Goal: Information Seeking & Learning: Compare options

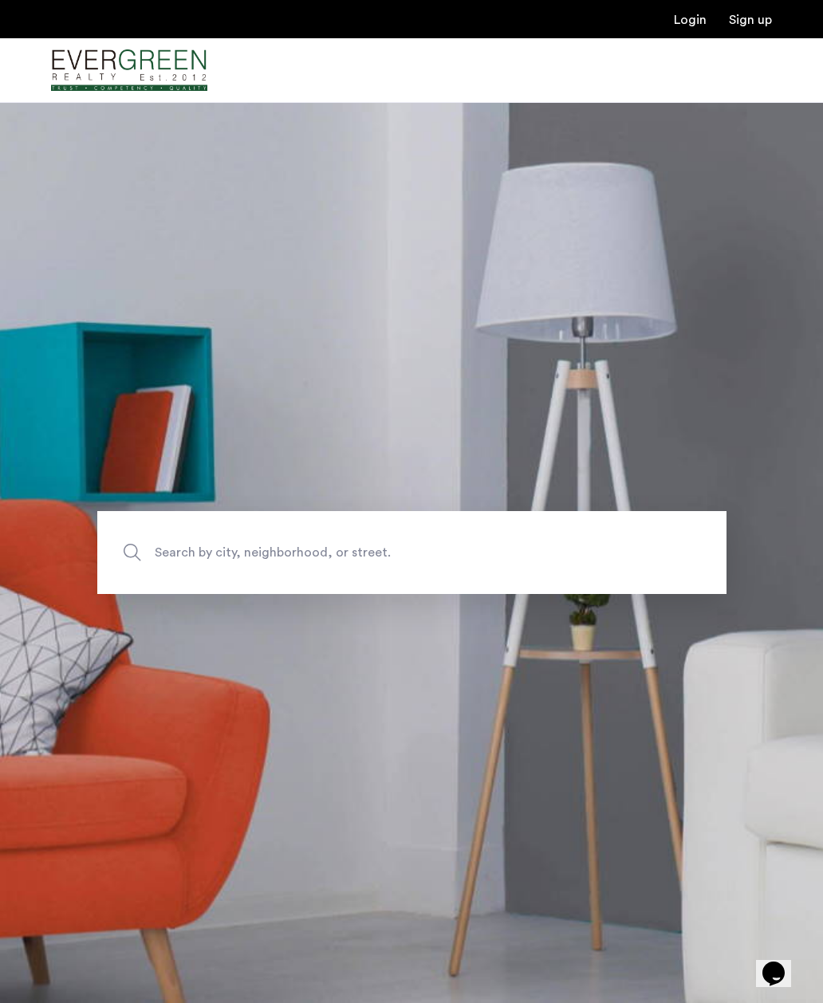
click at [91, 54] on img "Cazamio Logo" at bounding box center [129, 71] width 156 height 60
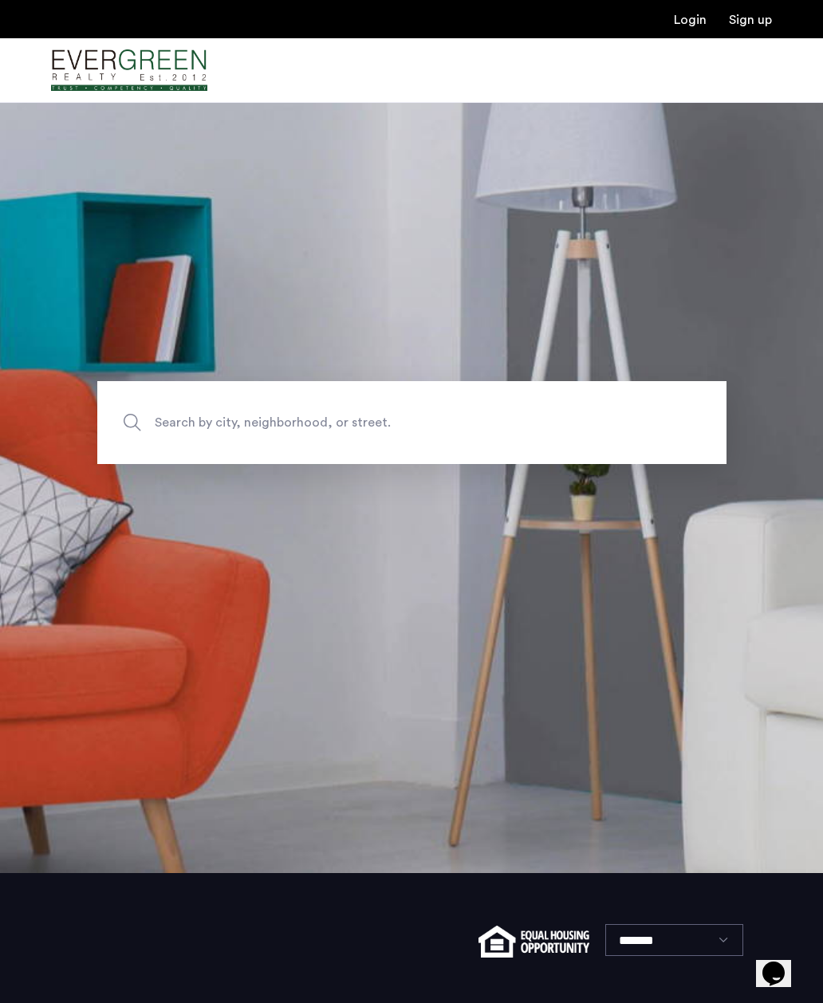
scroll to position [231, 0]
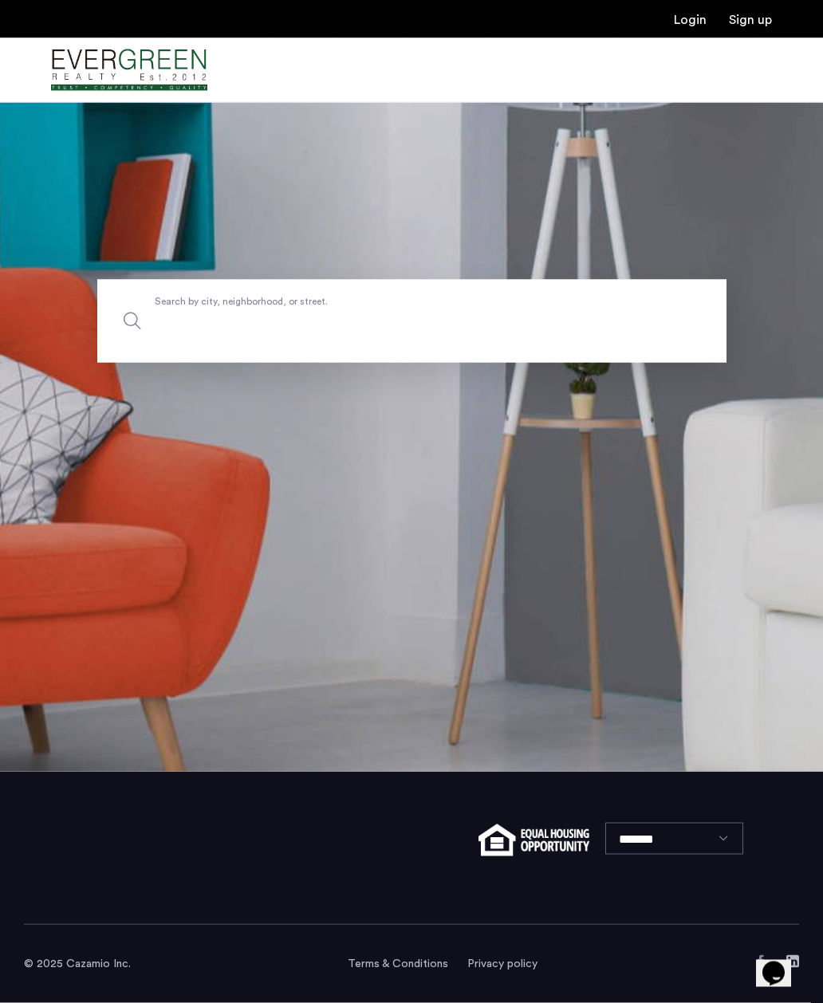
click at [652, 353] on input "Search by city, neighborhood, or street." at bounding box center [411, 321] width 629 height 83
click at [682, 494] on section "Search by city, neighborhood, or street." at bounding box center [411, 321] width 823 height 901
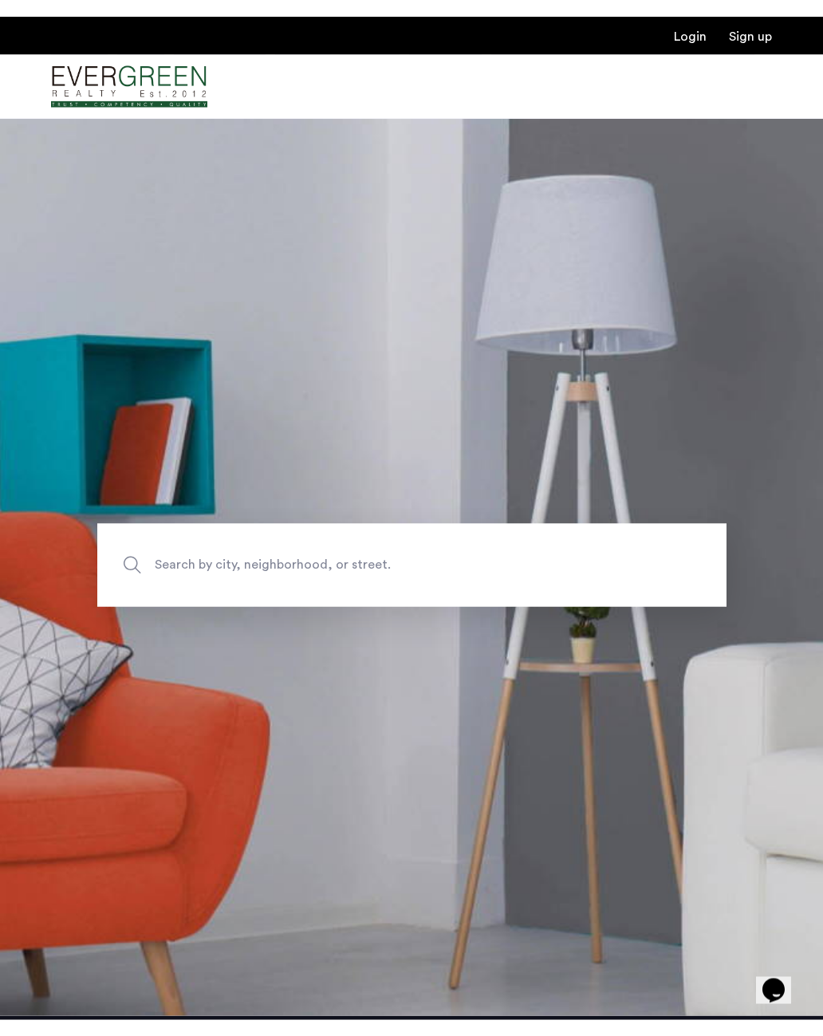
scroll to position [0, 0]
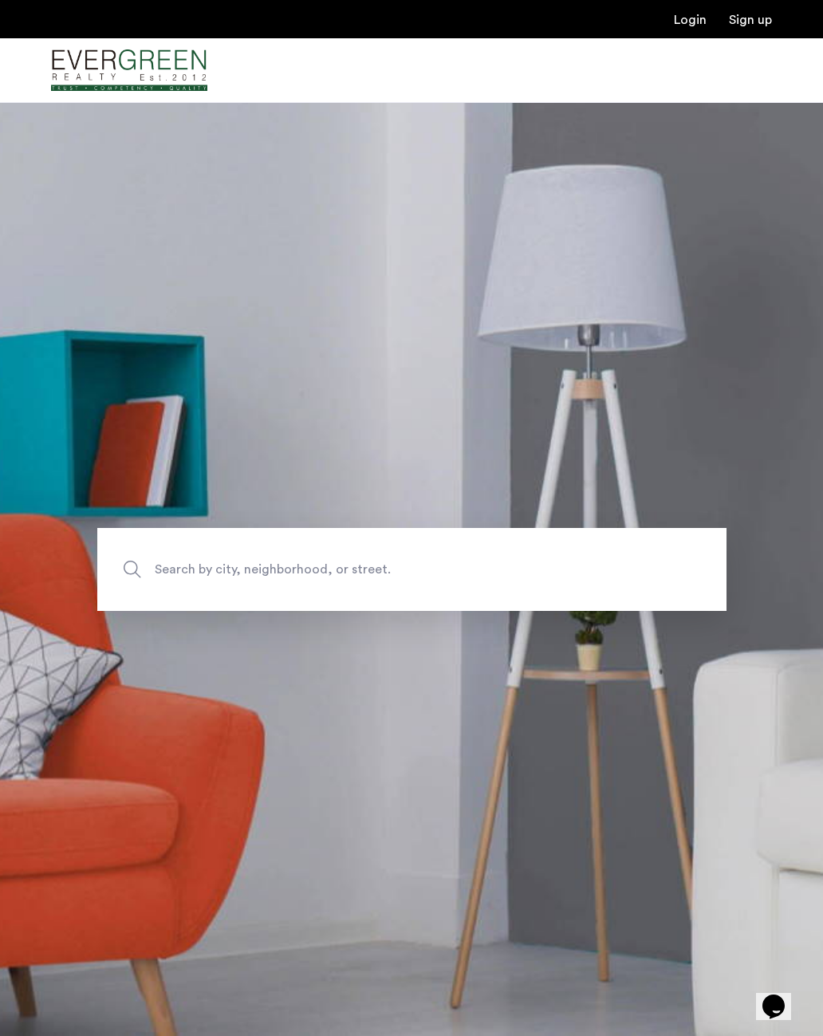
click at [76, 69] on img "Cazamio Logo" at bounding box center [129, 71] width 156 height 60
click at [76, 68] on img "Cazamio Logo" at bounding box center [129, 71] width 156 height 60
click at [79, 70] on img "Cazamio Logo" at bounding box center [129, 71] width 156 height 60
click at [69, 72] on img "Cazamio Logo" at bounding box center [129, 71] width 156 height 60
click at [743, 81] on div at bounding box center [411, 70] width 823 height 65
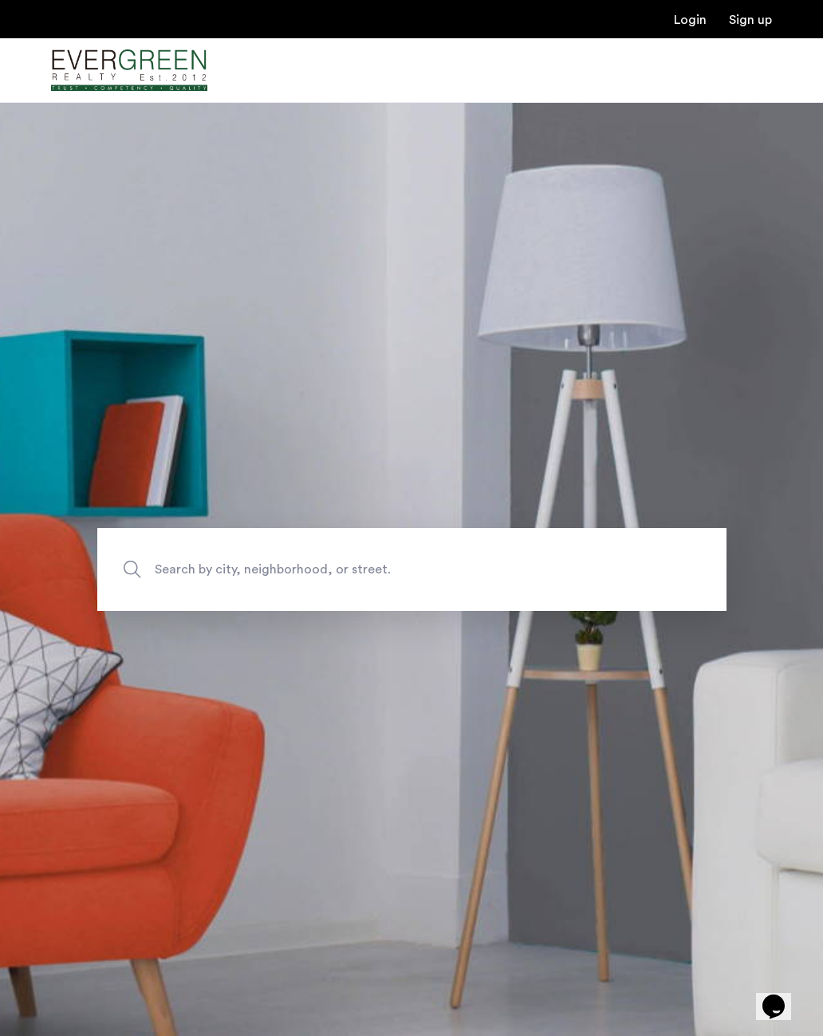
click at [742, 77] on div at bounding box center [411, 70] width 823 height 65
click at [732, 68] on div at bounding box center [411, 70] width 823 height 65
click at [82, 74] on img "Cazamio Logo" at bounding box center [129, 71] width 156 height 60
click at [269, 65] on div at bounding box center [411, 70] width 823 height 65
click at [77, 76] on img "Cazamio Logo" at bounding box center [129, 71] width 156 height 60
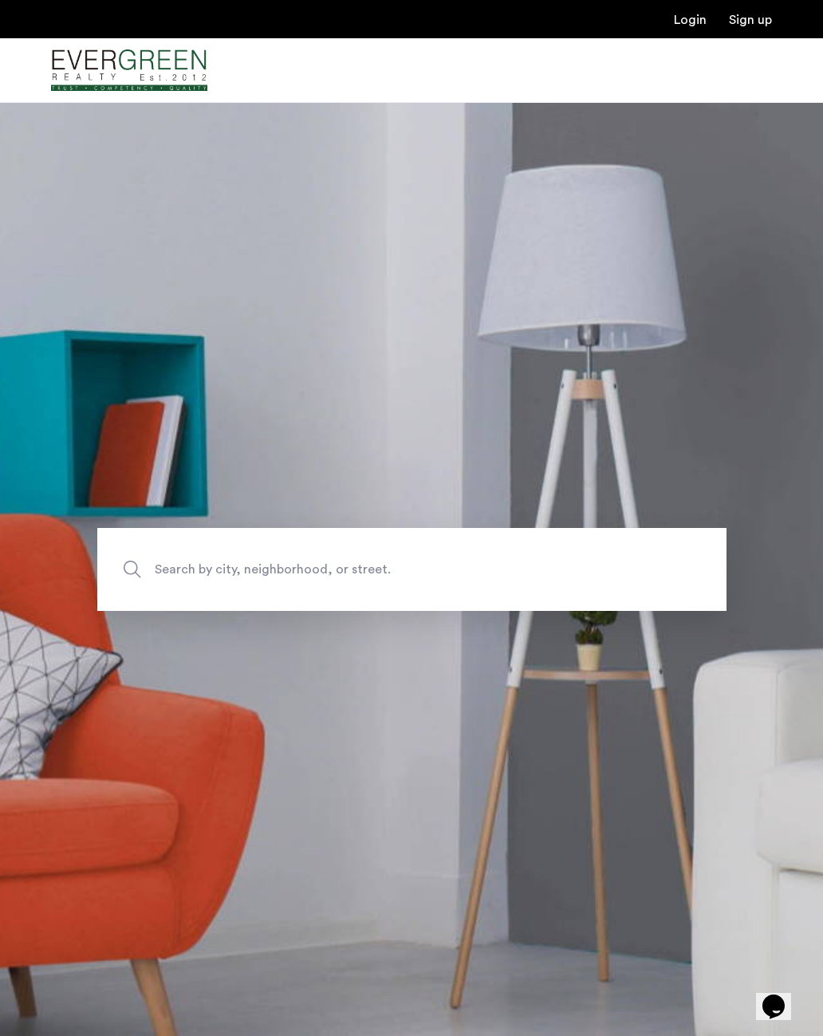
click at [76, 74] on img "Cazamio Logo" at bounding box center [129, 71] width 156 height 60
click at [777, 993] on button "Opens Chat This icon Opens the chat window." at bounding box center [773, 1006] width 35 height 27
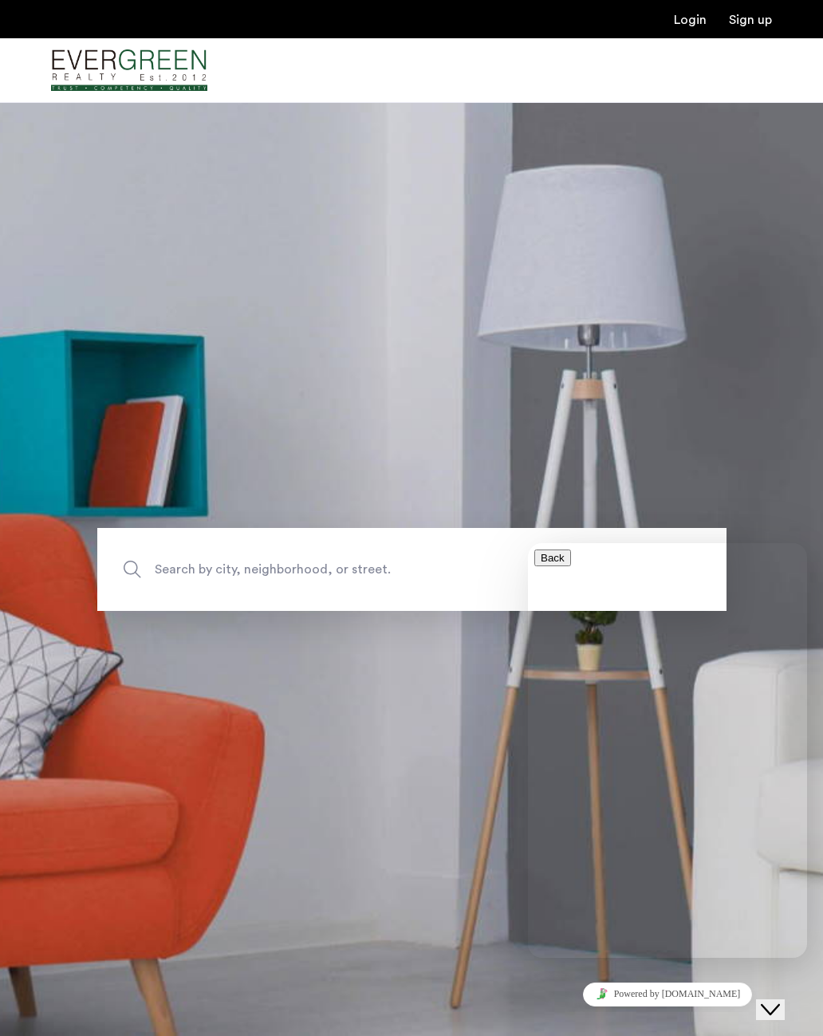
click at [725, 392] on section "Search by city, neighborhood, or street." at bounding box center [411, 569] width 823 height 934
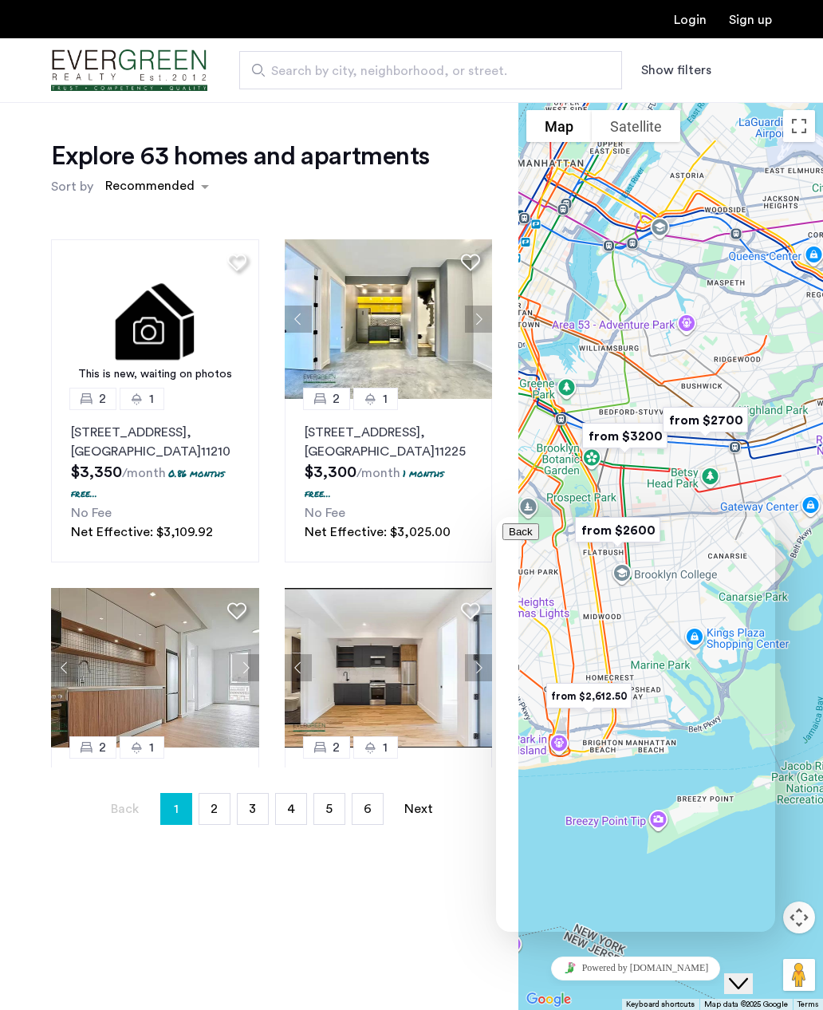
click at [391, 909] on div "Explore 63 homes and apartments Sort by Recommended This is new, waiting on pho…" at bounding box center [259, 556] width 518 height 908
click at [743, 973] on button "Close Chat This icon closes the chat window." at bounding box center [738, 983] width 29 height 21
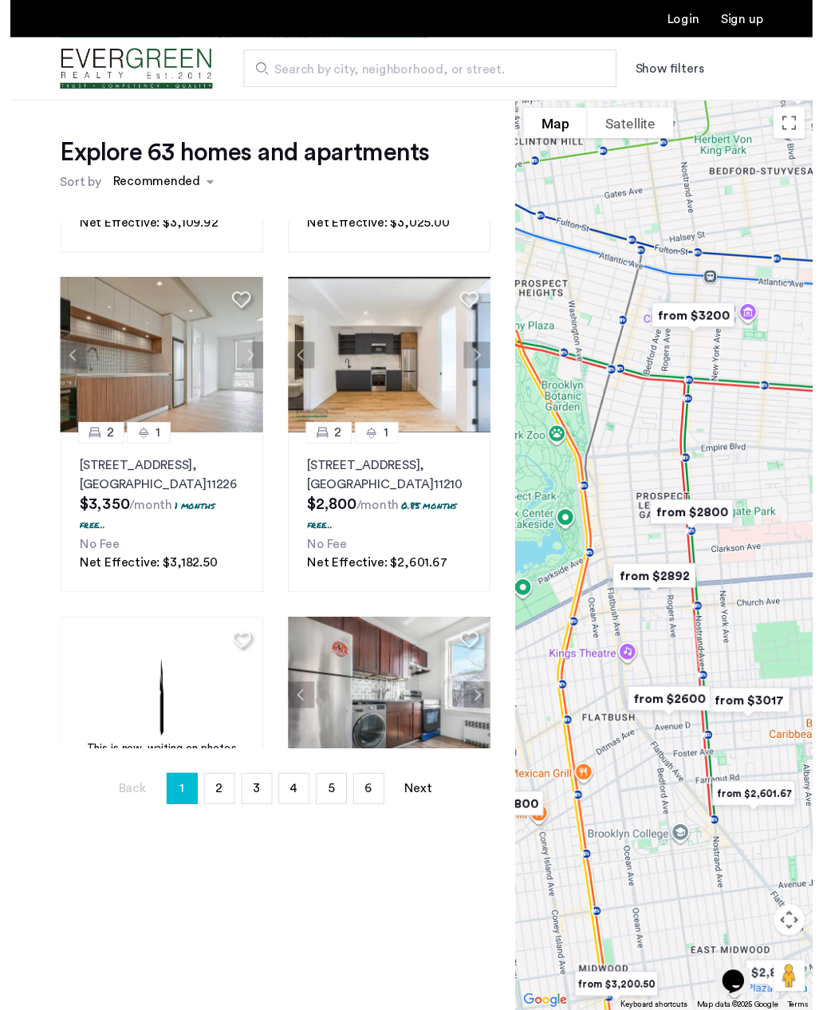
scroll to position [295, 0]
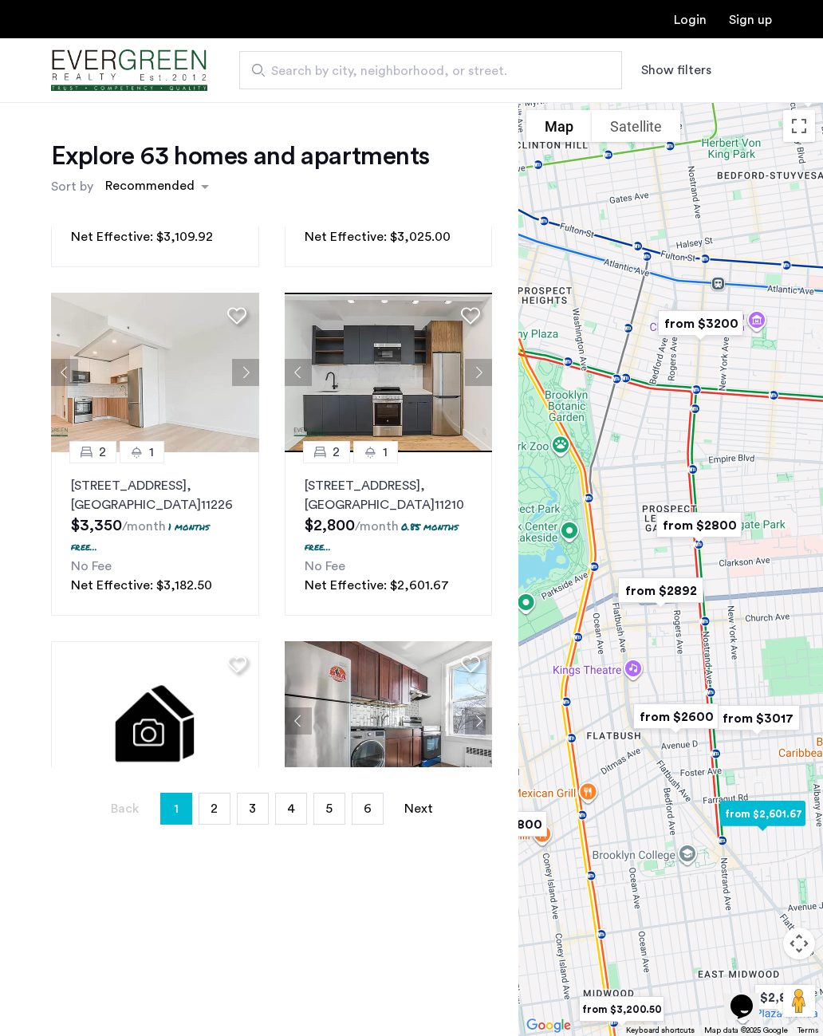
click at [395, 550] on div "1626 Brooklyn Avenue, Unit 3A, Brooklyn , NY 11210 $2,800 /month 0.85 months fr…" at bounding box center [389, 535] width 168 height 119
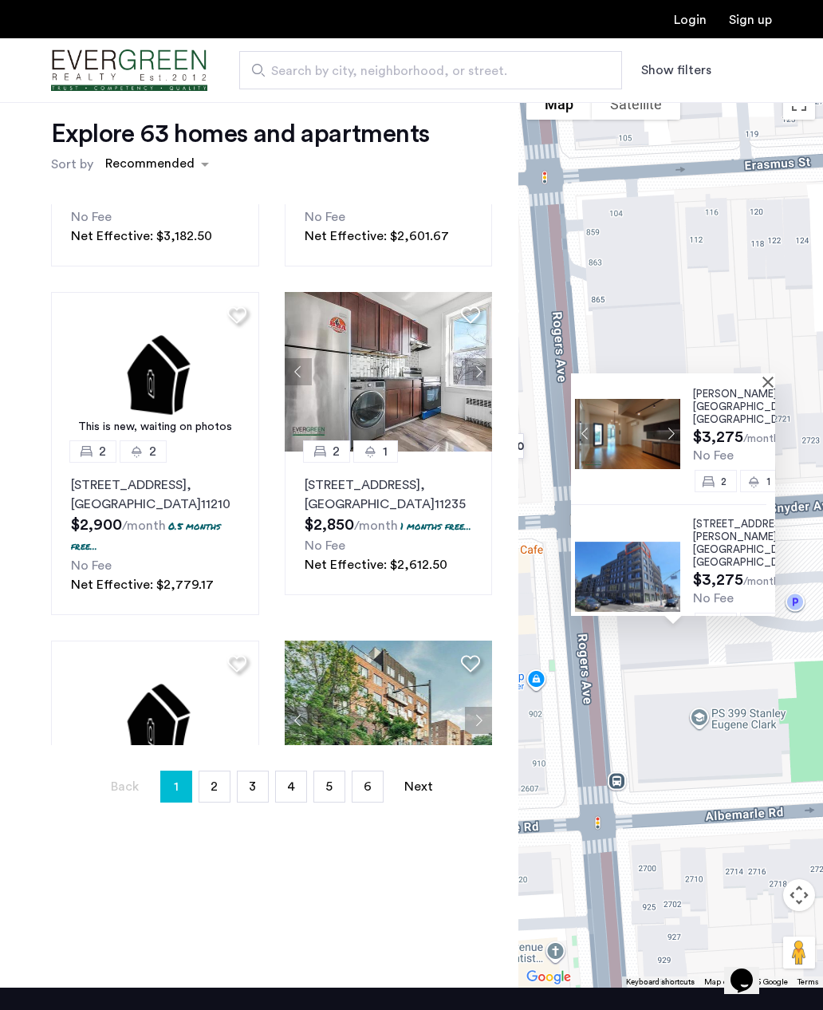
scroll to position [27, 11]
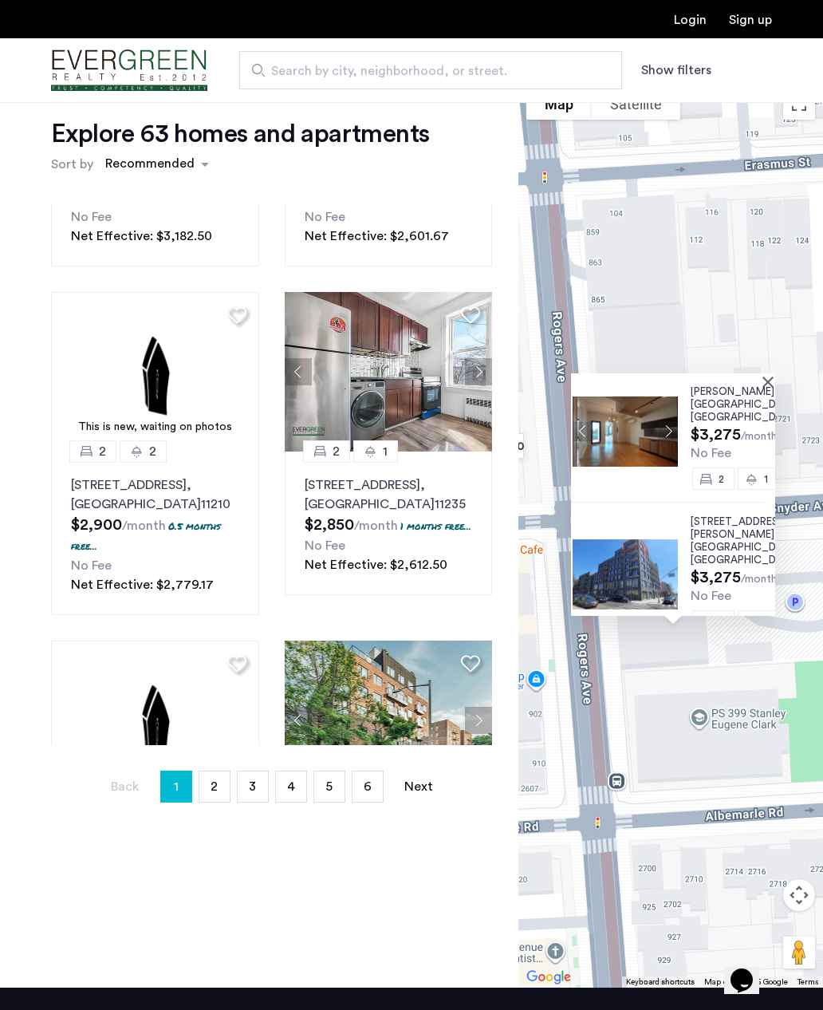
click at [767, 387] on button "Close" at bounding box center [771, 381] width 11 height 11
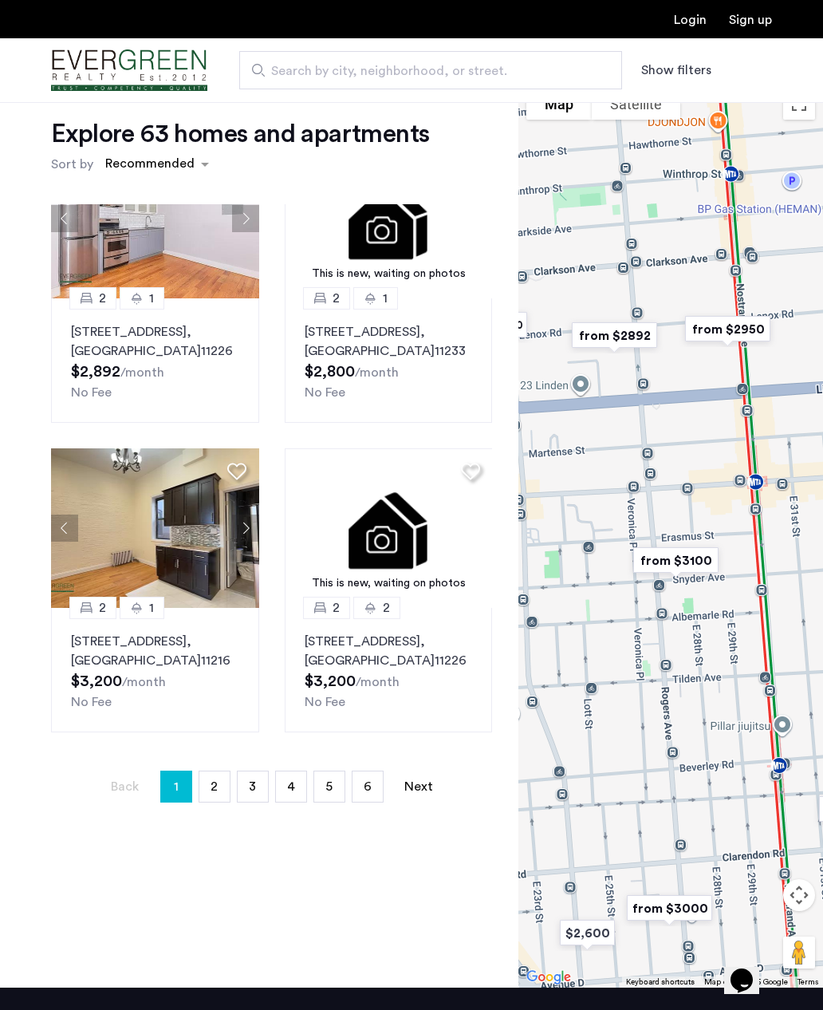
scroll to position [1469, 0]
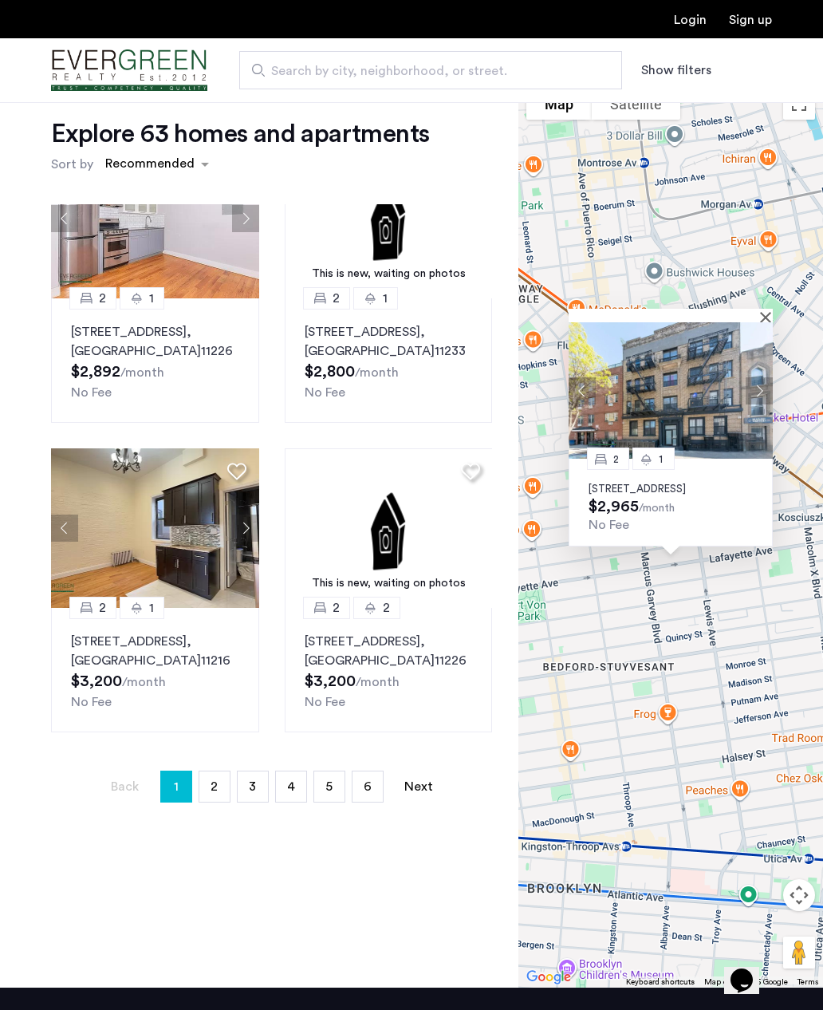
click at [743, 408] on img at bounding box center [671, 390] width 204 height 136
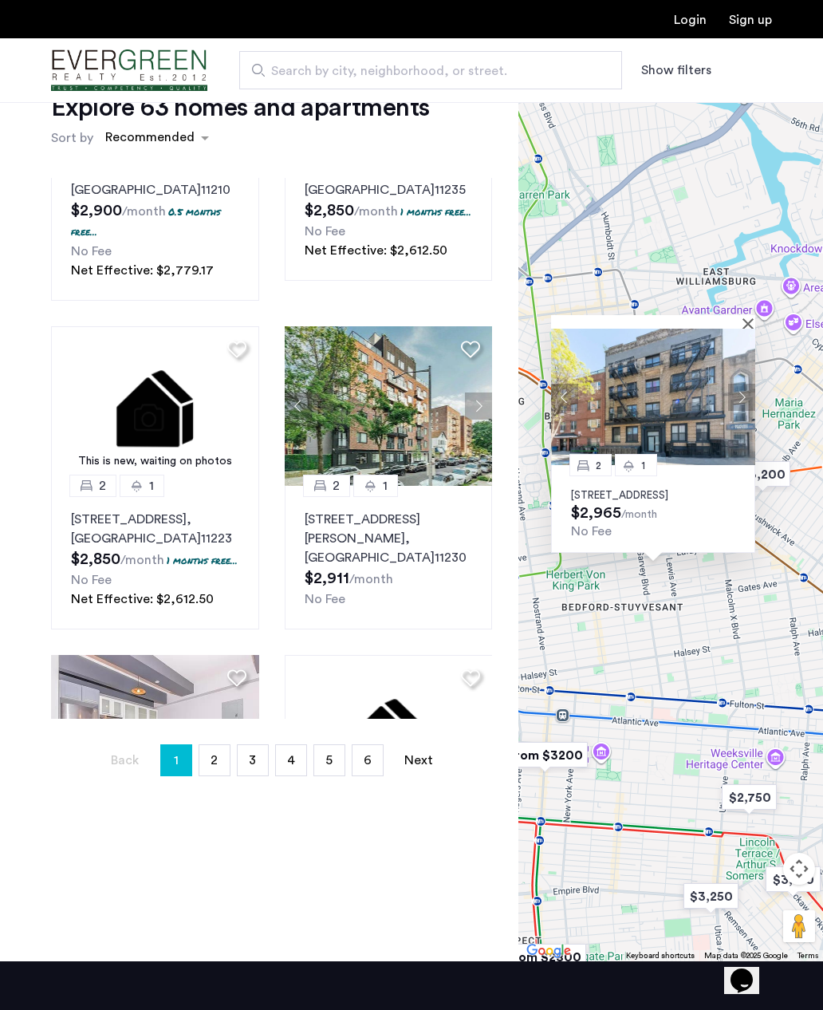
click at [743, 329] on div at bounding box center [647, 322] width 193 height 14
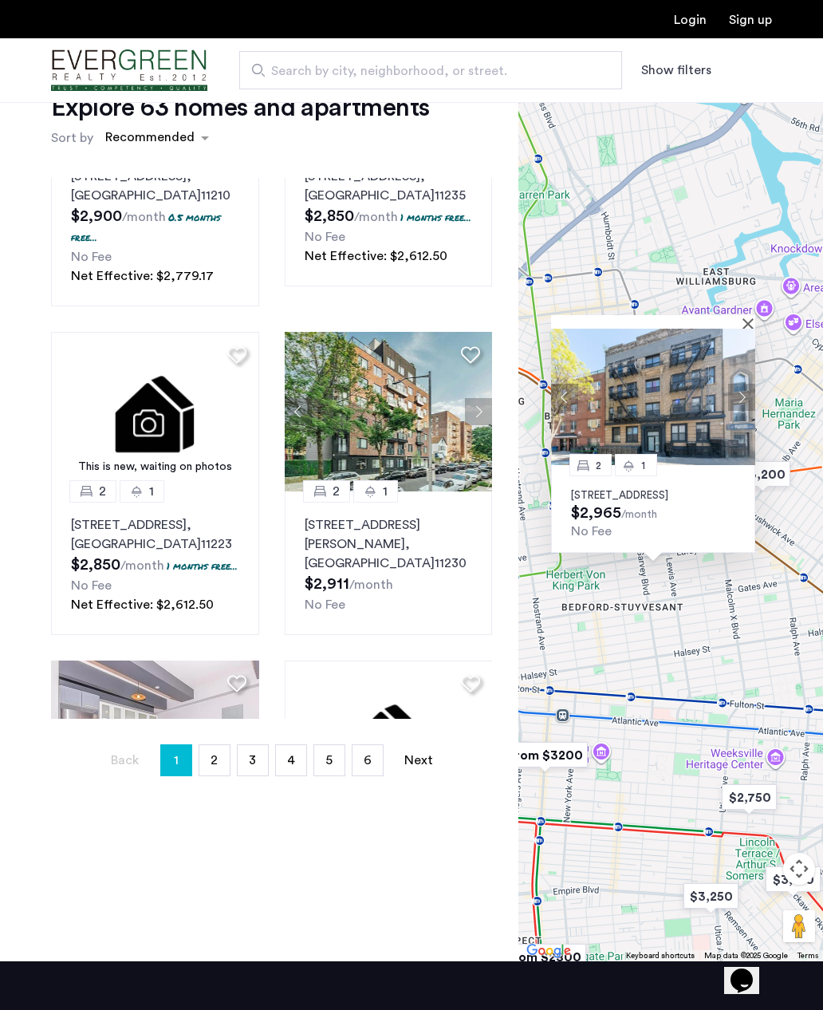
scroll to position [903, 0]
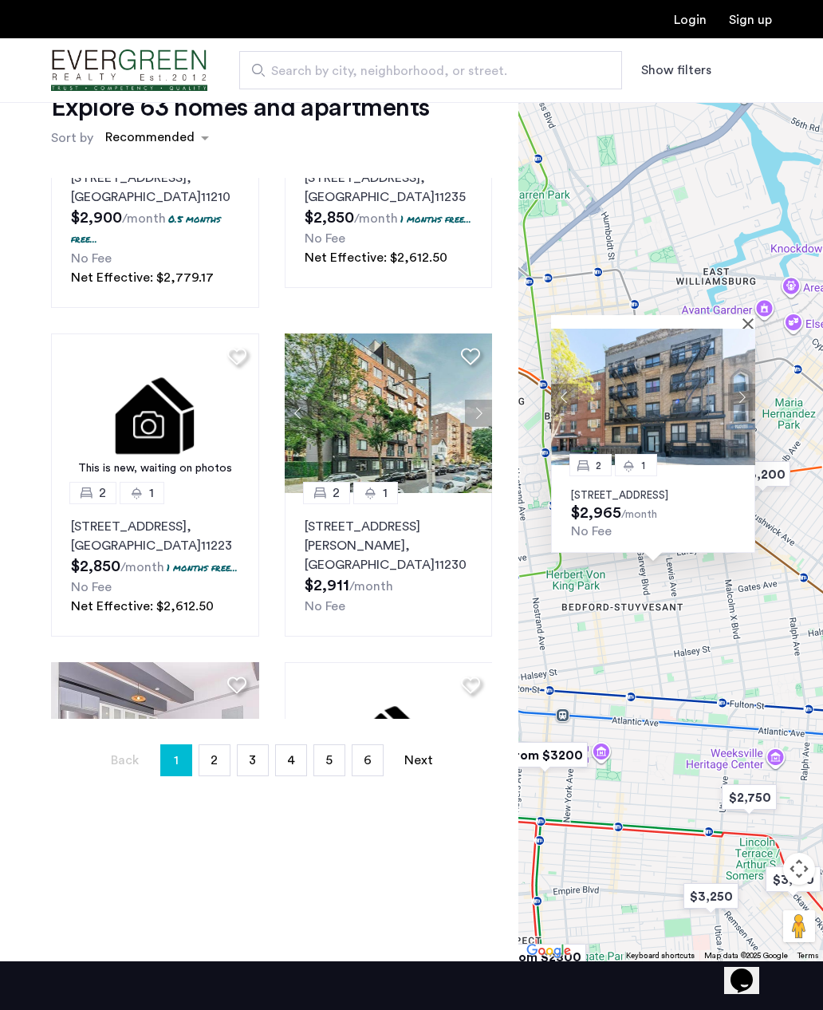
click at [748, 329] on button "Close" at bounding box center [751, 322] width 11 height 11
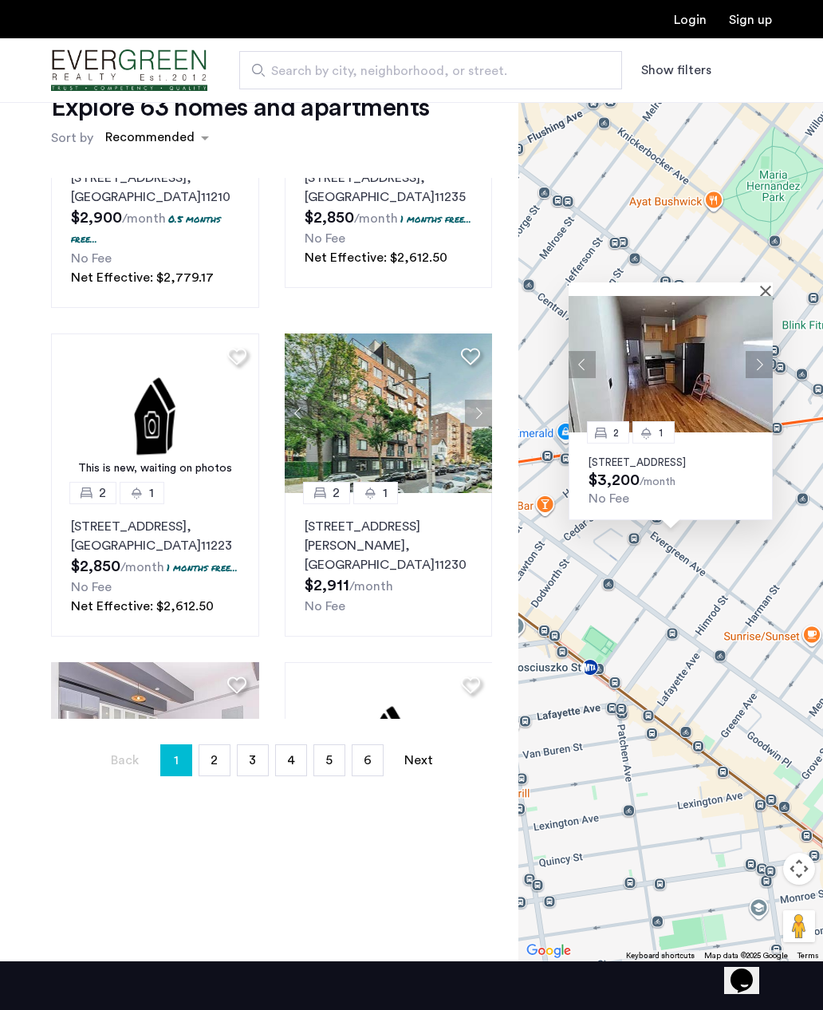
click at [767, 296] on button "Close" at bounding box center [768, 290] width 11 height 11
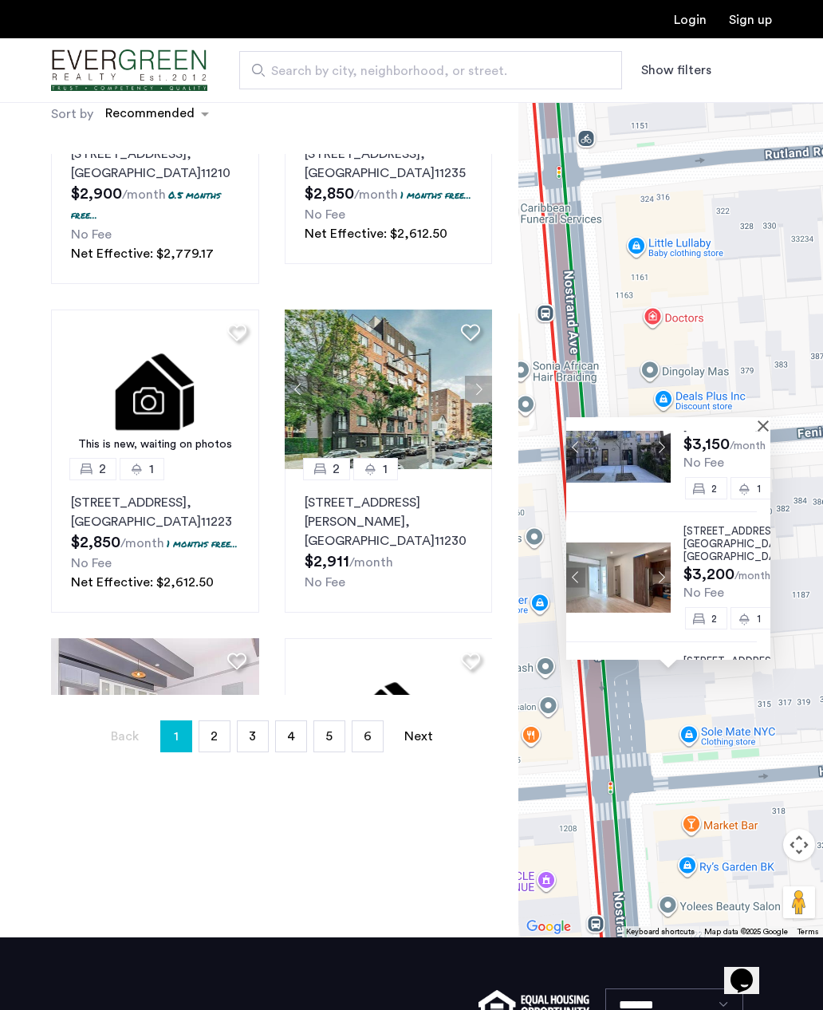
scroll to position [49, 14]
click at [763, 431] on button "Close" at bounding box center [766, 425] width 11 height 11
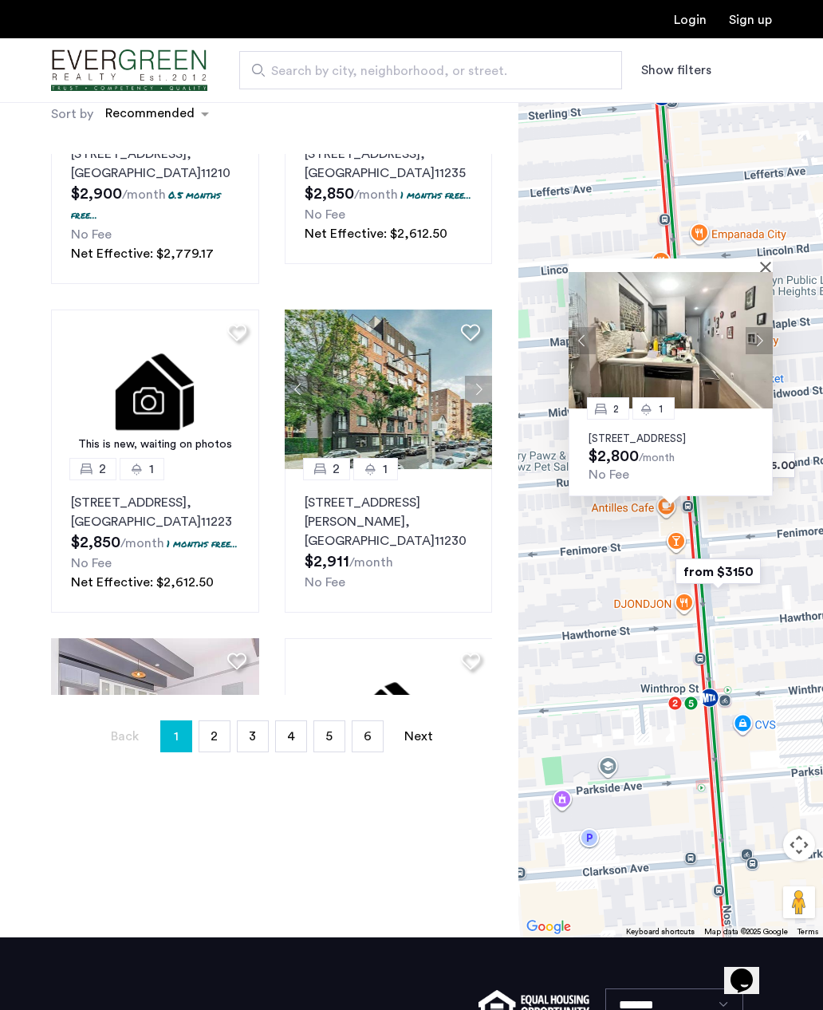
click at [751, 354] on button "Next apartment" at bounding box center [759, 340] width 27 height 27
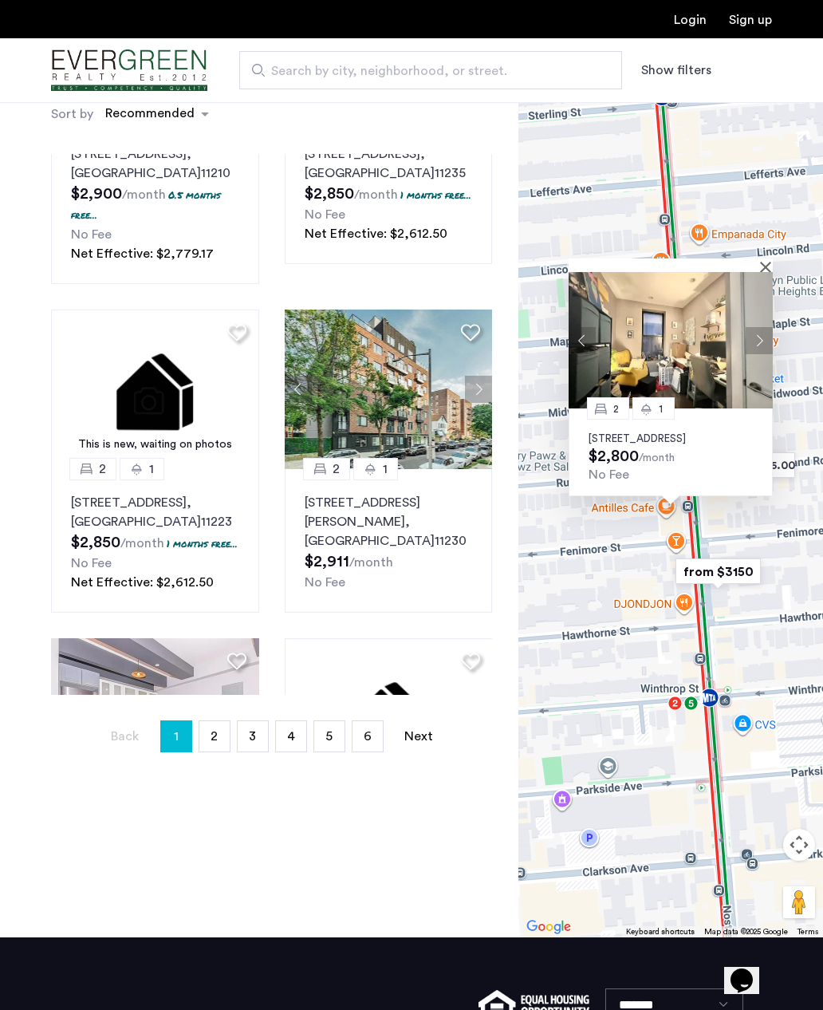
click at [701, 372] on img at bounding box center [671, 340] width 204 height 136
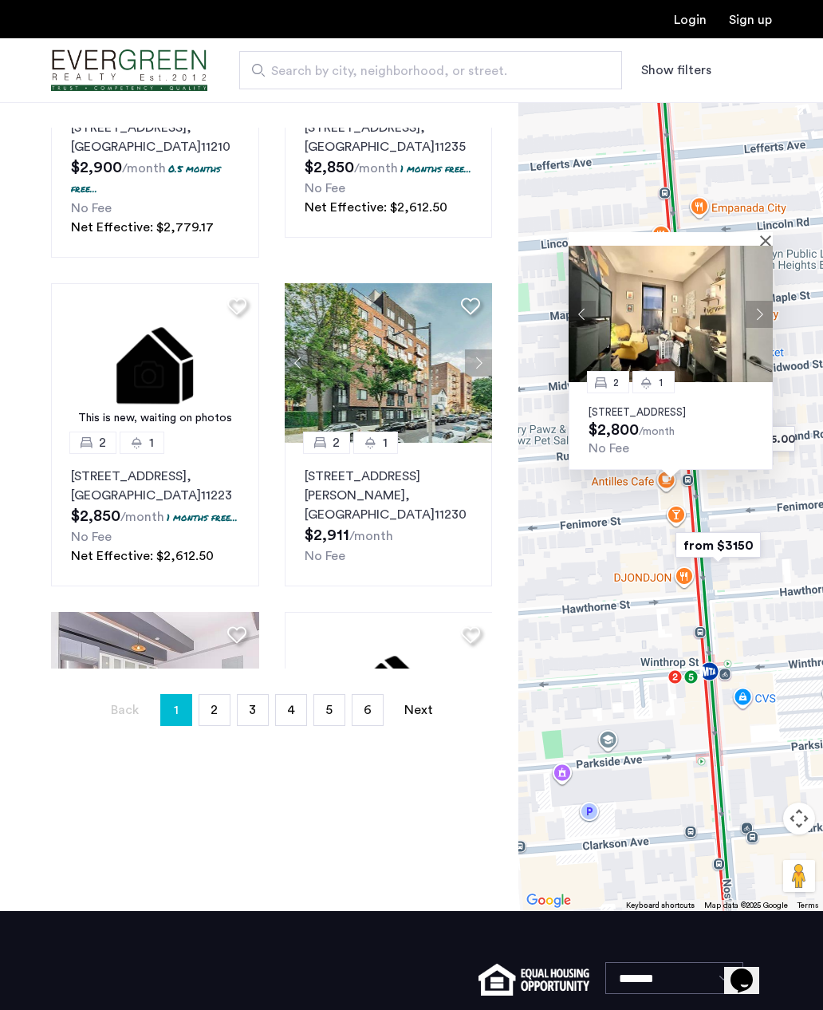
click at [767, 246] on button "Close" at bounding box center [768, 240] width 11 height 11
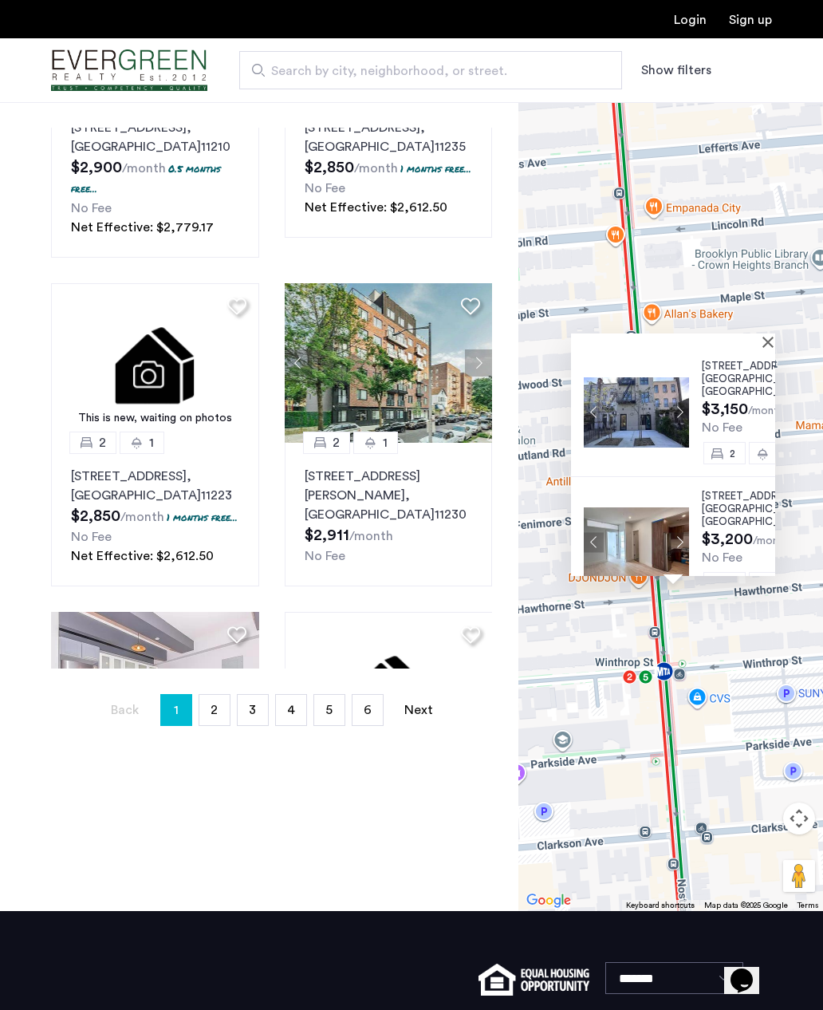
click at [763, 347] on div at bounding box center [667, 340] width 193 height 14
click at [759, 347] on div at bounding box center [667, 340] width 193 height 14
click at [767, 347] on button "Close" at bounding box center [771, 341] width 11 height 11
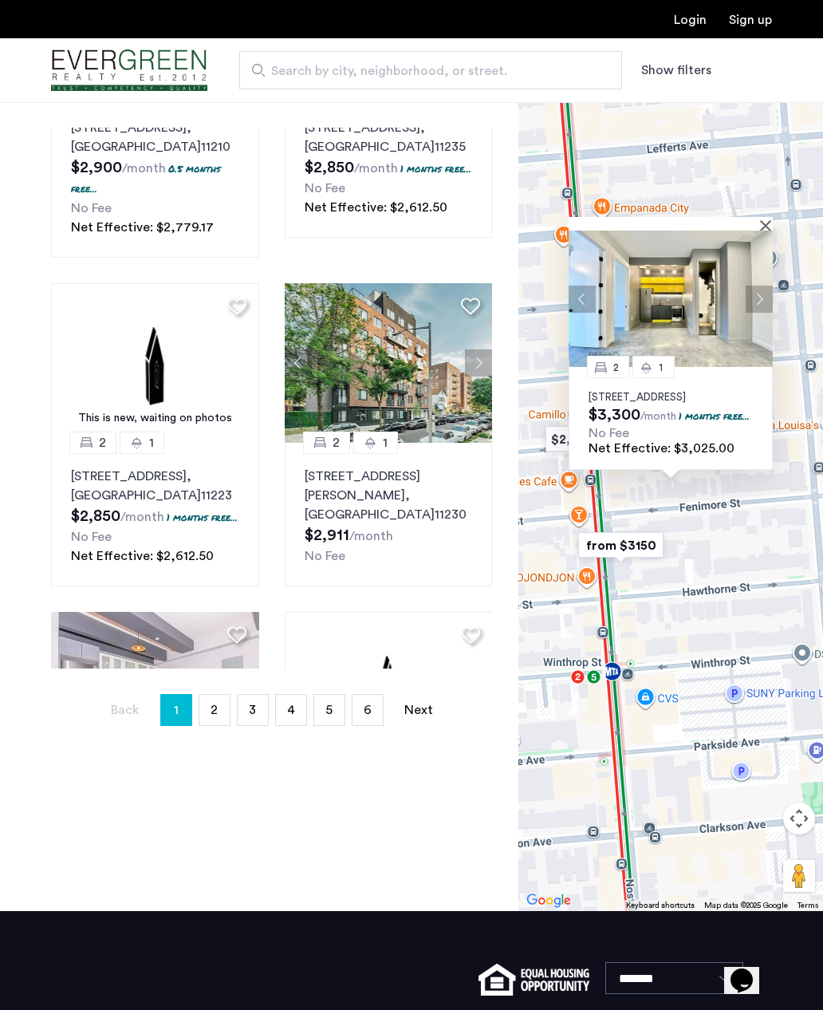
click at [724, 391] on p "340 Rutland Road, Unit 3F, Brooklyn, NY 11225" at bounding box center [671, 397] width 164 height 13
click at [215, 710] on span "2" at bounding box center [214, 710] width 7 height 13
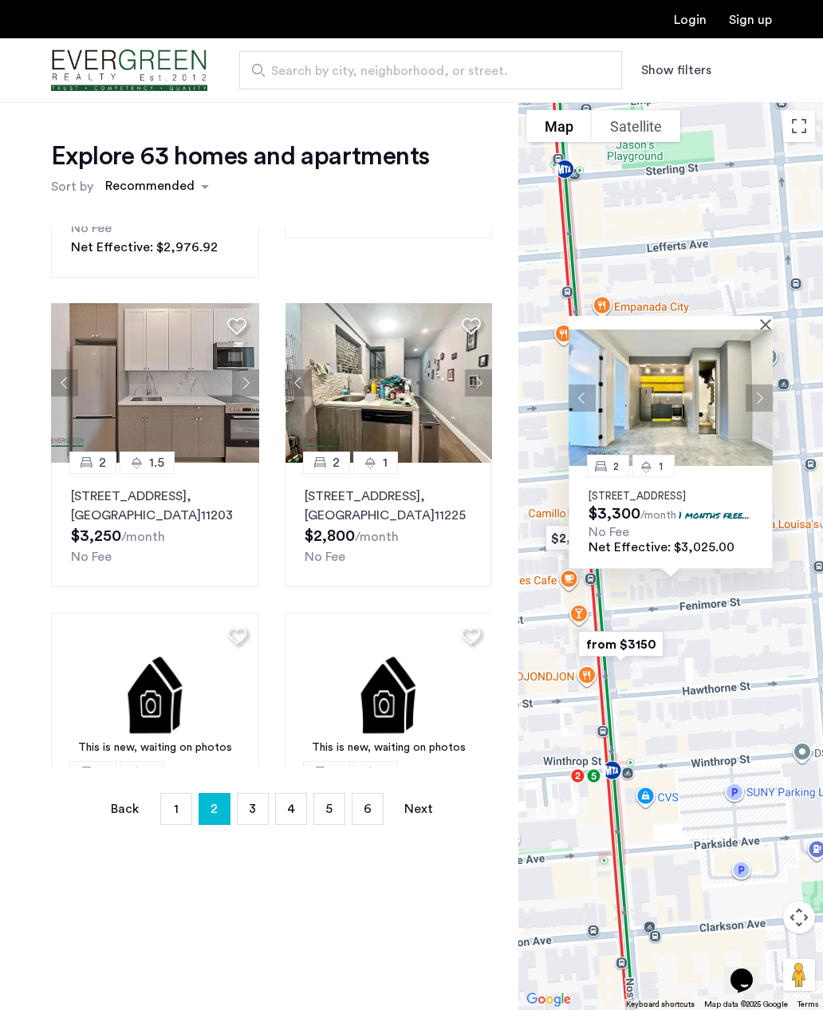
scroll to position [1233, 0]
click at [223, 546] on div "No Fee" at bounding box center [155, 555] width 168 height 19
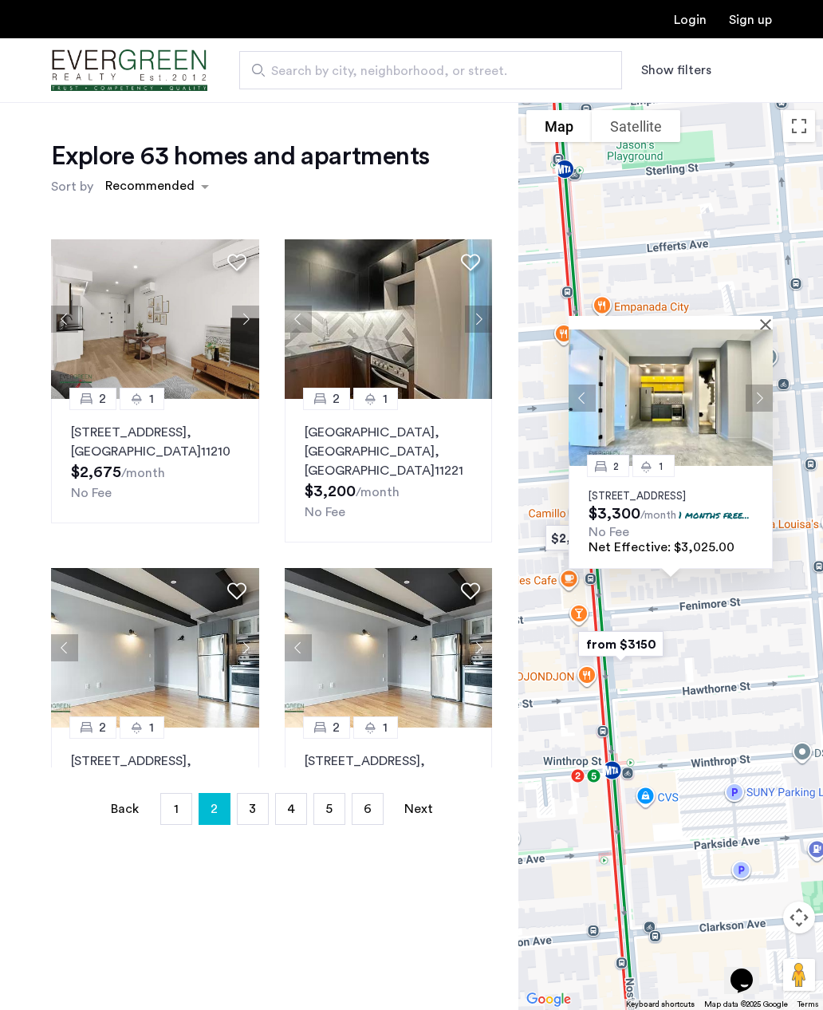
scroll to position [0, 0]
click at [174, 807] on span "1" at bounding box center [176, 808] width 5 height 13
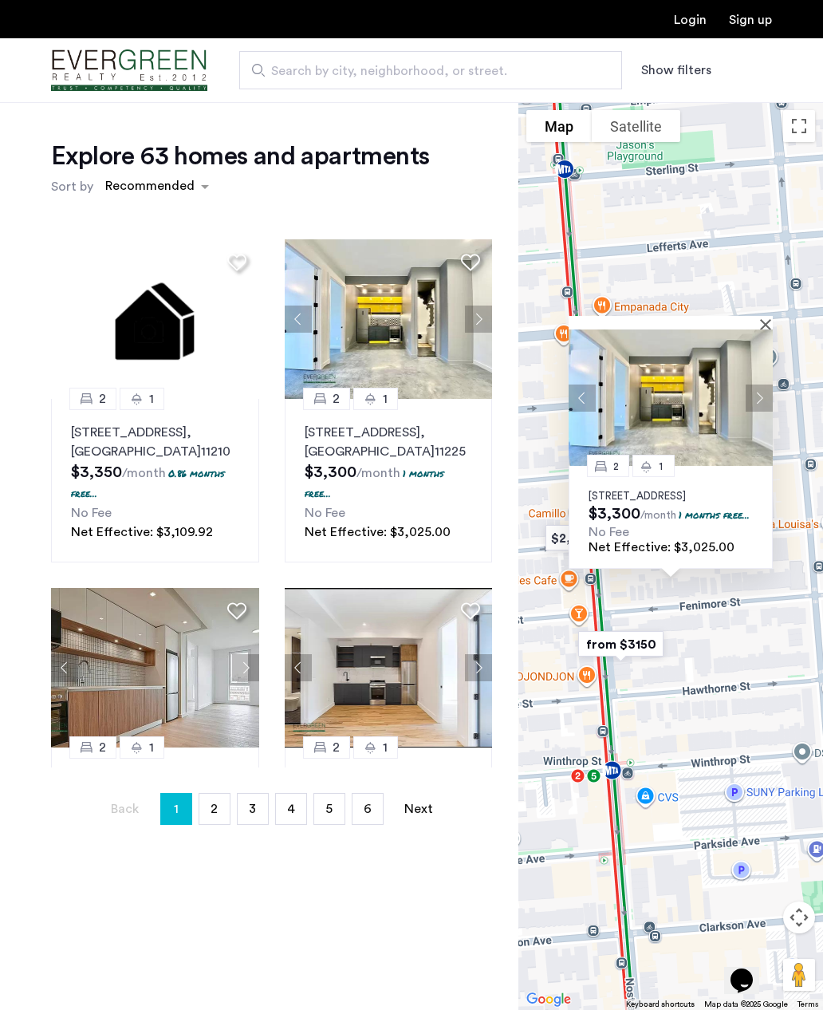
click at [233, 530] on div "Net Effective: $3,109.92" at bounding box center [155, 531] width 168 height 19
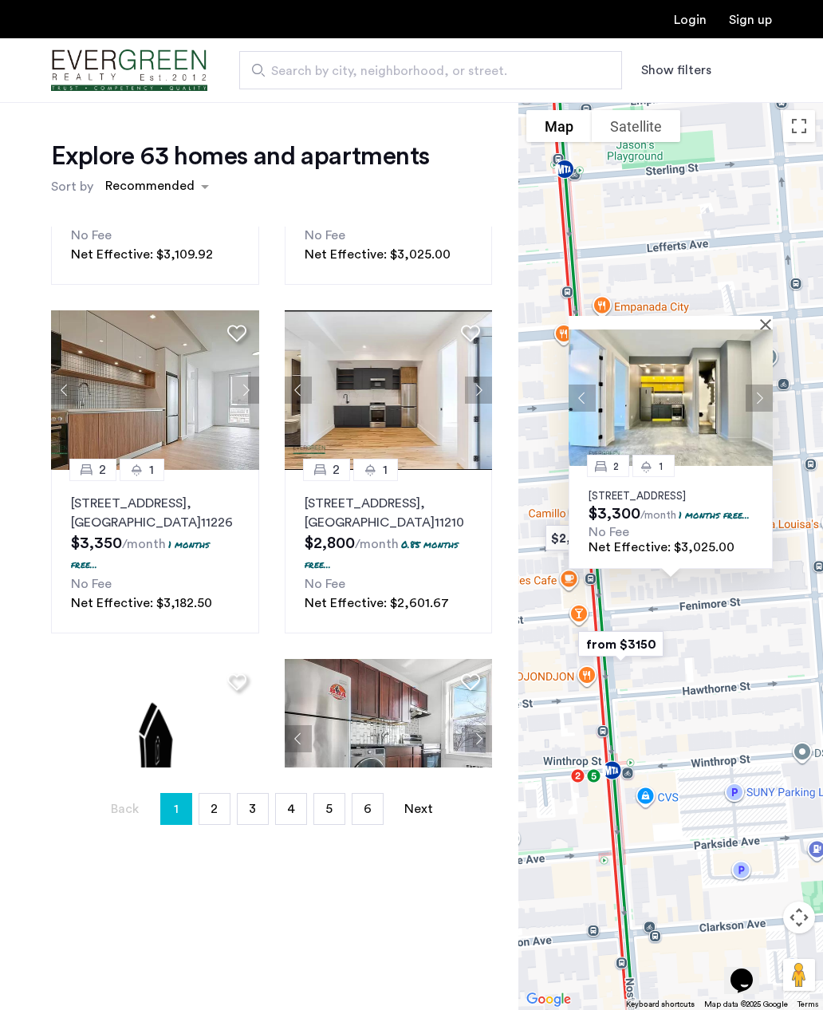
scroll to position [282, 0]
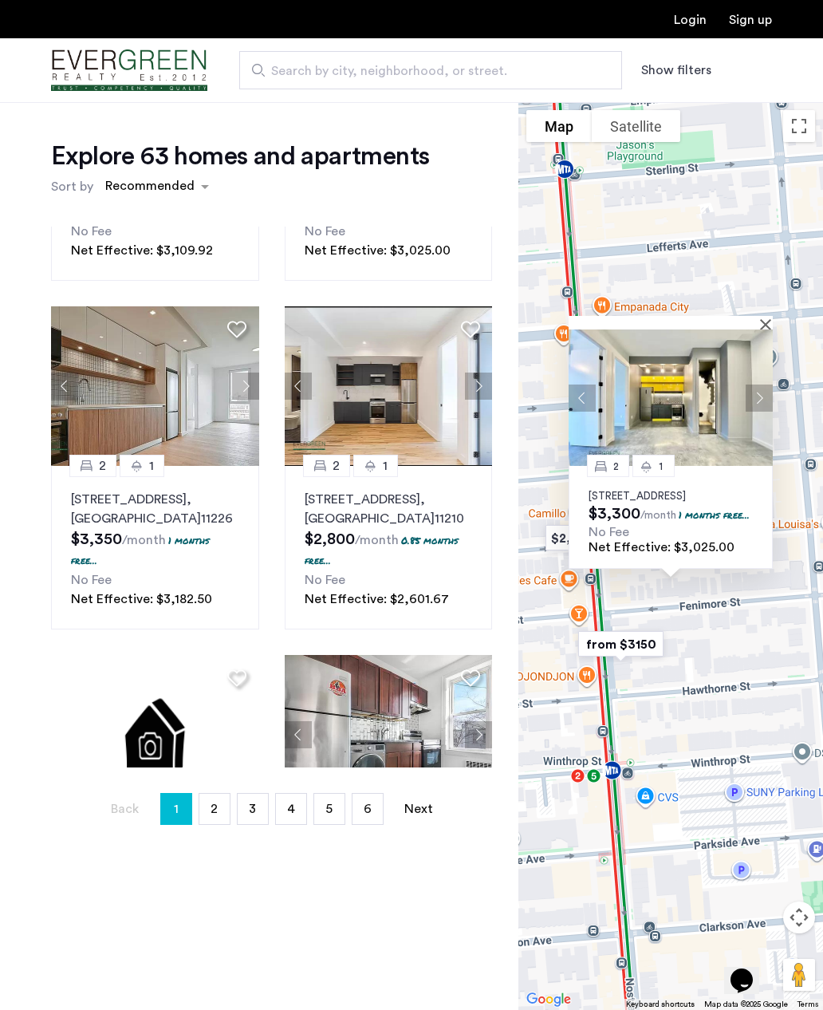
click at [223, 570] on div "No Fee" at bounding box center [155, 579] width 168 height 19
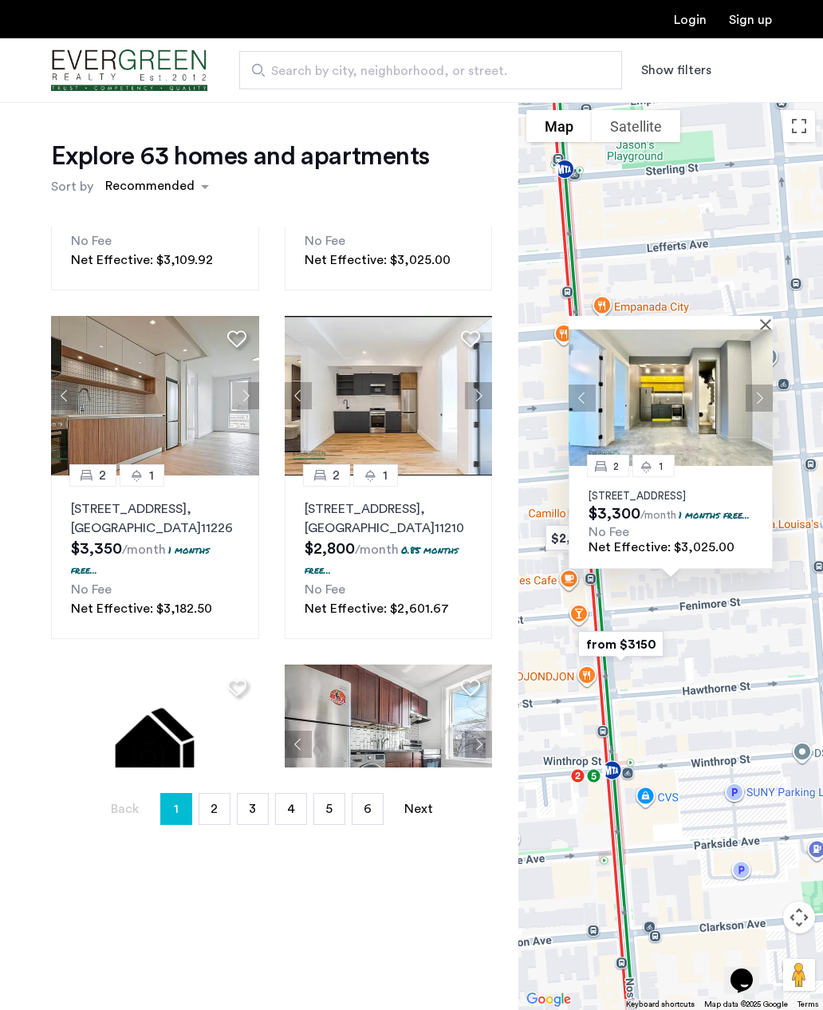
scroll to position [274, 0]
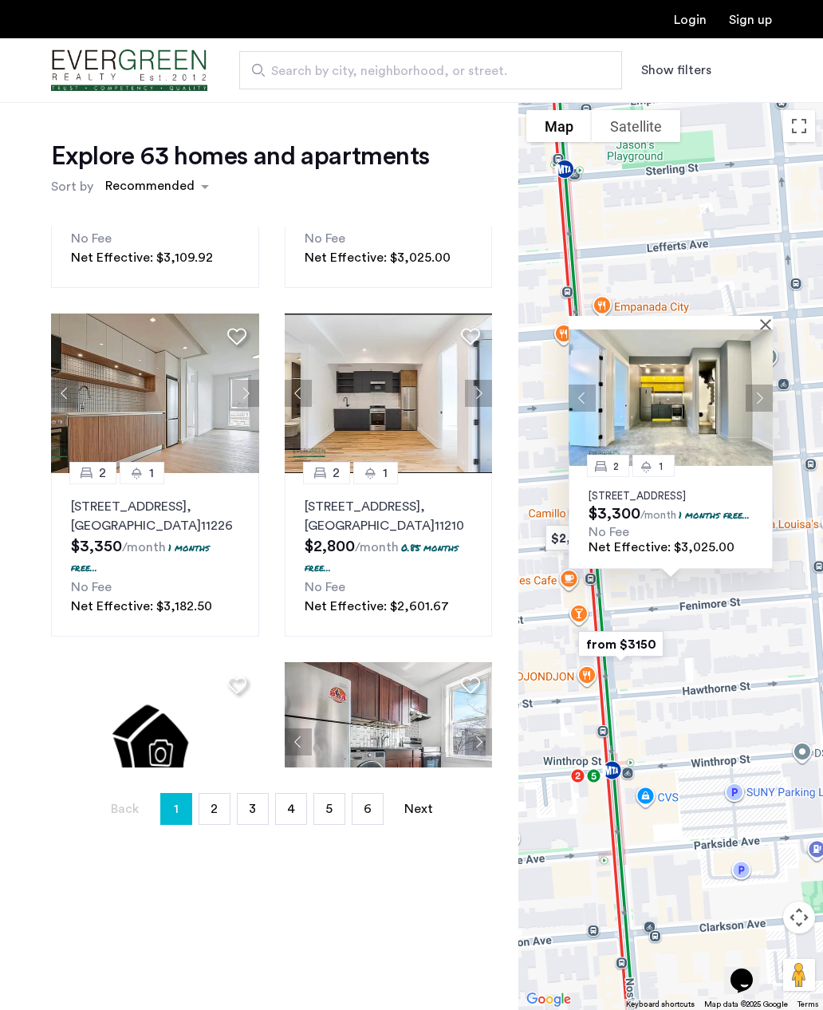
click at [764, 318] on button "Close" at bounding box center [768, 323] width 11 height 11
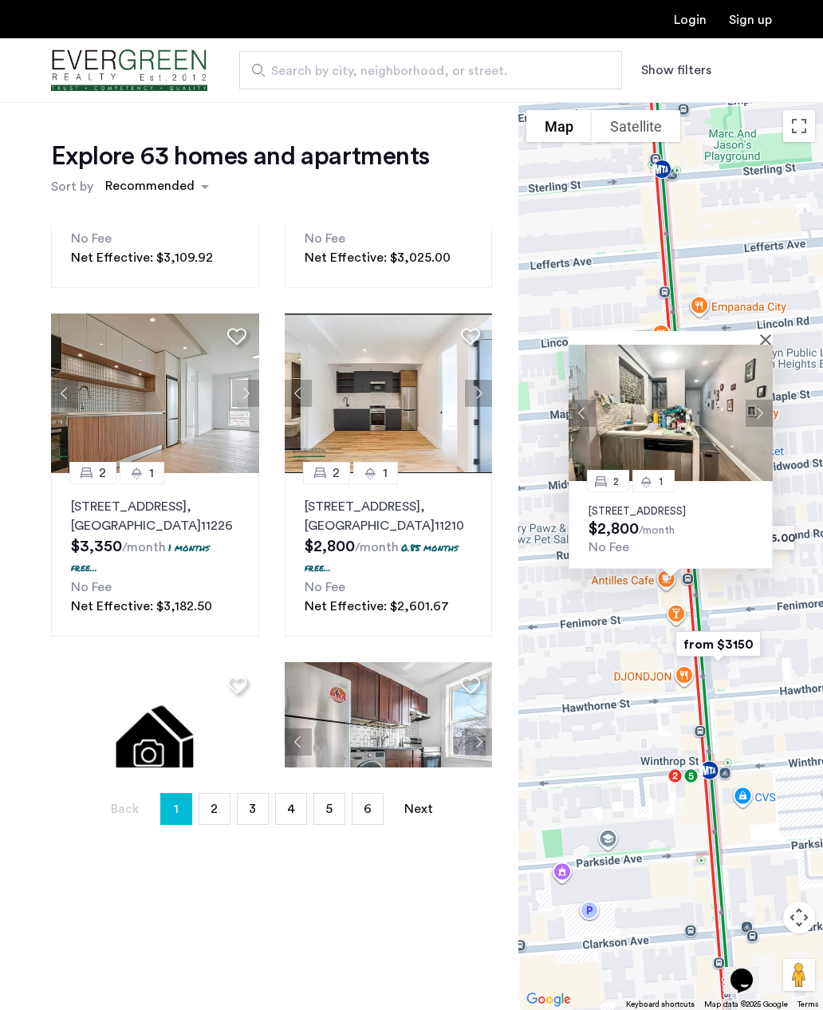
click at [767, 345] on button "Close" at bounding box center [768, 338] width 11 height 11
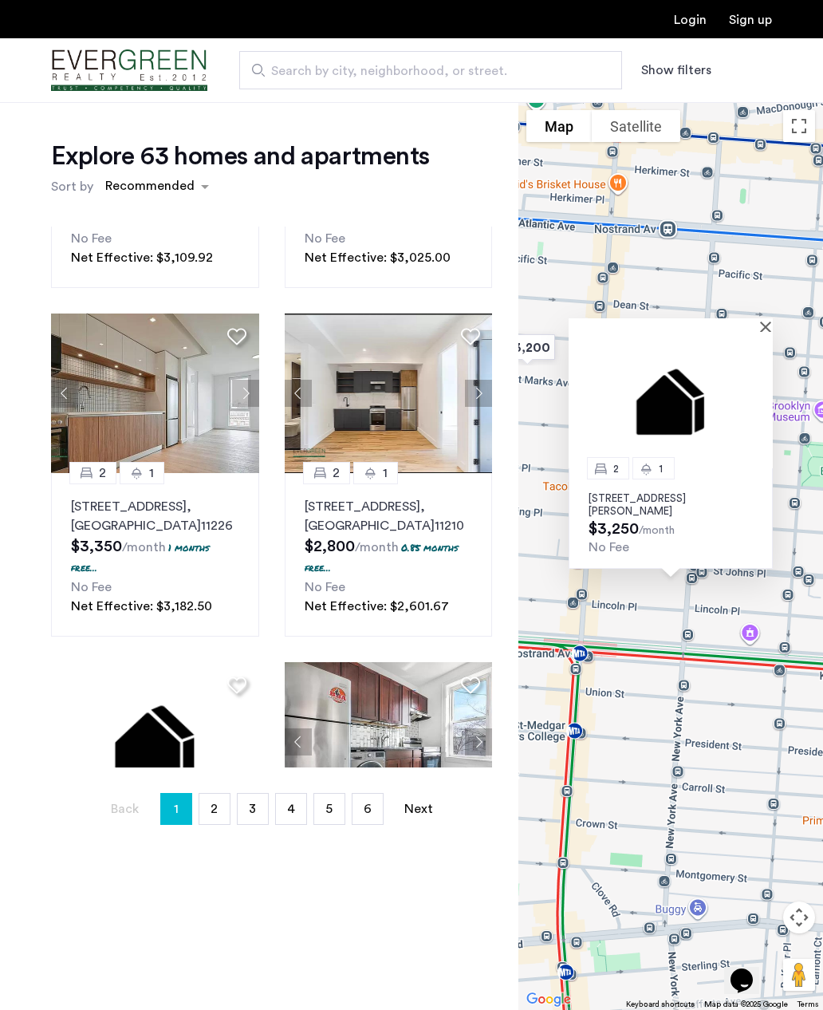
click at [761, 332] on div at bounding box center [665, 325] width 193 height 14
click at [758, 332] on div at bounding box center [665, 325] width 193 height 14
click at [765, 332] on button "Close" at bounding box center [768, 326] width 11 height 11
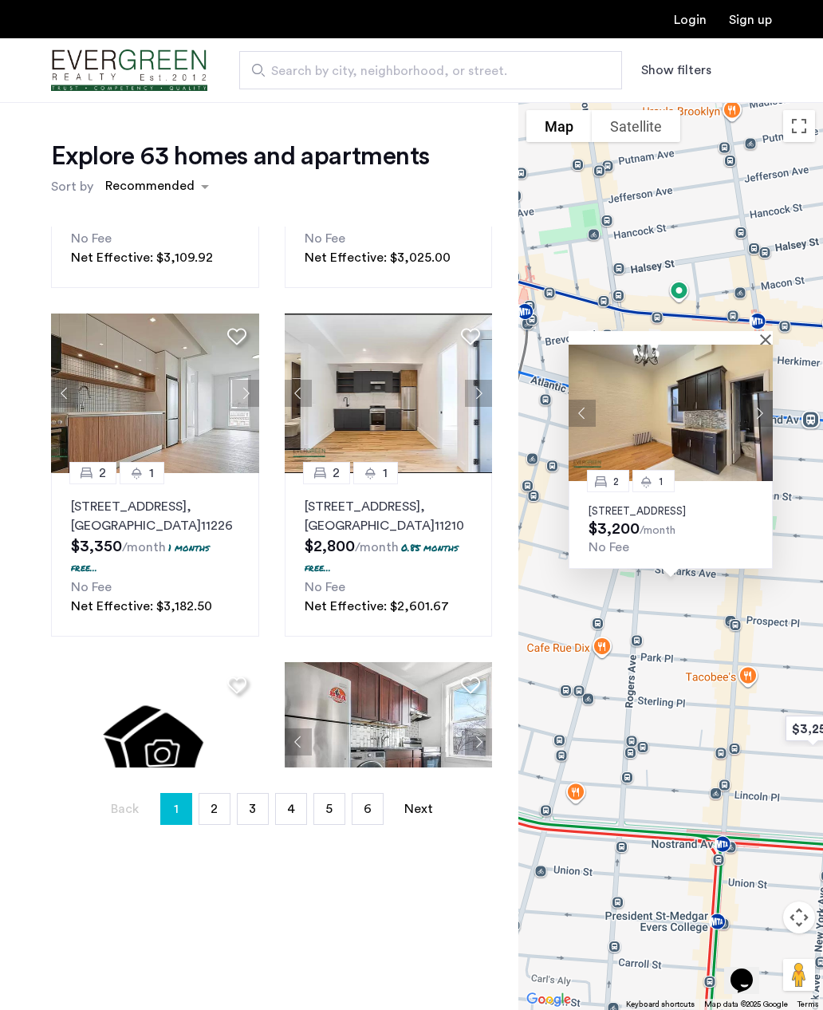
click at [768, 345] on button "Close" at bounding box center [768, 338] width 11 height 11
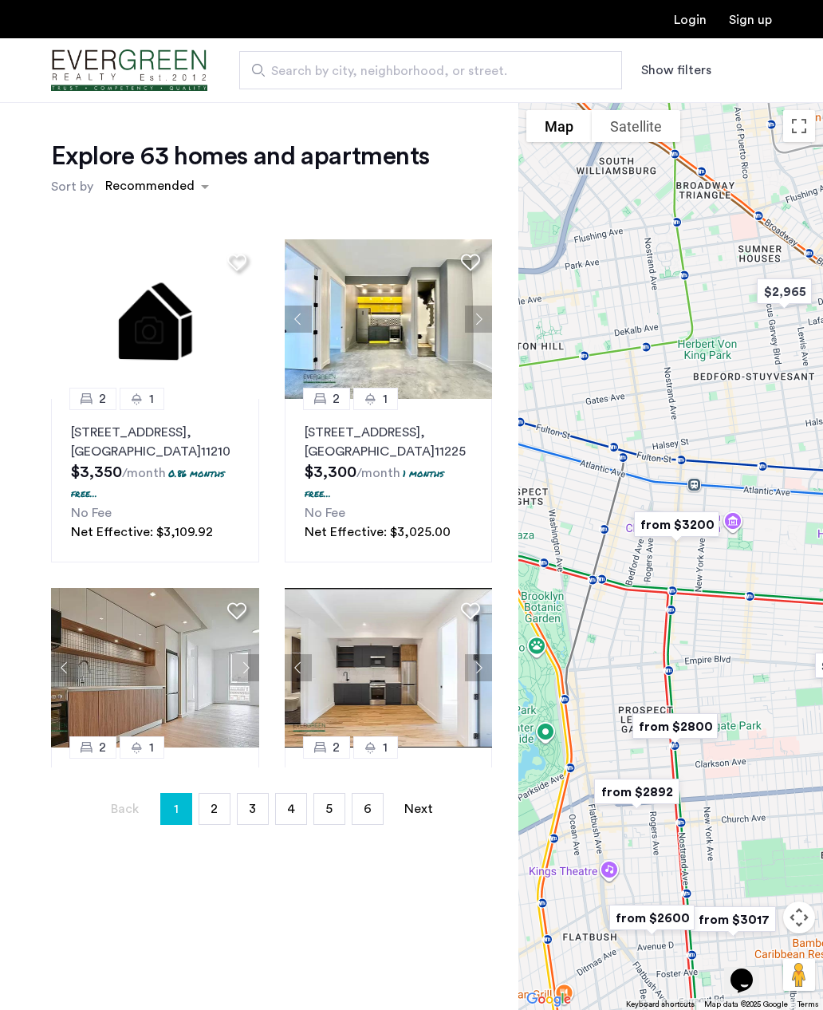
scroll to position [0, 0]
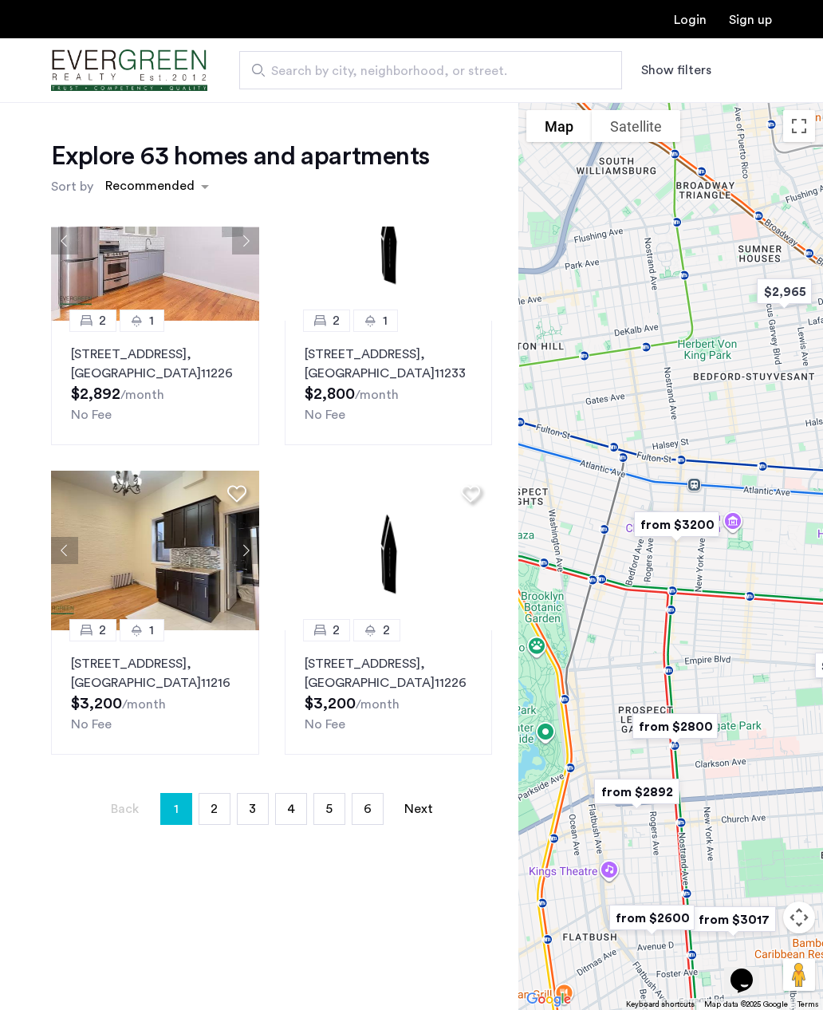
click at [209, 814] on link "page 2" at bounding box center [214, 809] width 30 height 30
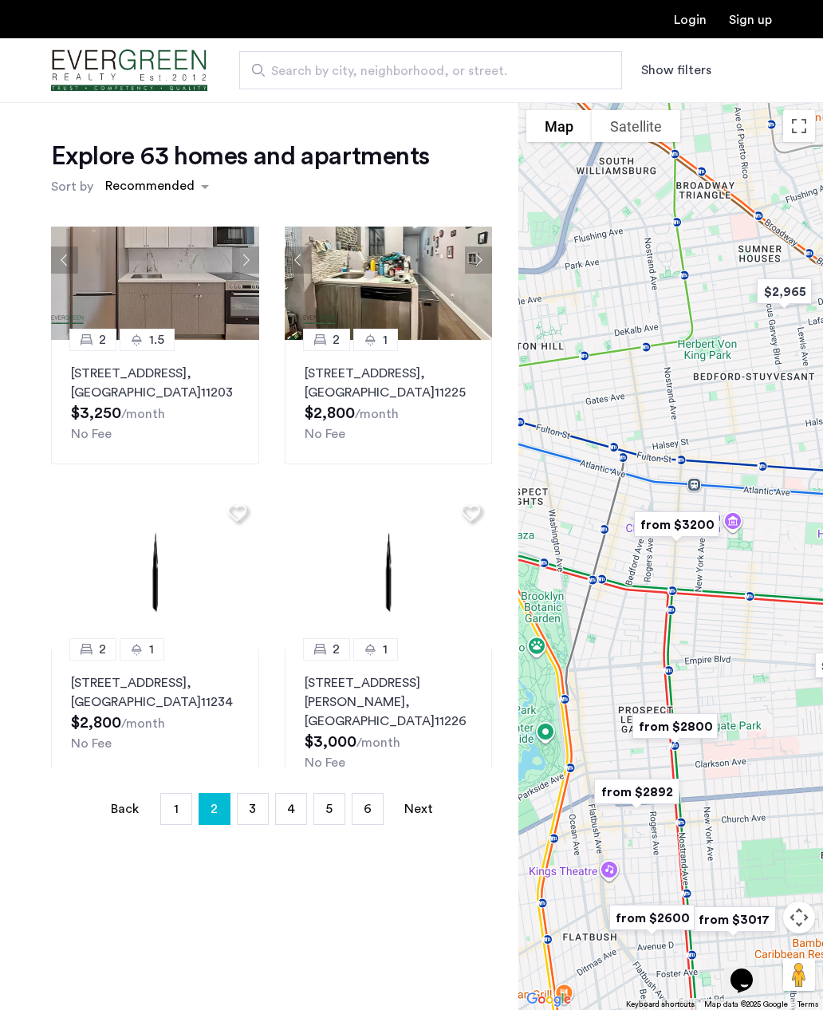
scroll to position [1354, 0]
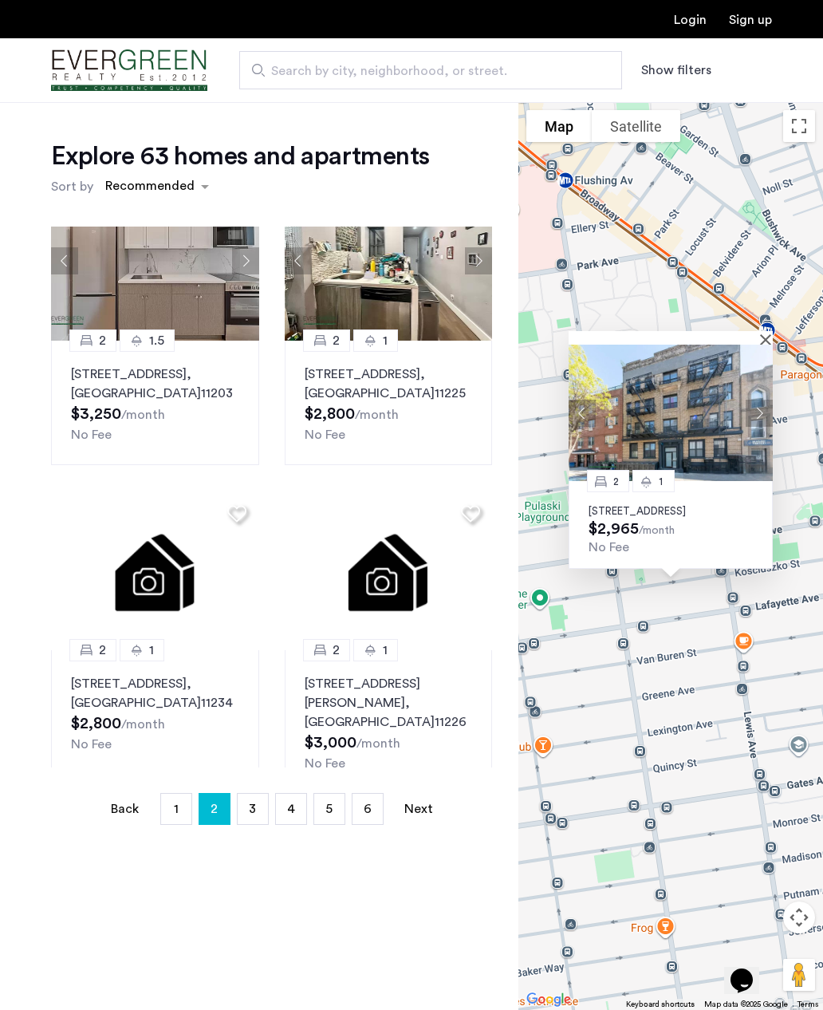
click at [718, 518] on p "930 Dekalb Avenue, Unit 201, Brooklyn, NY 11221" at bounding box center [671, 511] width 164 height 13
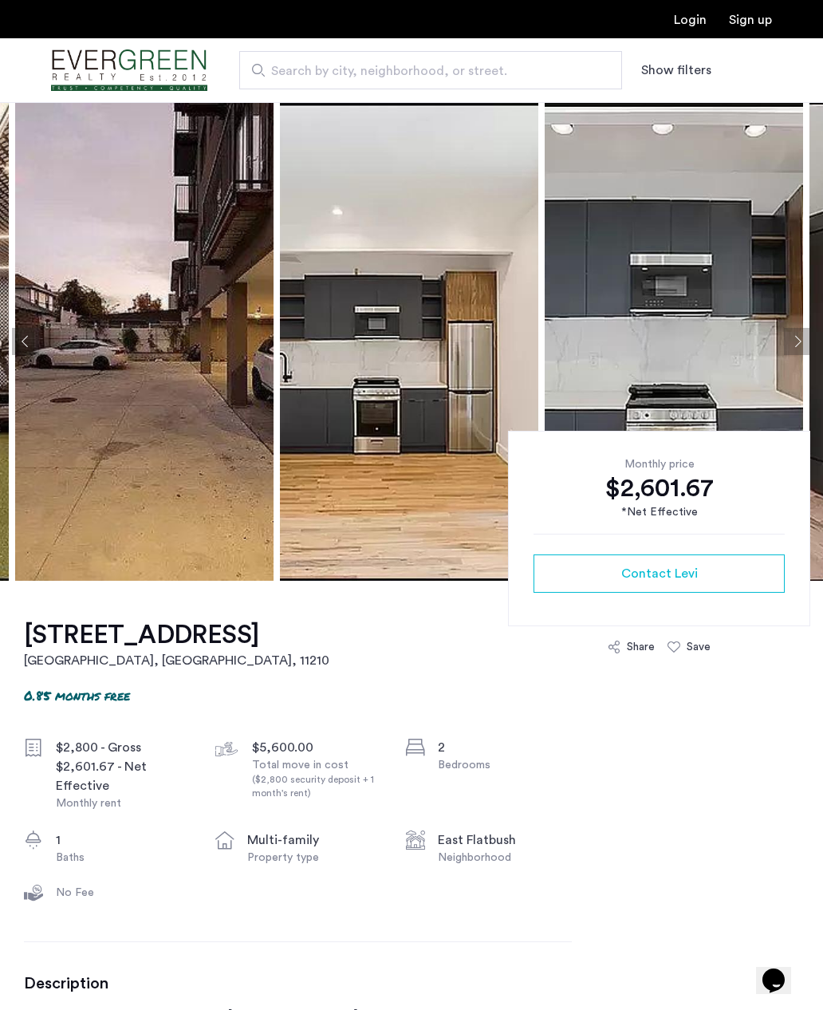
click at [69, 331] on img at bounding box center [144, 341] width 258 height 479
click at [108, 355] on img at bounding box center [144, 341] width 258 height 479
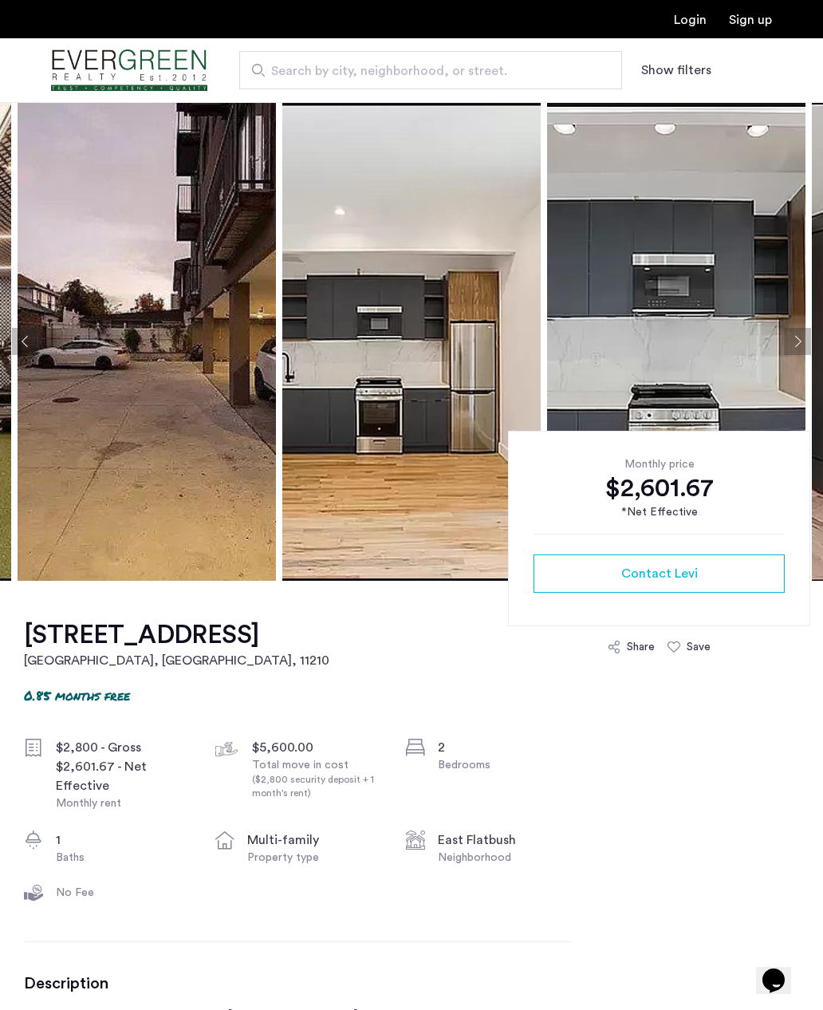
click at [130, 392] on img at bounding box center [147, 341] width 258 height 479
click at [29, 348] on button "Previous apartment" at bounding box center [25, 341] width 27 height 27
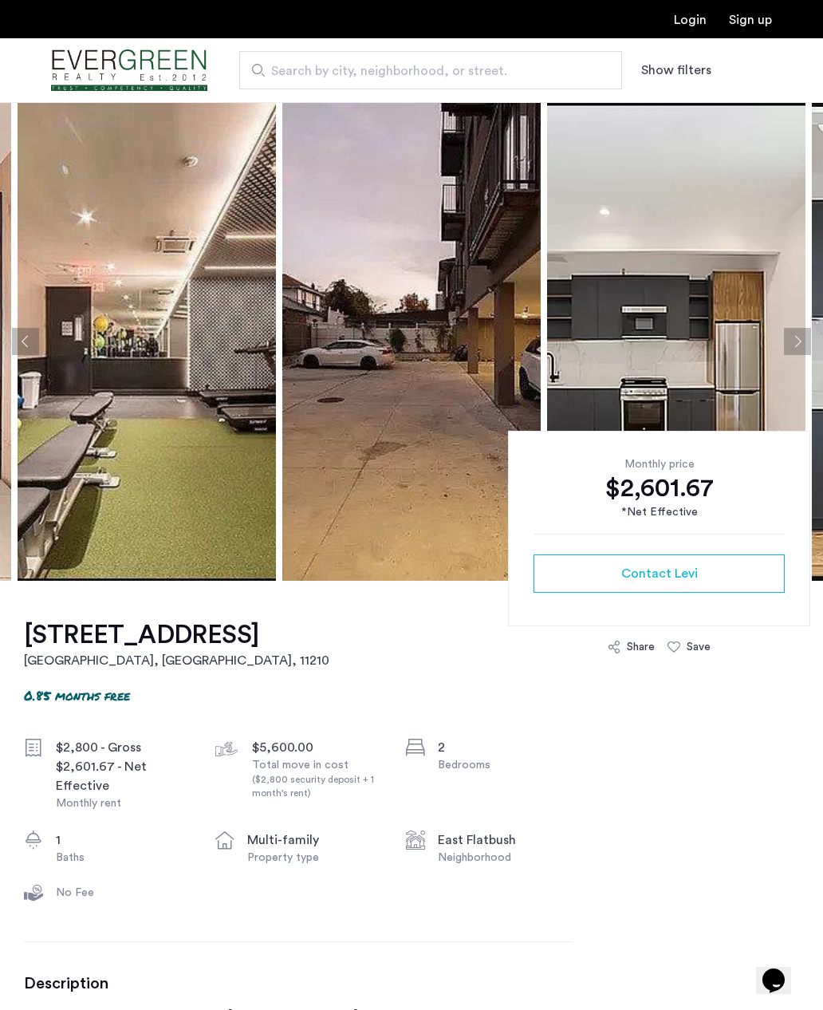
click at [24, 331] on button "Previous apartment" at bounding box center [25, 341] width 27 height 27
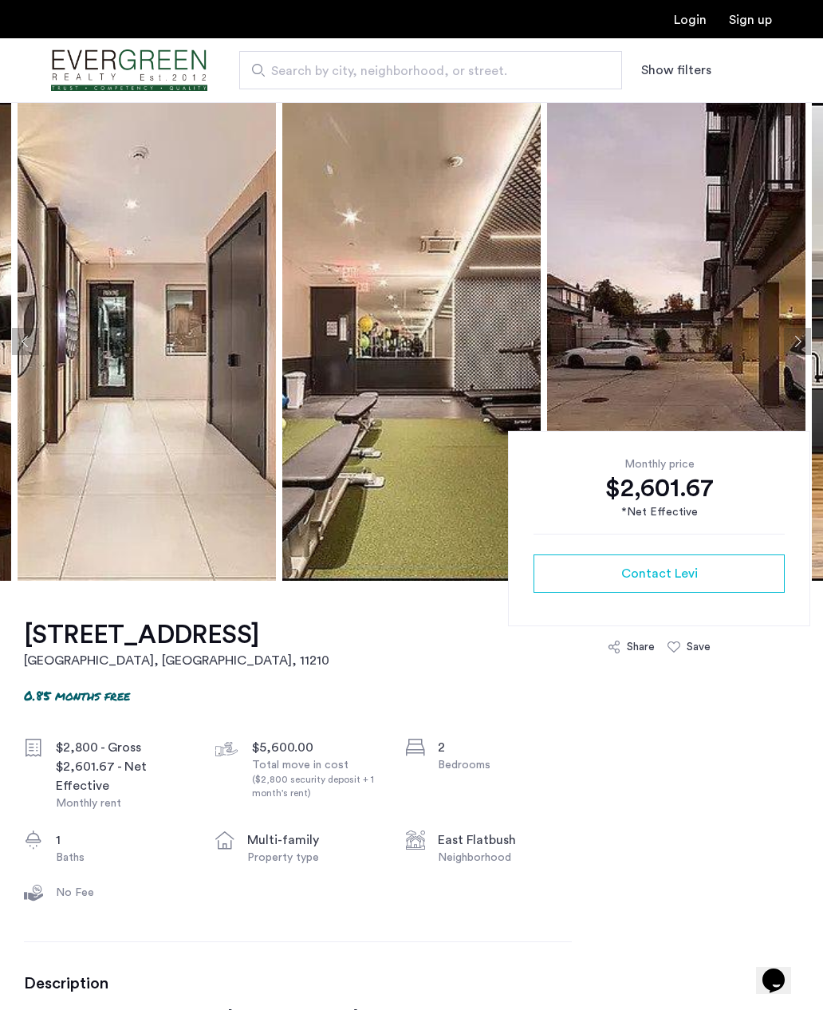
click at [28, 363] on img at bounding box center [147, 341] width 258 height 479
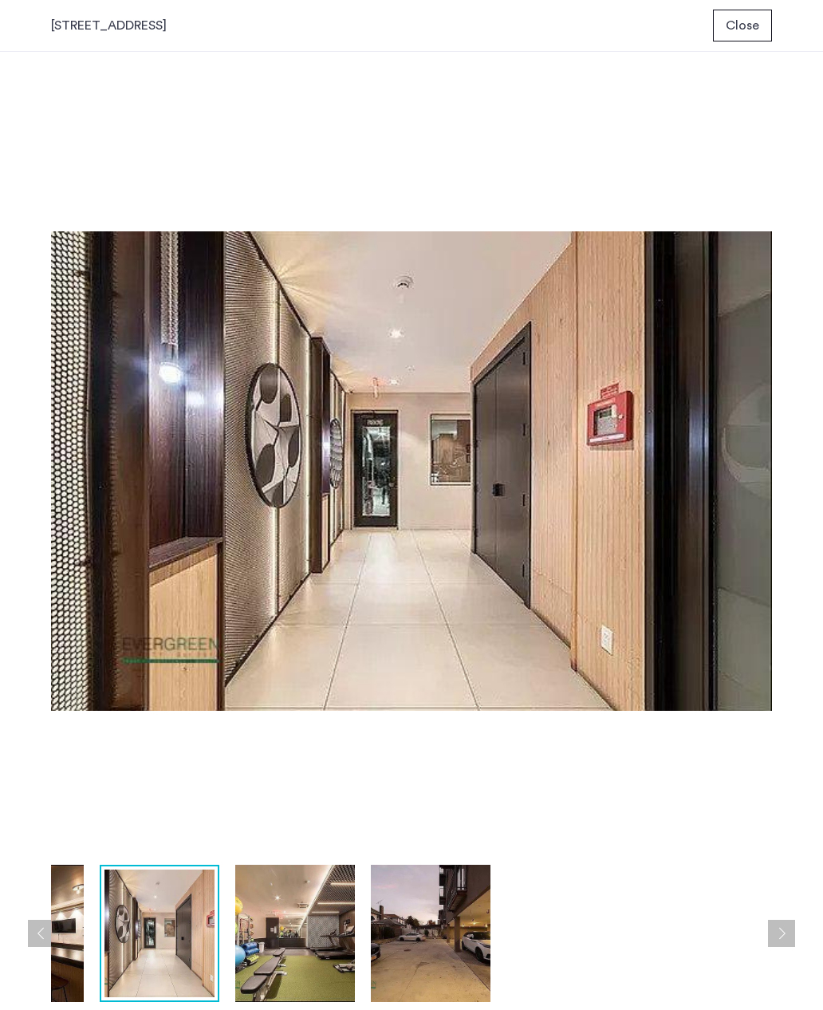
click at [788, 928] on button "Next apartment" at bounding box center [781, 933] width 27 height 27
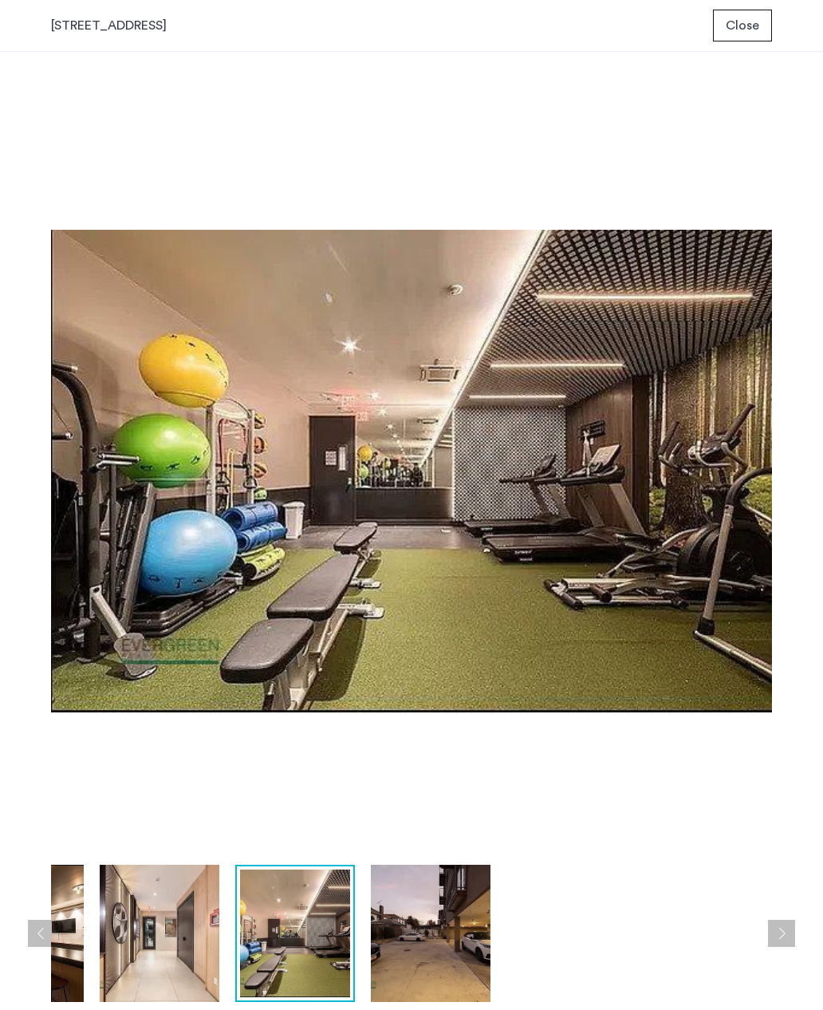
click at [773, 936] on button "Next apartment" at bounding box center [781, 933] width 27 height 27
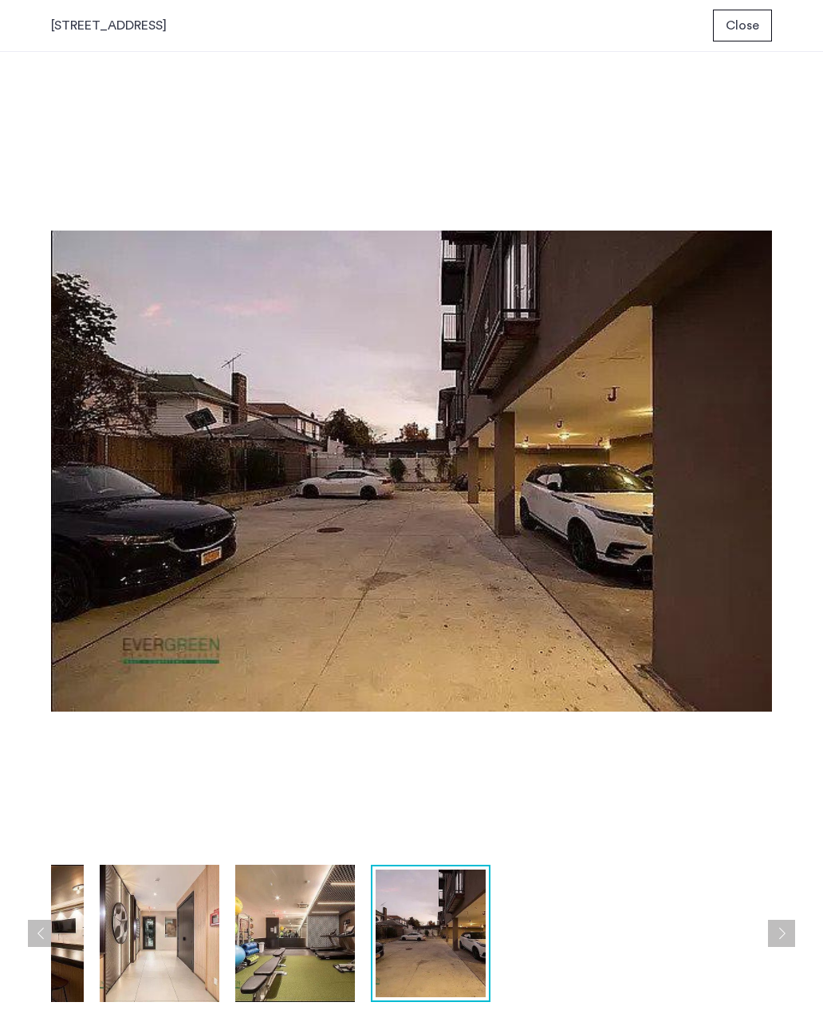
click at [772, 929] on button "Next apartment" at bounding box center [781, 933] width 27 height 27
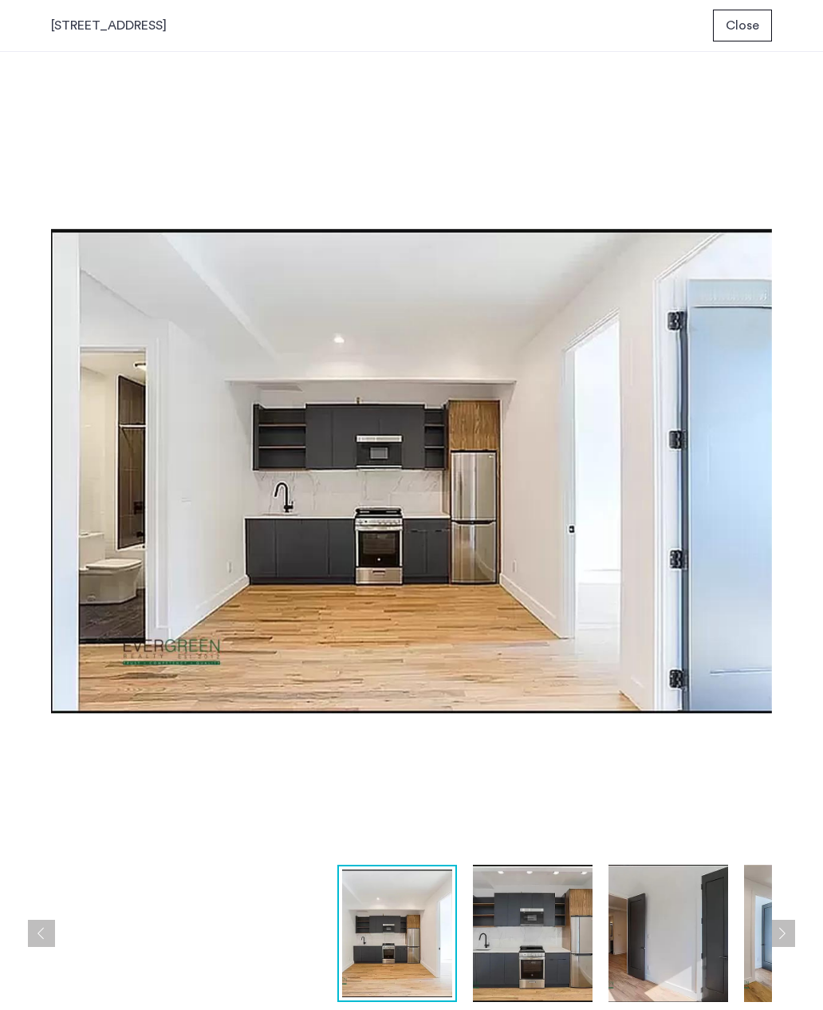
click at [794, 930] on button "Next apartment" at bounding box center [781, 933] width 27 height 27
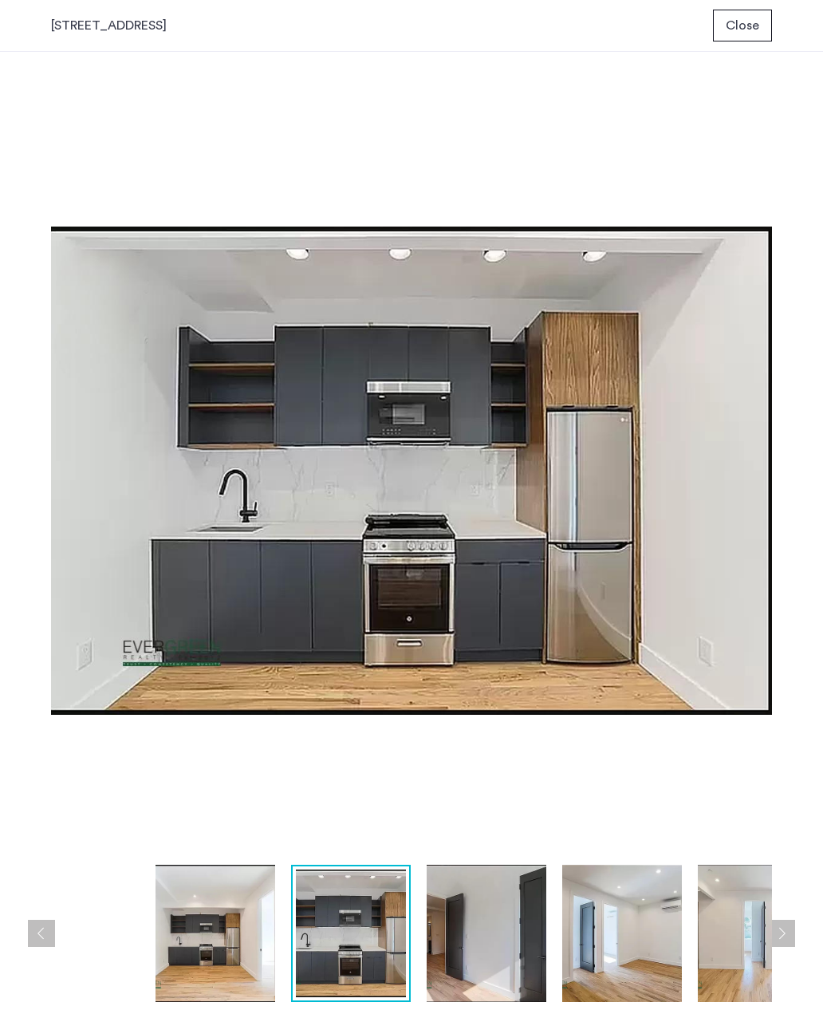
click at [783, 933] on button "Next apartment" at bounding box center [781, 933] width 27 height 27
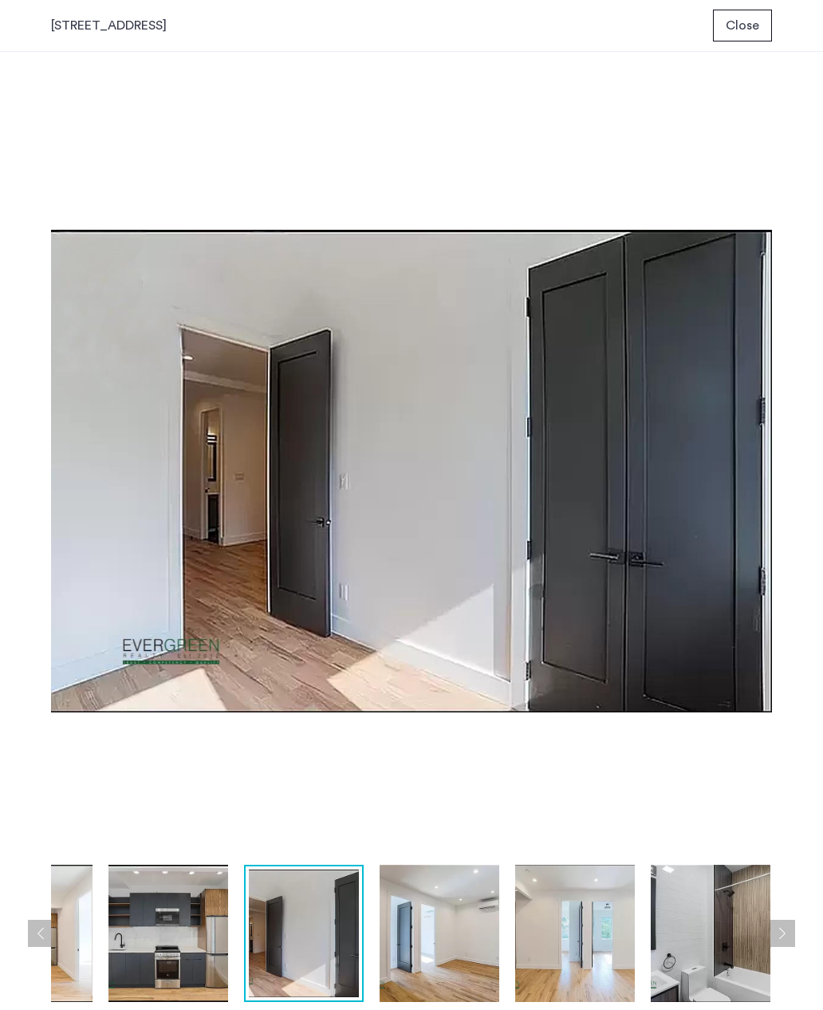
click at [784, 932] on button "Next apartment" at bounding box center [781, 933] width 27 height 27
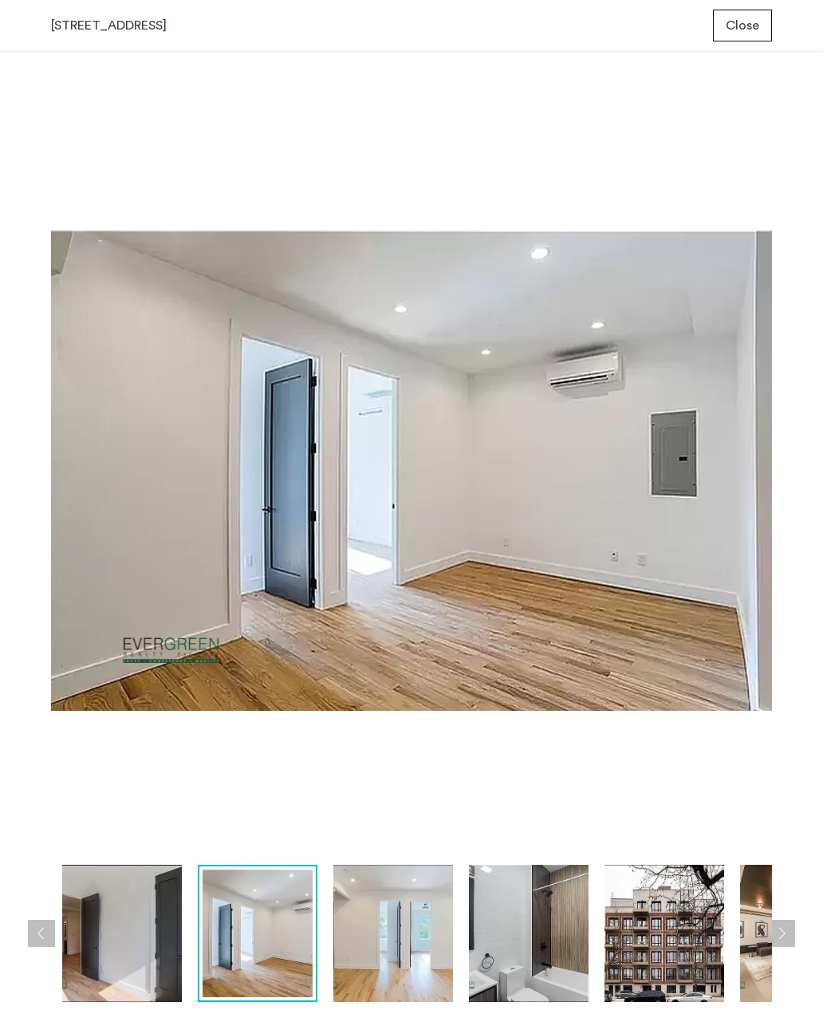
click at [784, 928] on button "Next apartment" at bounding box center [781, 933] width 27 height 27
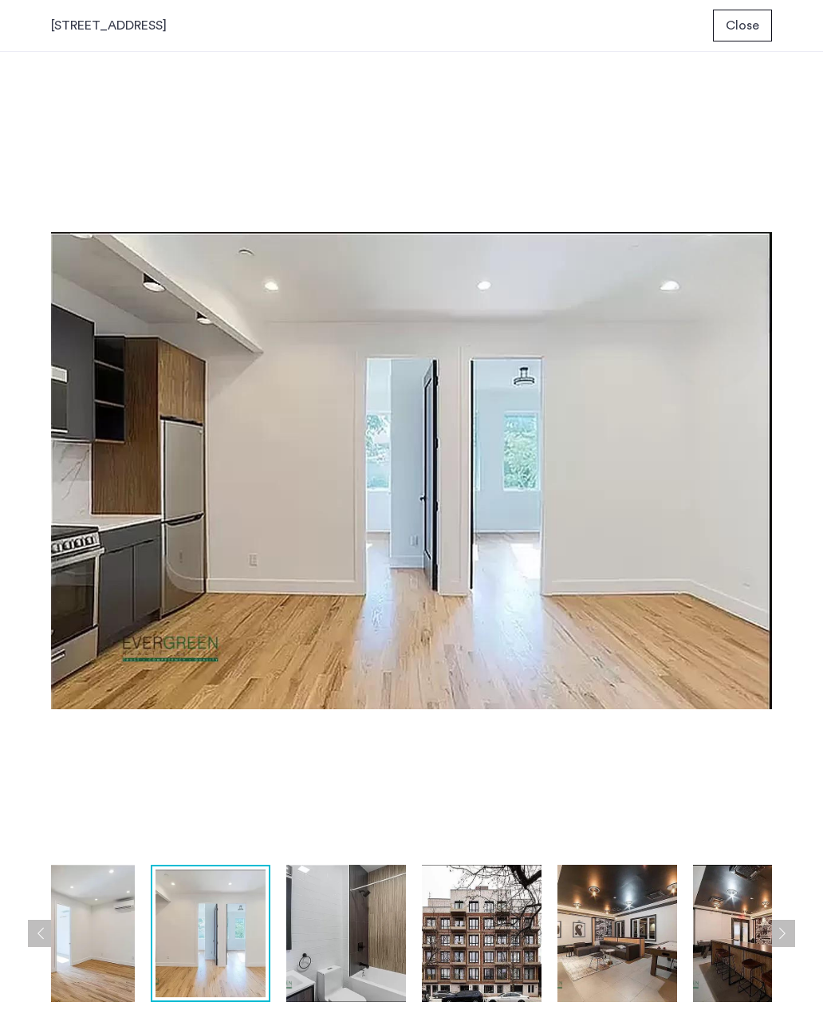
click at [786, 926] on button "Next apartment" at bounding box center [781, 933] width 27 height 27
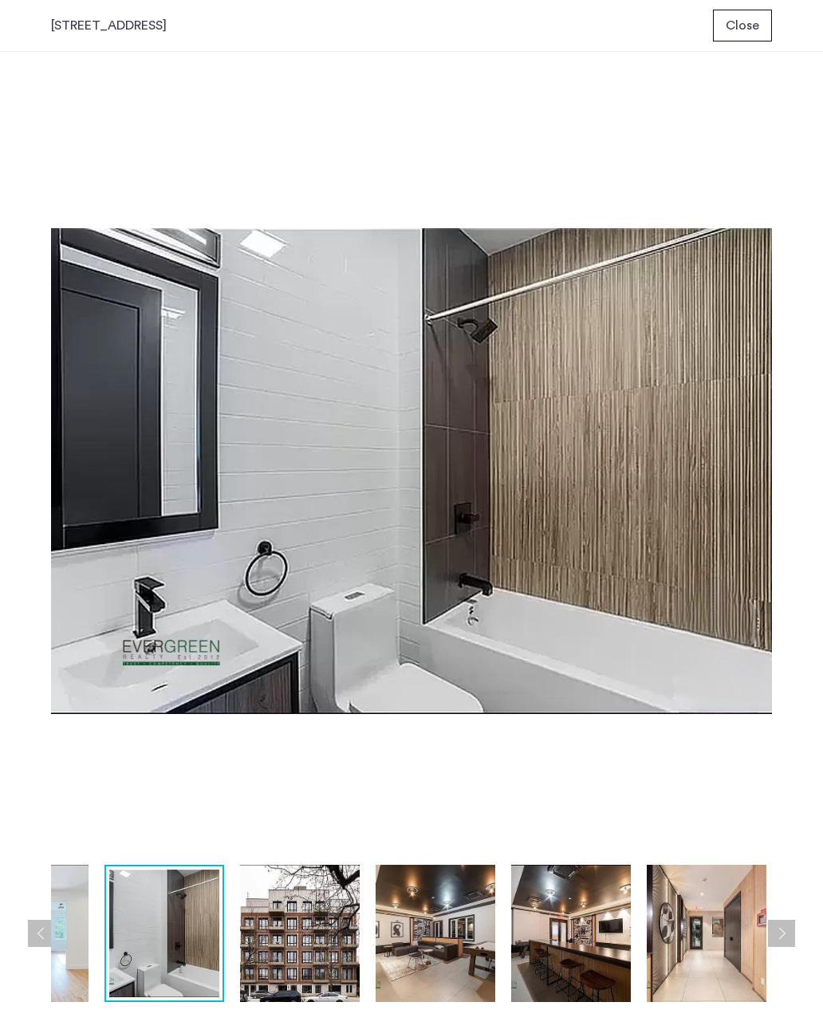
click at [784, 927] on button "Next apartment" at bounding box center [781, 933] width 27 height 27
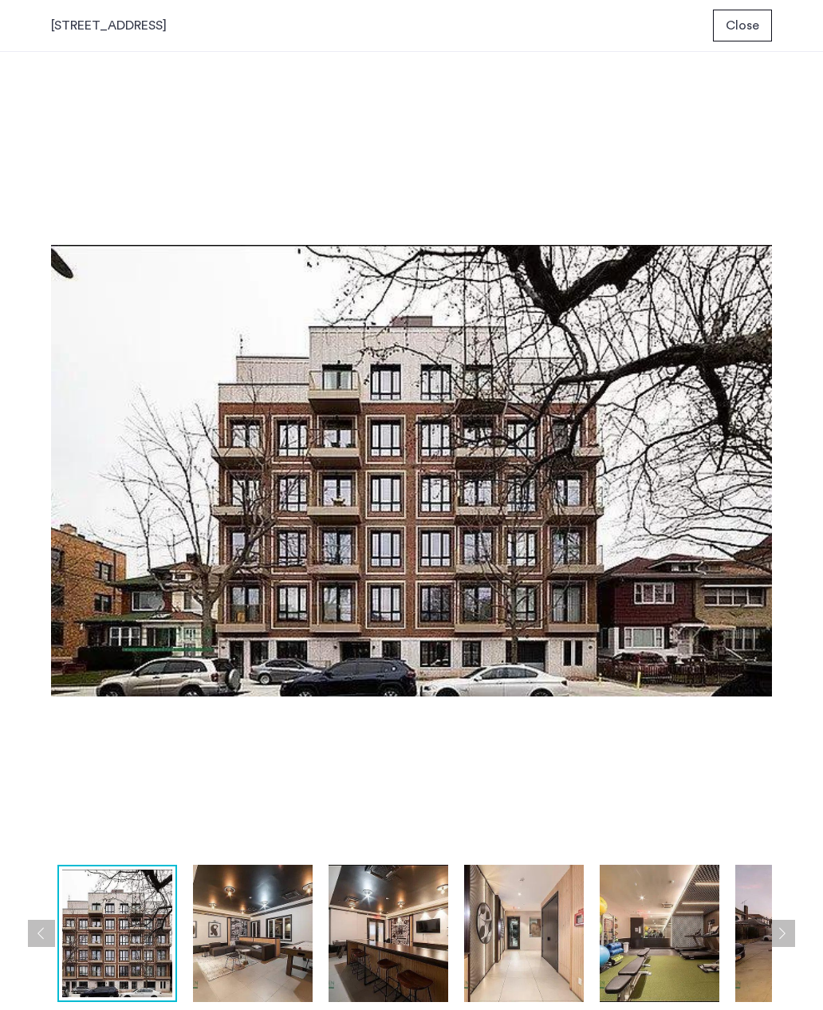
click at [784, 927] on button "Next apartment" at bounding box center [781, 933] width 27 height 27
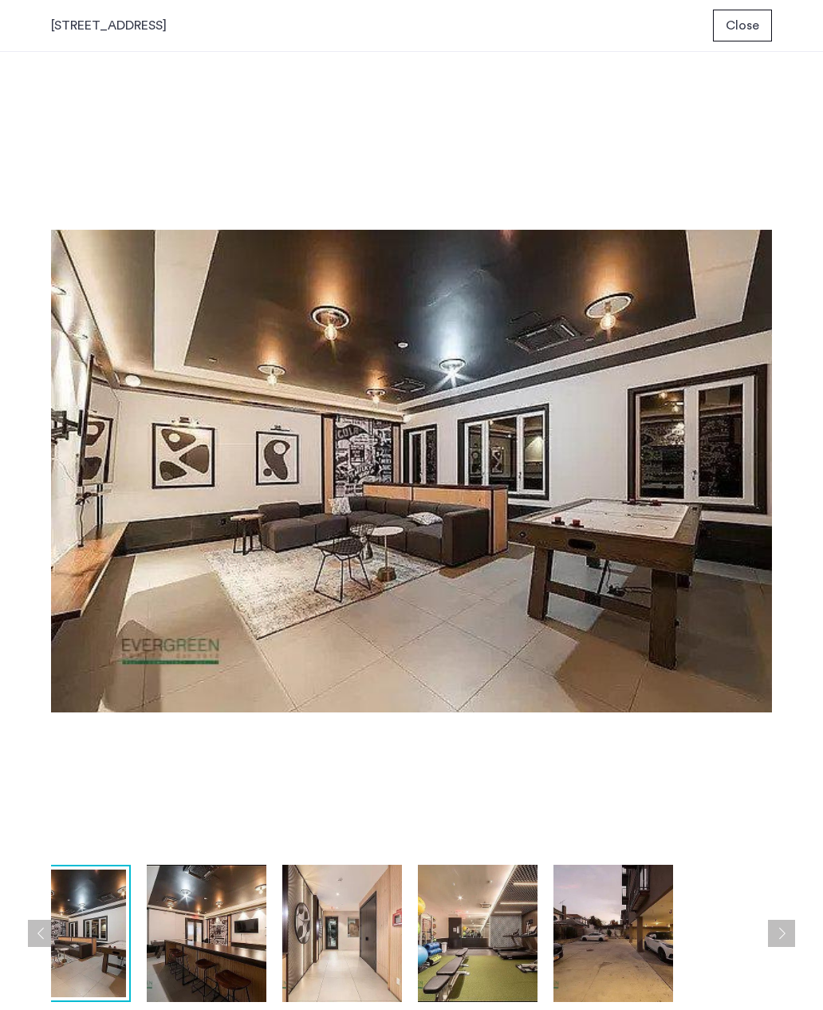
click at [786, 927] on button "Next apartment" at bounding box center [781, 933] width 27 height 27
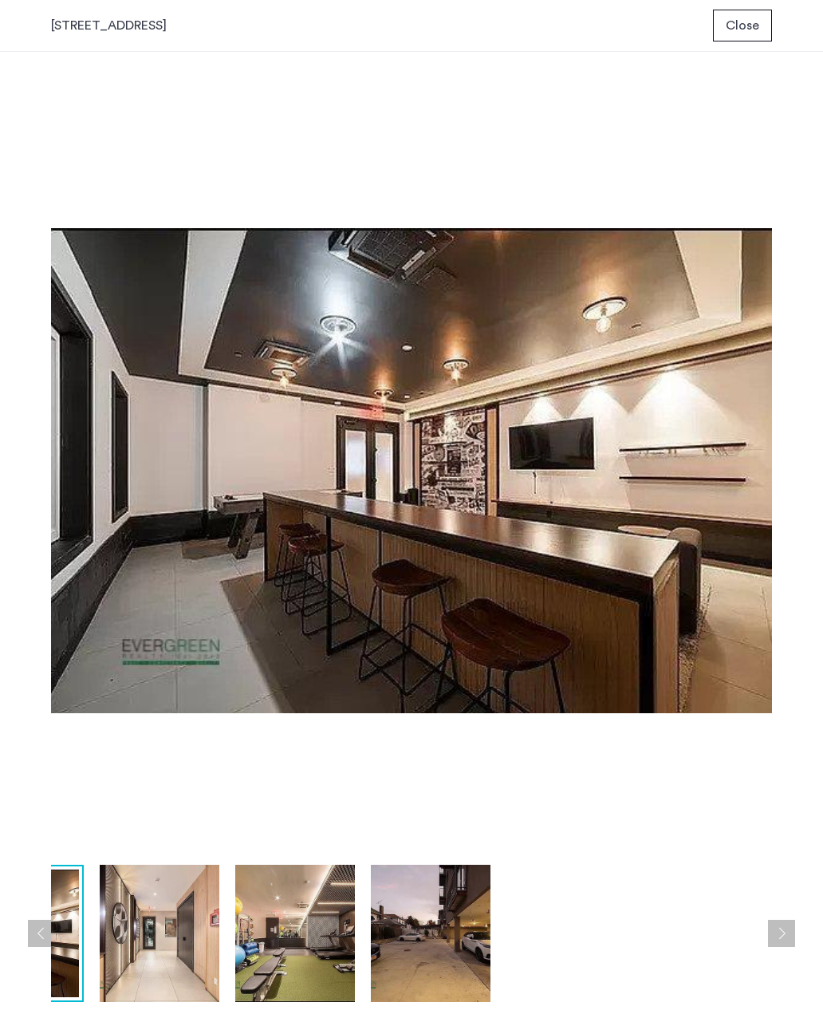
click at [785, 928] on button "Next apartment" at bounding box center [781, 933] width 27 height 27
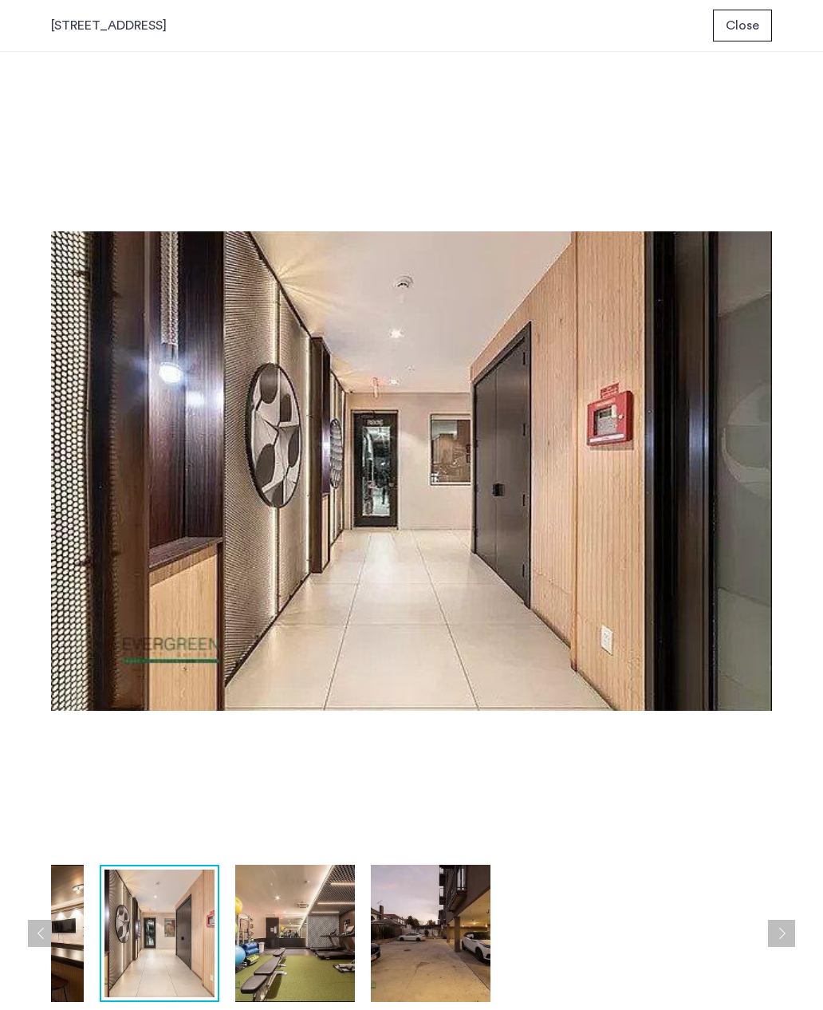
click at [783, 928] on button "Next apartment" at bounding box center [781, 933] width 27 height 27
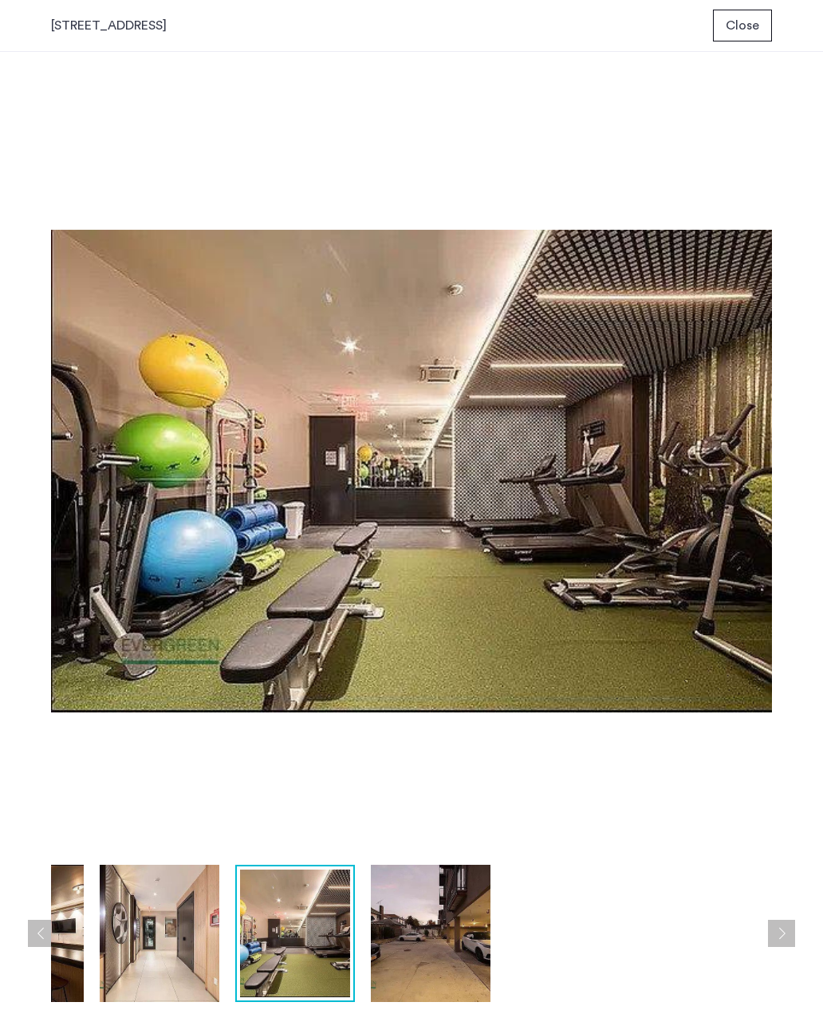
click at [783, 926] on button "Next apartment" at bounding box center [781, 933] width 27 height 27
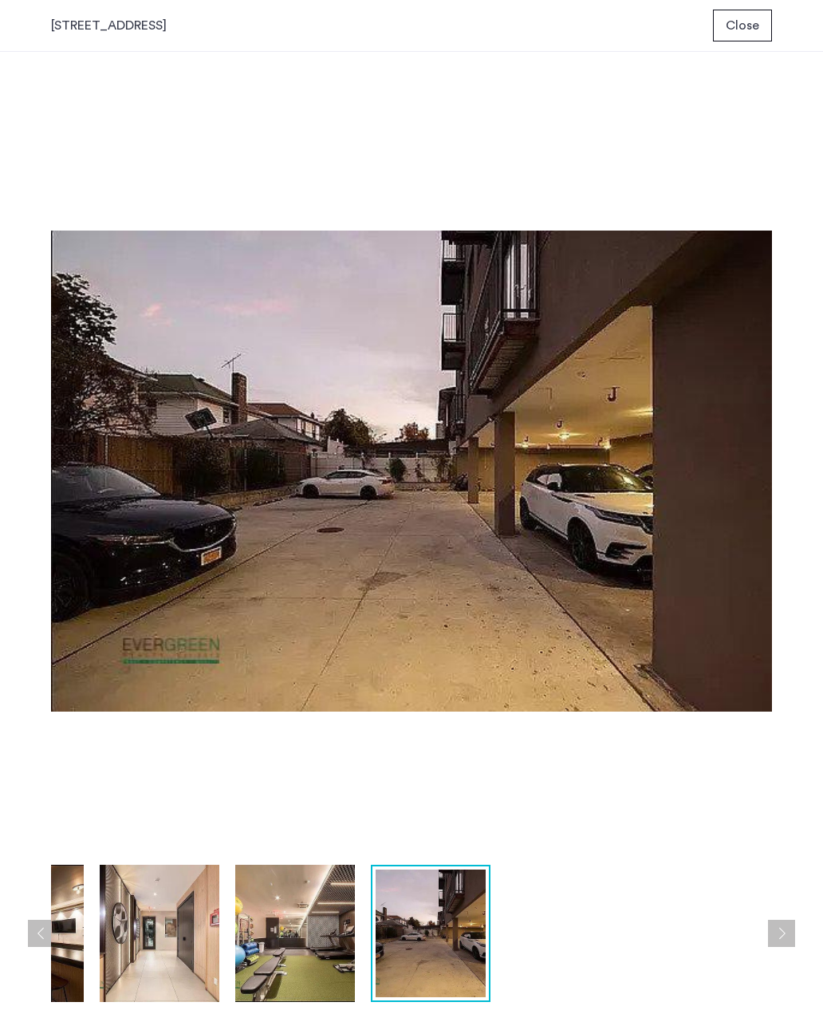
click at [784, 928] on button "Next apartment" at bounding box center [781, 933] width 27 height 27
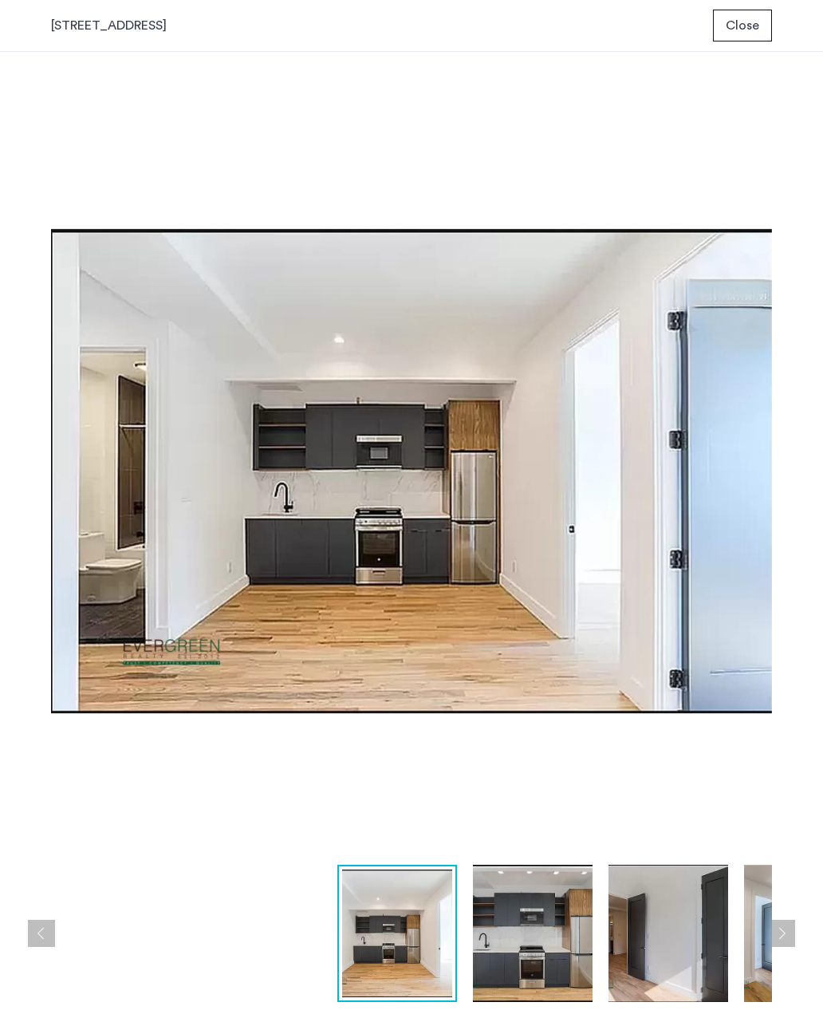
click at [742, 26] on span "Close" at bounding box center [743, 25] width 34 height 19
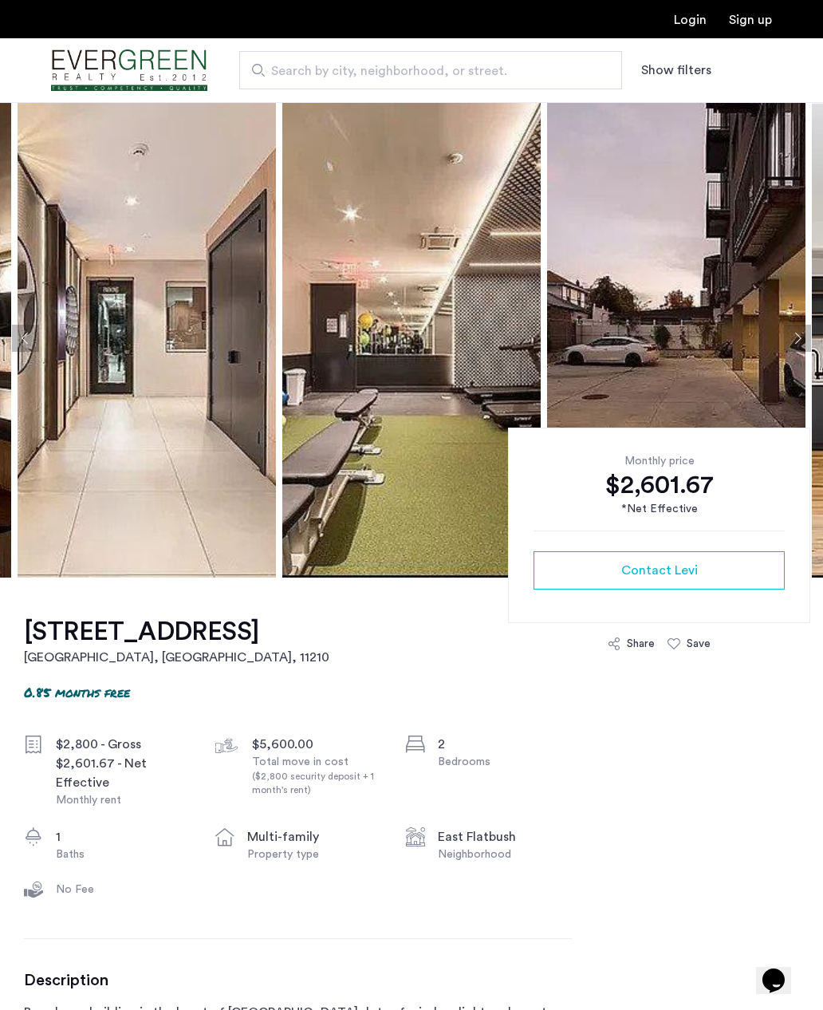
scroll to position [14, 0]
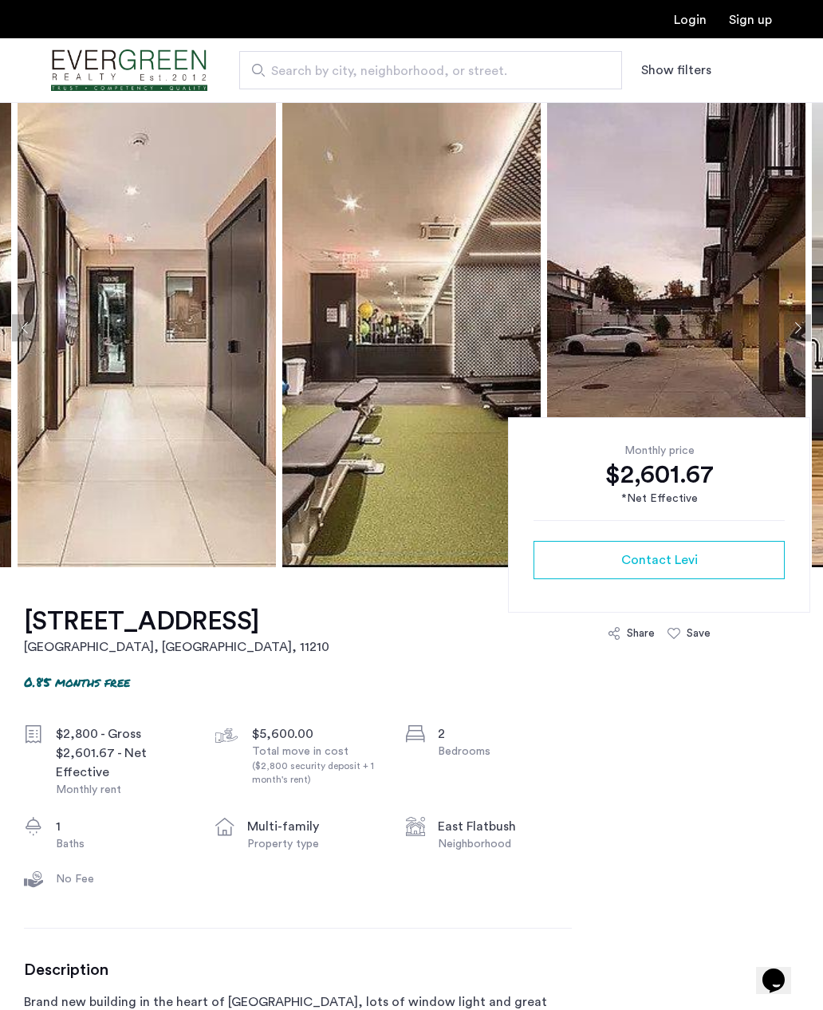
click at [634, 637] on div "Share" at bounding box center [641, 633] width 28 height 16
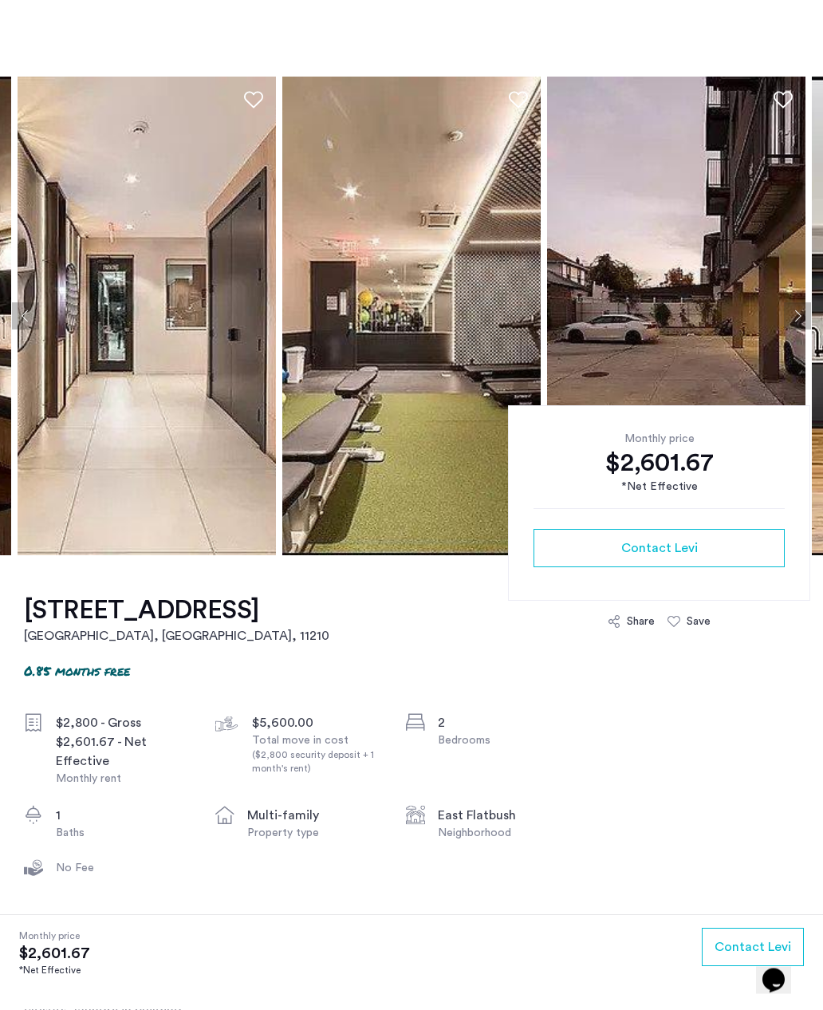
scroll to position [0, 0]
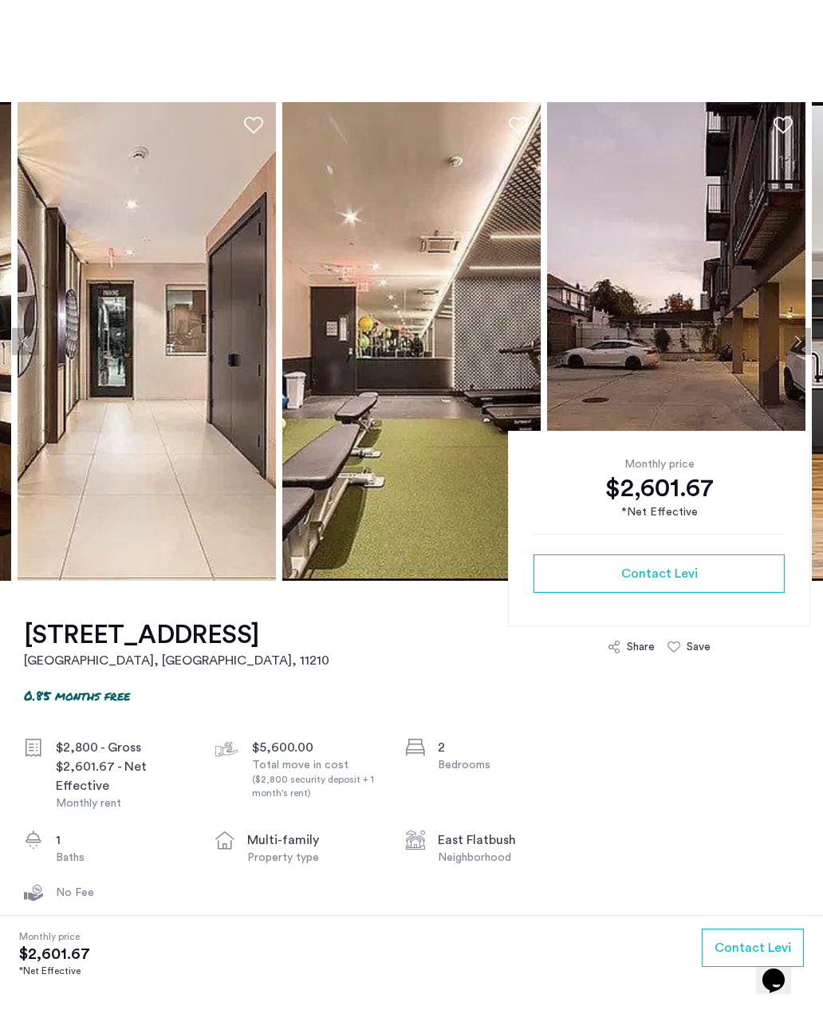
click at [786, 351] on button "Next apartment" at bounding box center [797, 341] width 27 height 27
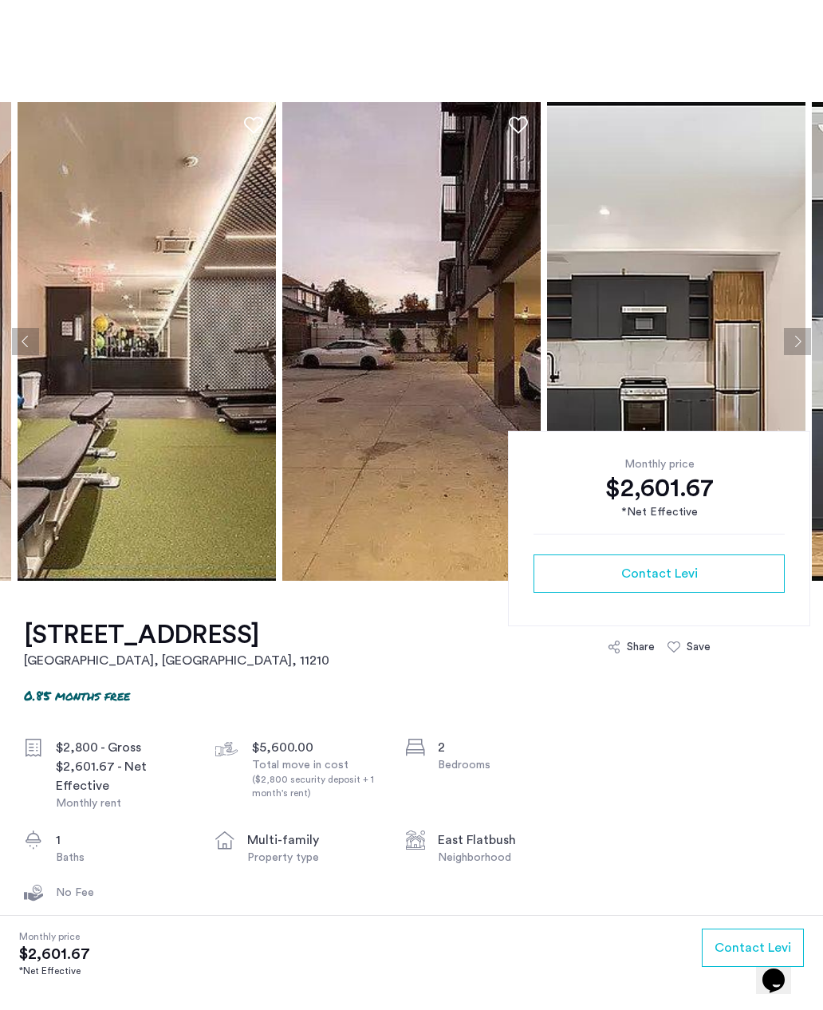
click at [796, 337] on button "Next apartment" at bounding box center [797, 341] width 27 height 27
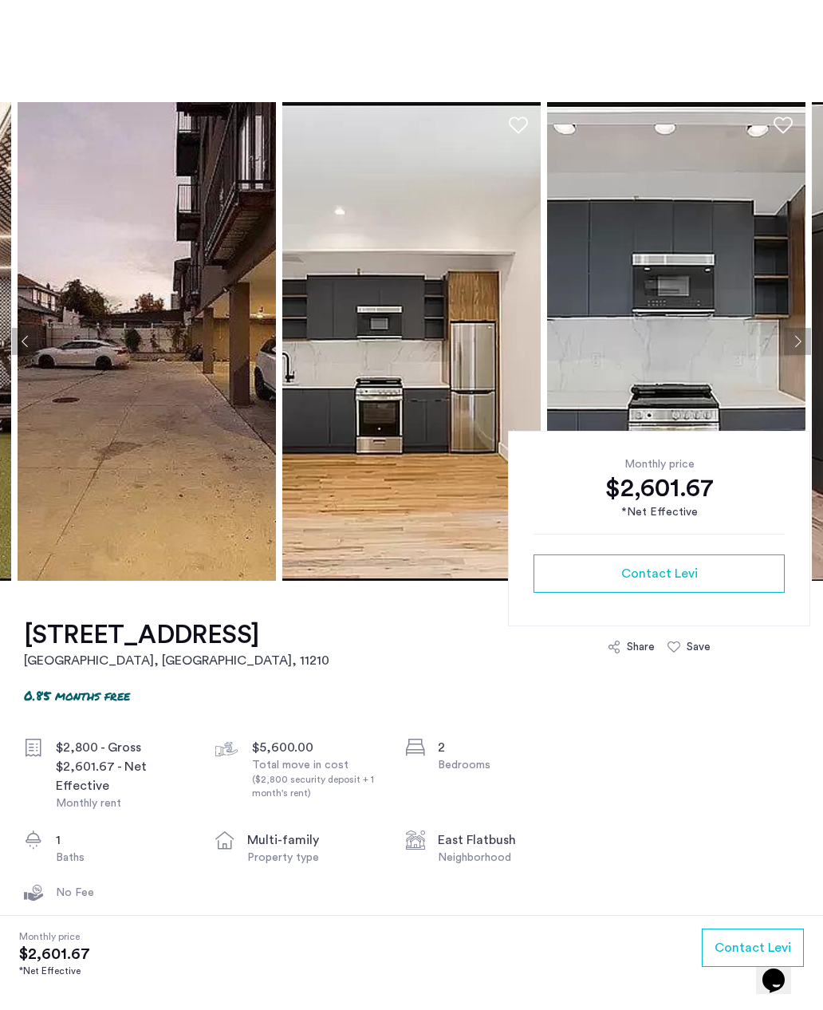
click at [780, 351] on img at bounding box center [676, 341] width 258 height 479
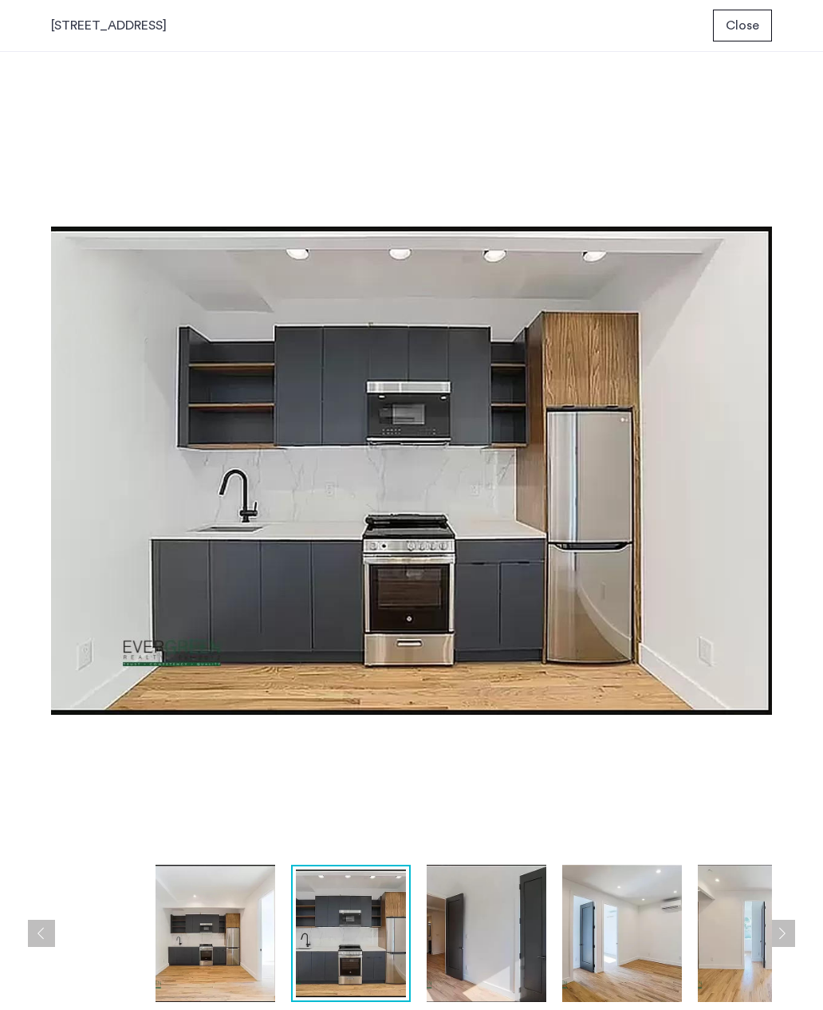
click at [783, 938] on button "Next apartment" at bounding box center [781, 933] width 27 height 27
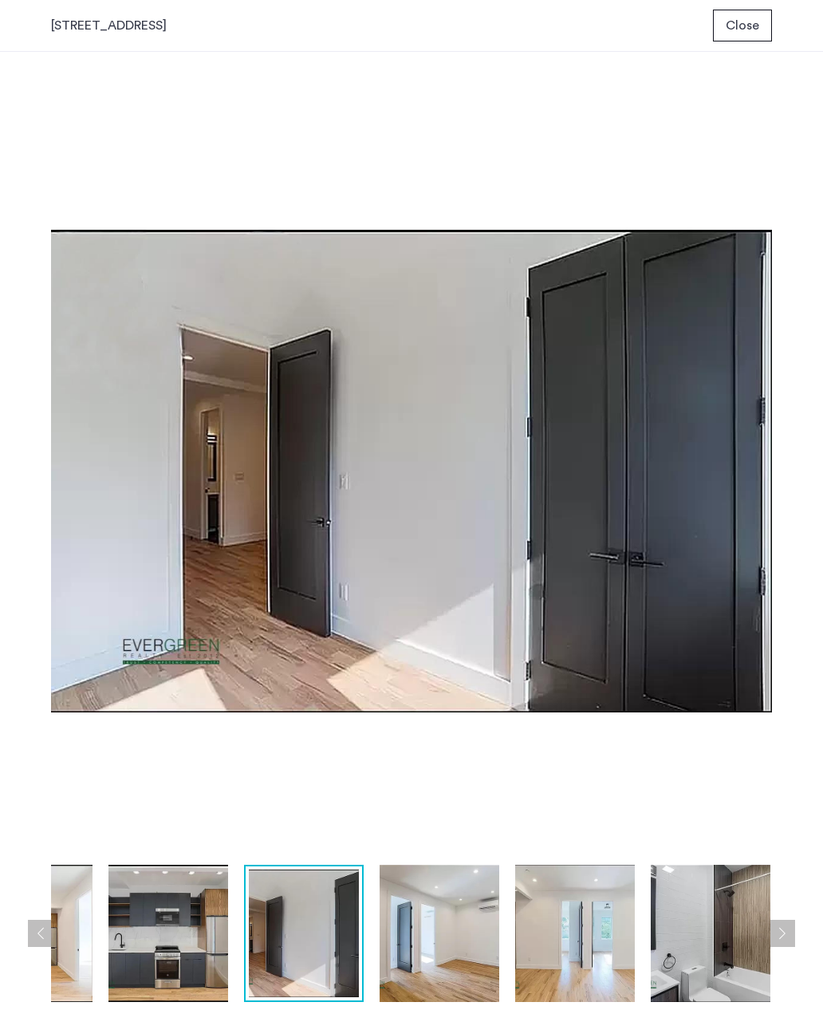
click at [789, 920] on button "Next apartment" at bounding box center [781, 933] width 27 height 27
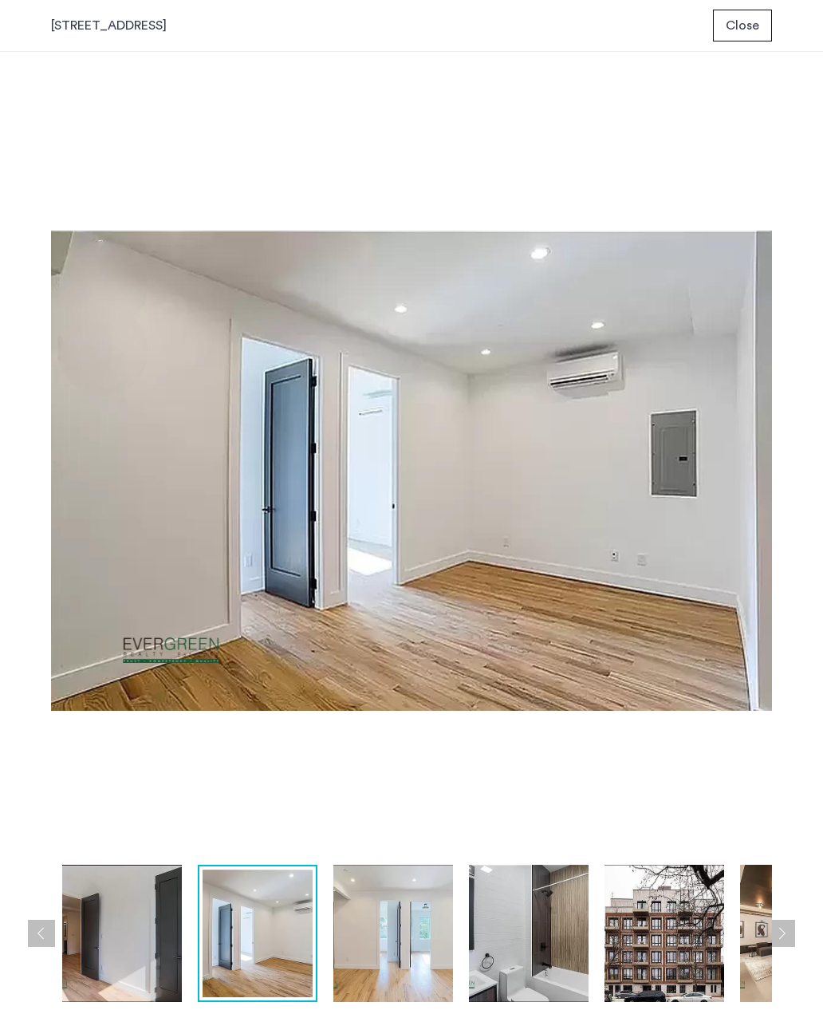
click at [786, 928] on button "Next apartment" at bounding box center [781, 933] width 27 height 27
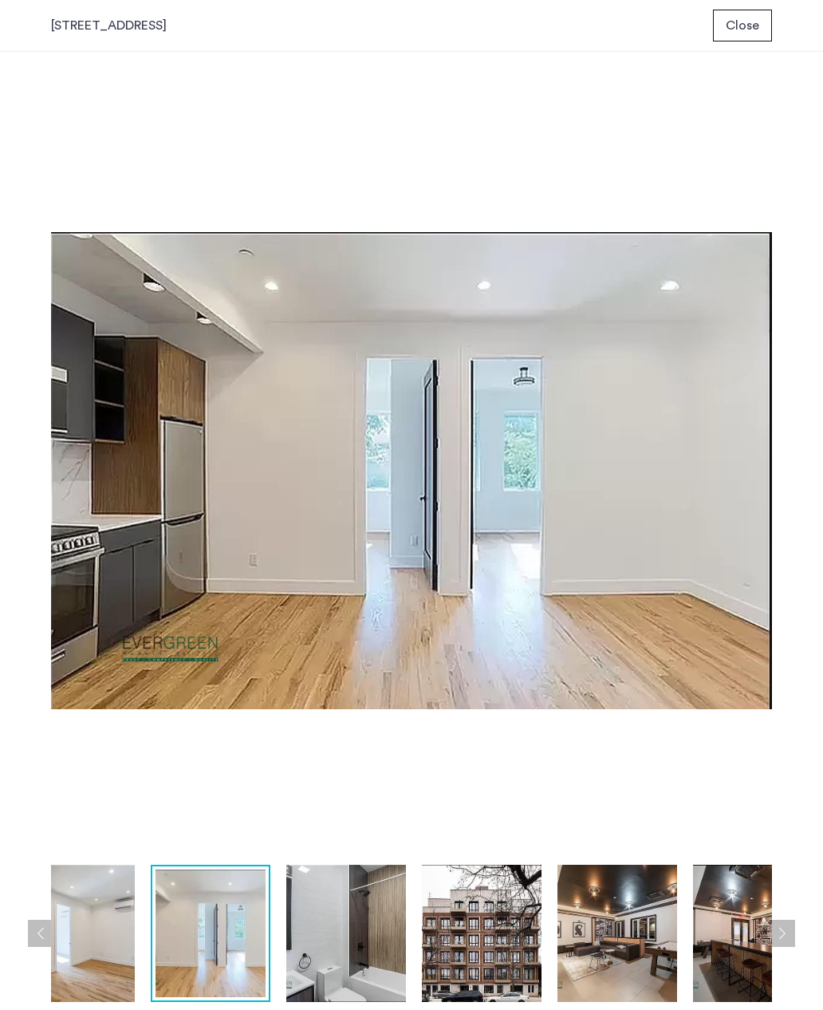
click at [789, 931] on button "Next apartment" at bounding box center [781, 933] width 27 height 27
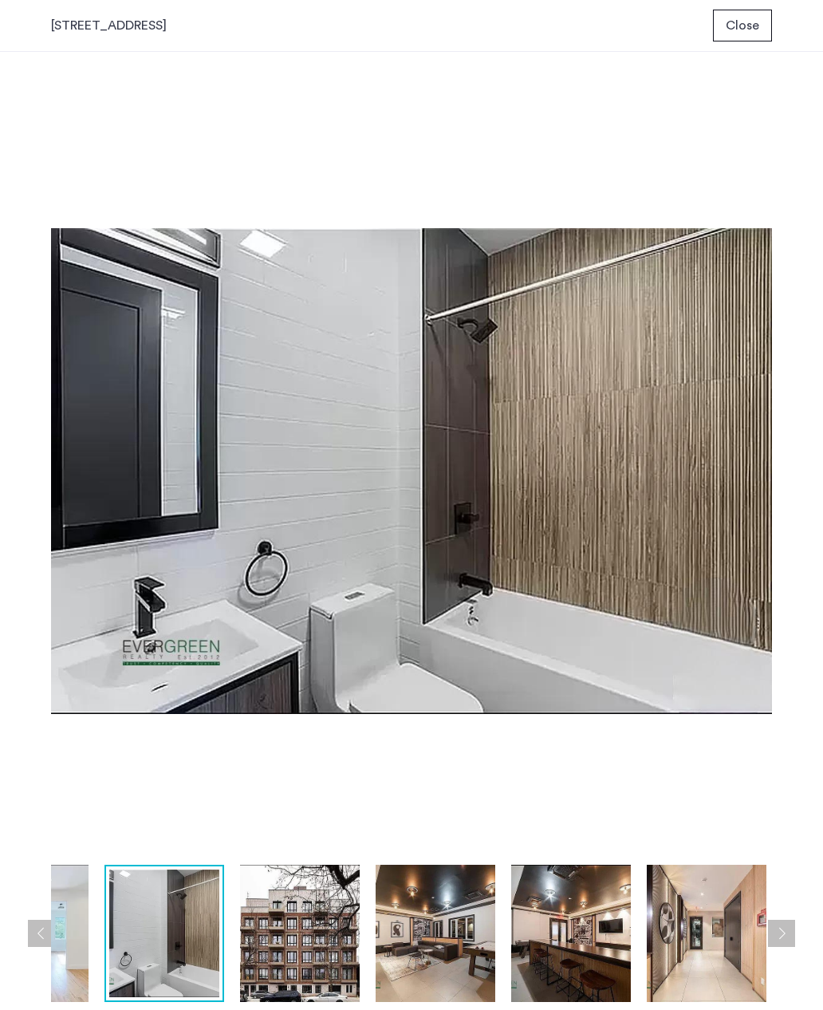
click at [789, 931] on button "Next apartment" at bounding box center [781, 933] width 27 height 27
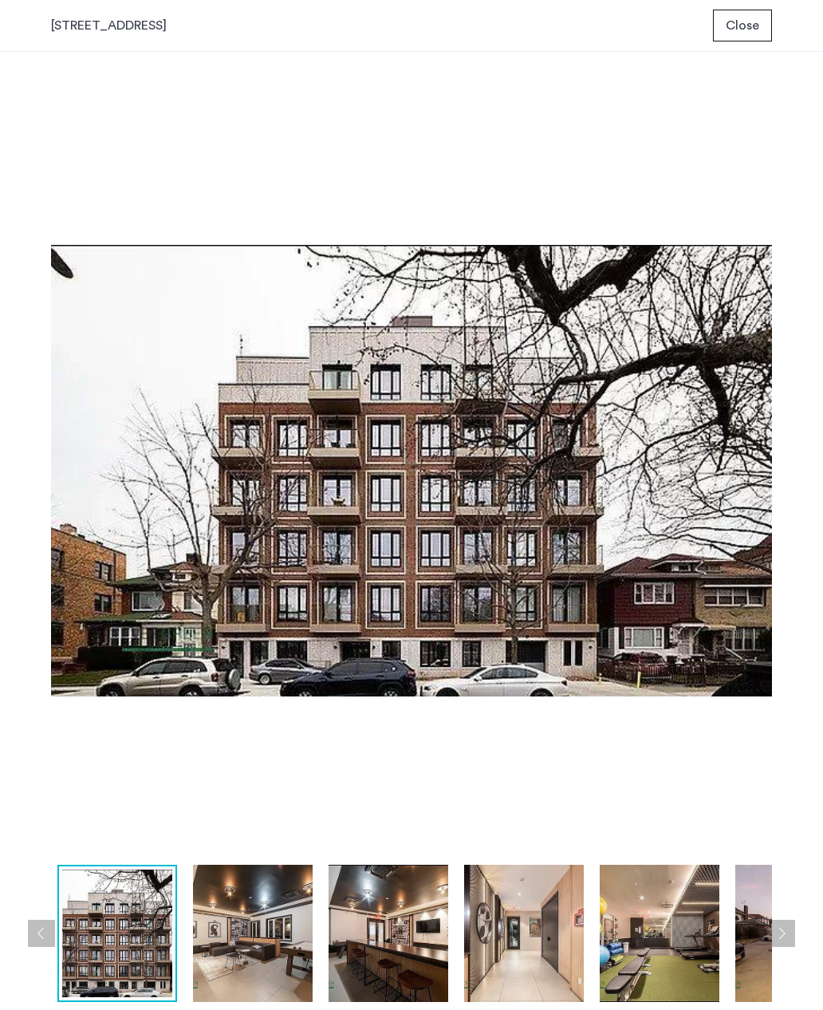
click at [786, 927] on button "Next apartment" at bounding box center [781, 933] width 27 height 27
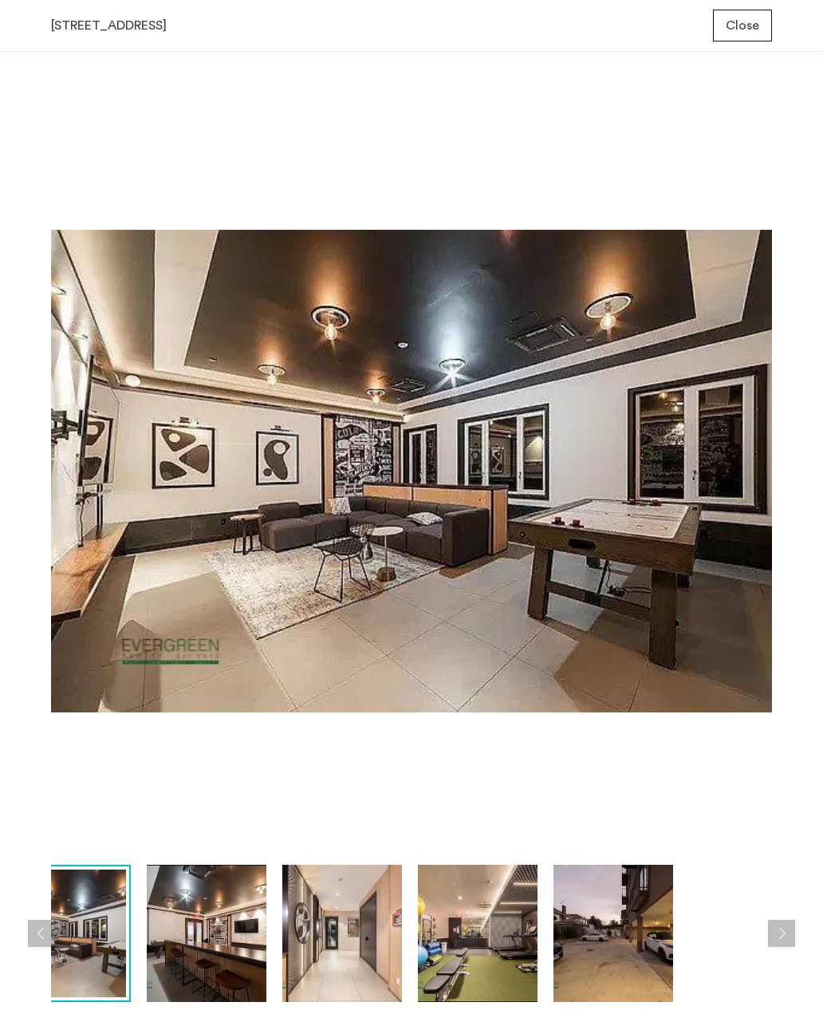
click at [786, 934] on button "Next apartment" at bounding box center [781, 933] width 27 height 27
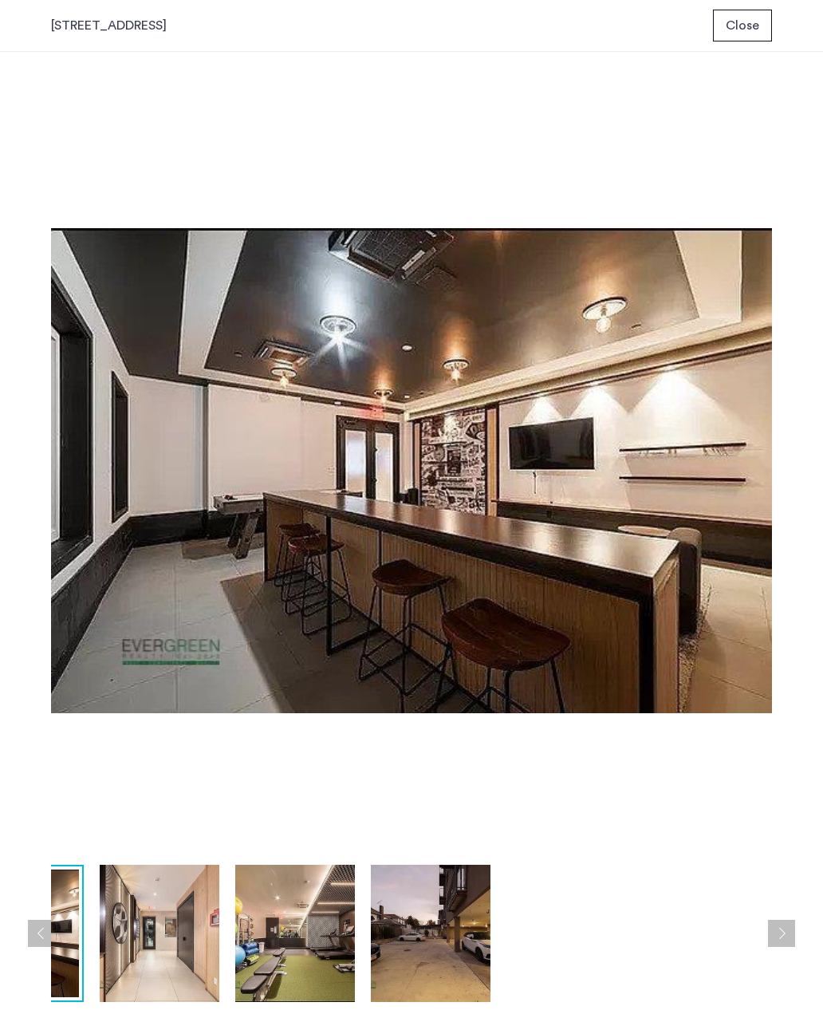
click at [786, 933] on button "Next apartment" at bounding box center [781, 933] width 27 height 27
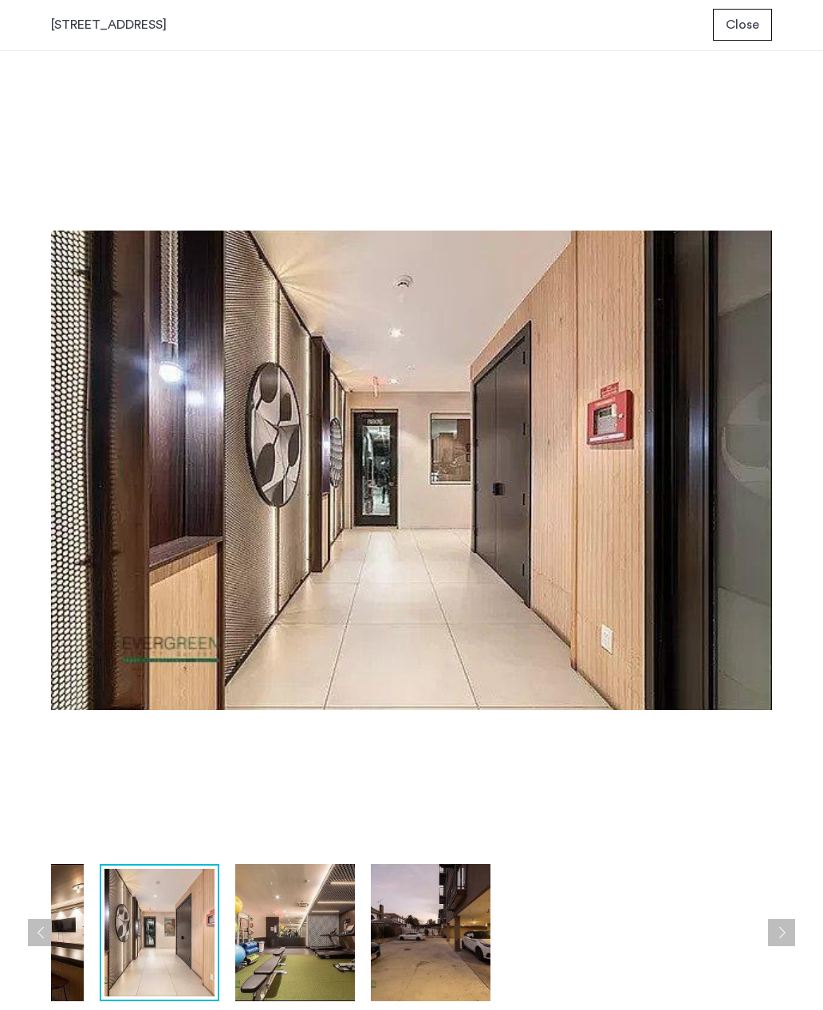
click at [739, 19] on span "Close" at bounding box center [743, 25] width 34 height 19
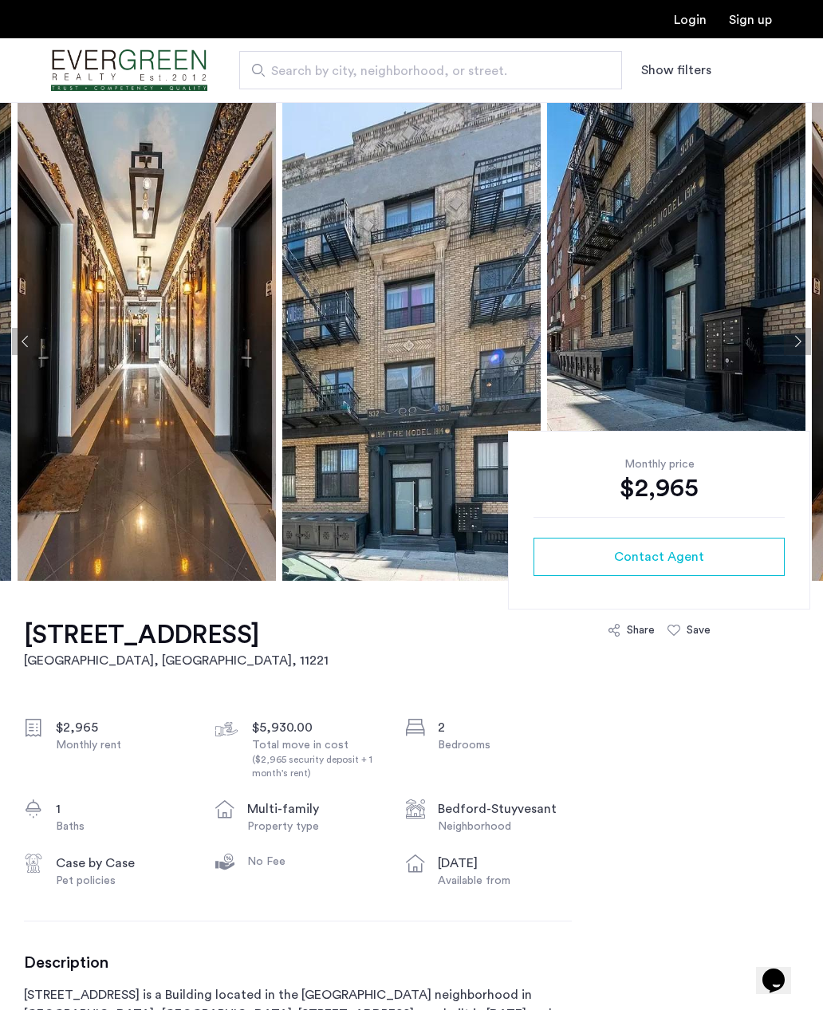
click at [777, 352] on img at bounding box center [676, 341] width 258 height 479
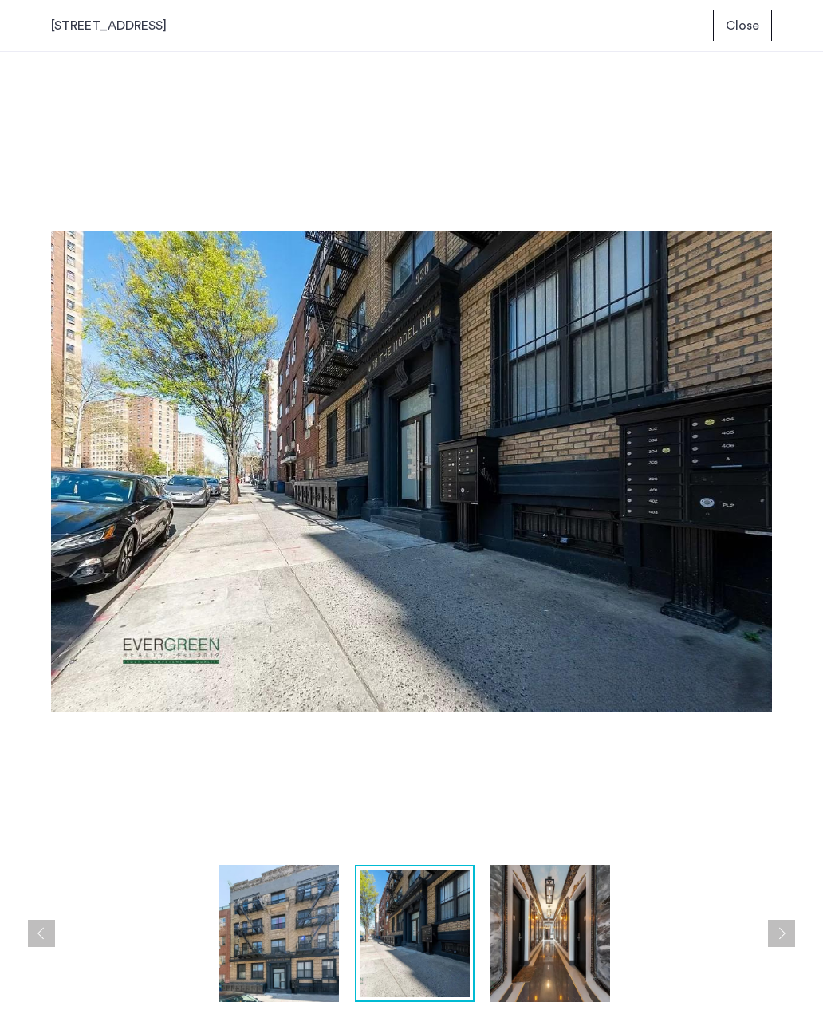
click at [772, 946] on button "Next apartment" at bounding box center [781, 933] width 27 height 27
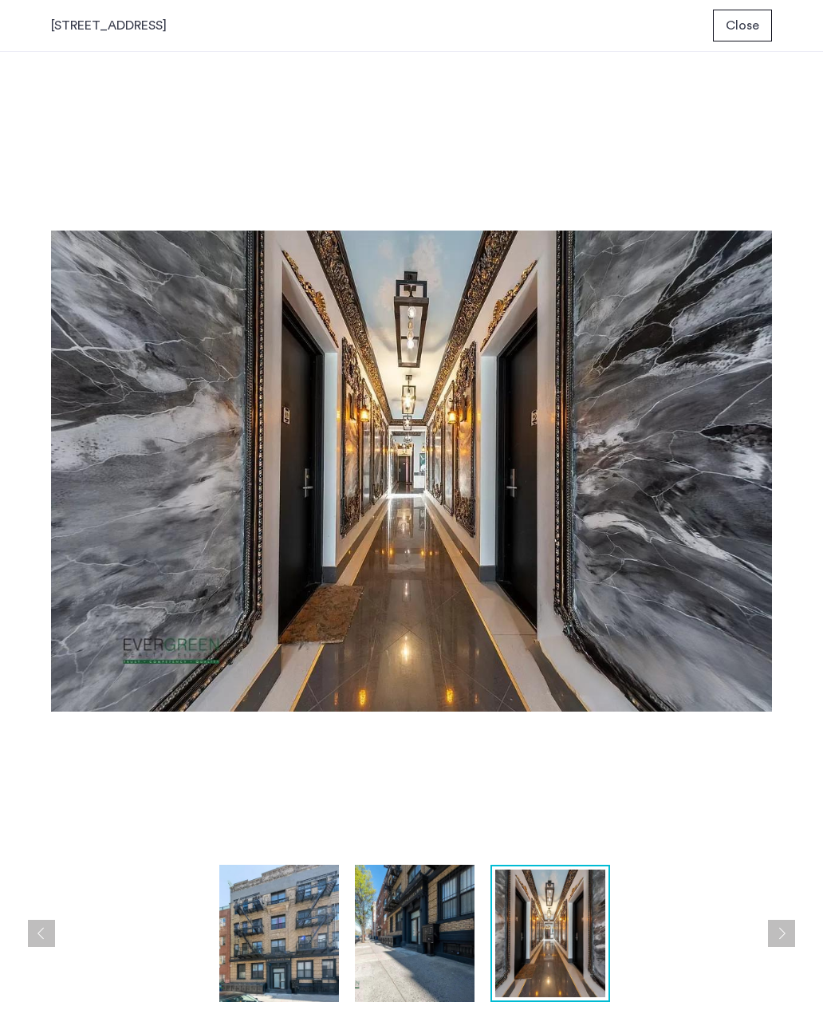
click at [773, 934] on button "Next apartment" at bounding box center [781, 933] width 27 height 27
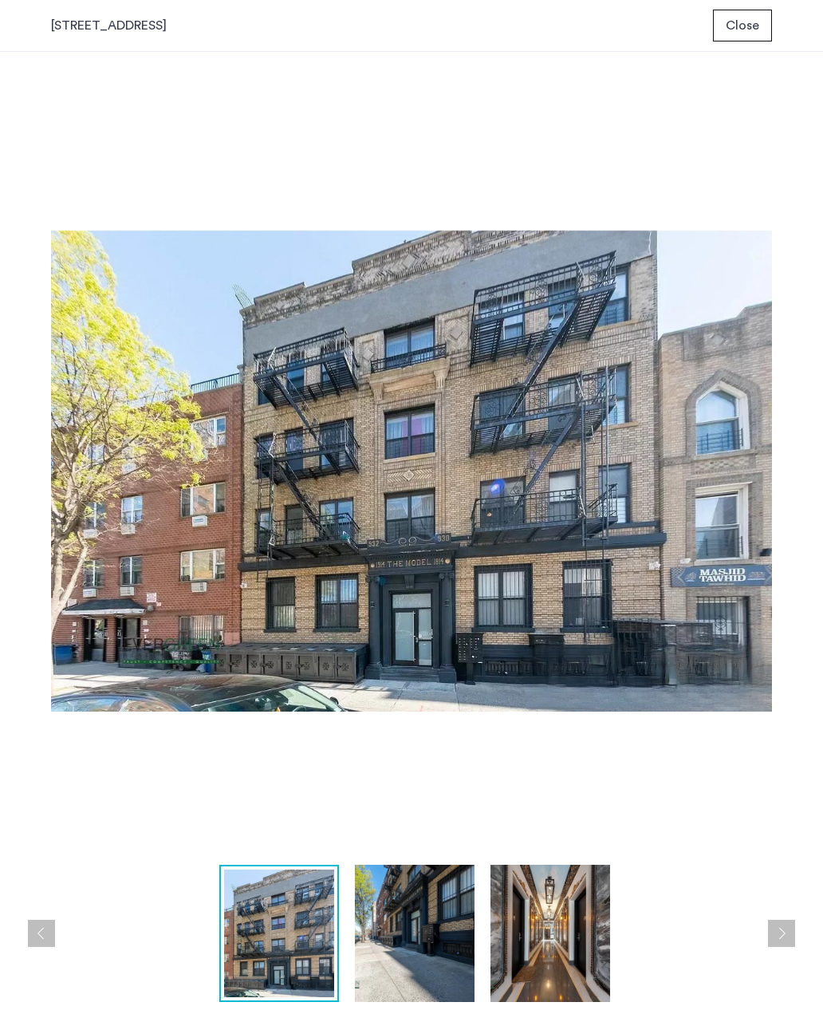
click at [774, 928] on button "Next apartment" at bounding box center [781, 933] width 27 height 27
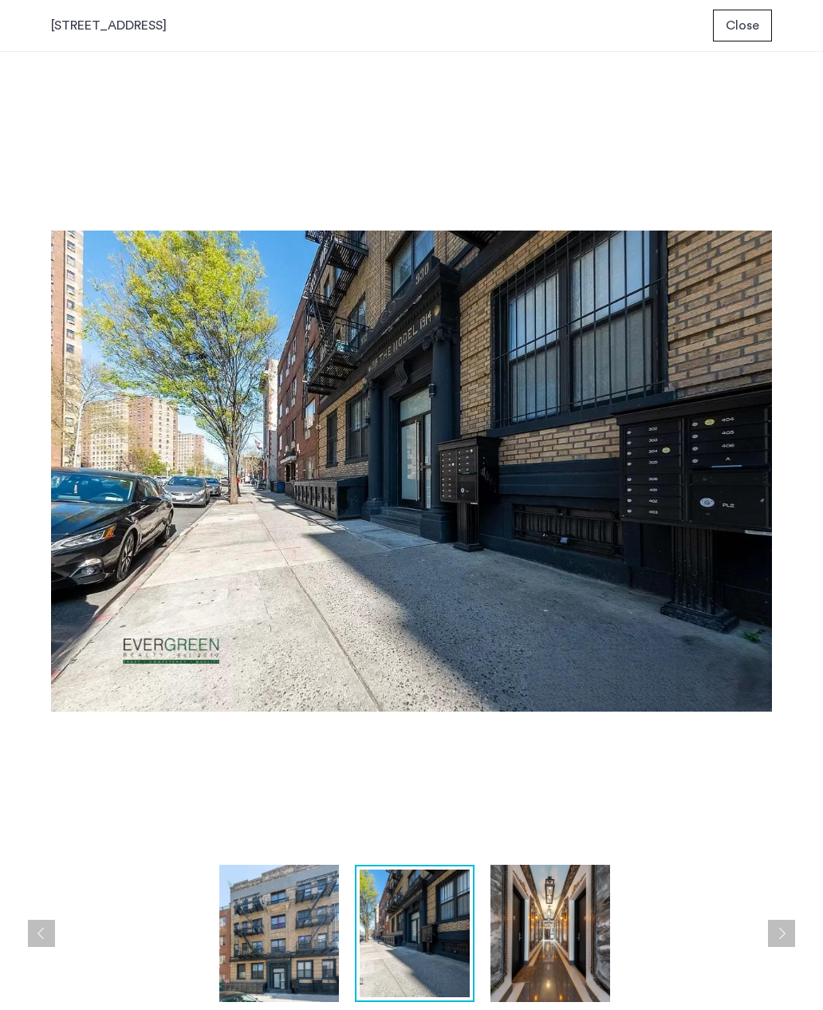
click at [775, 923] on button "Next apartment" at bounding box center [781, 933] width 27 height 27
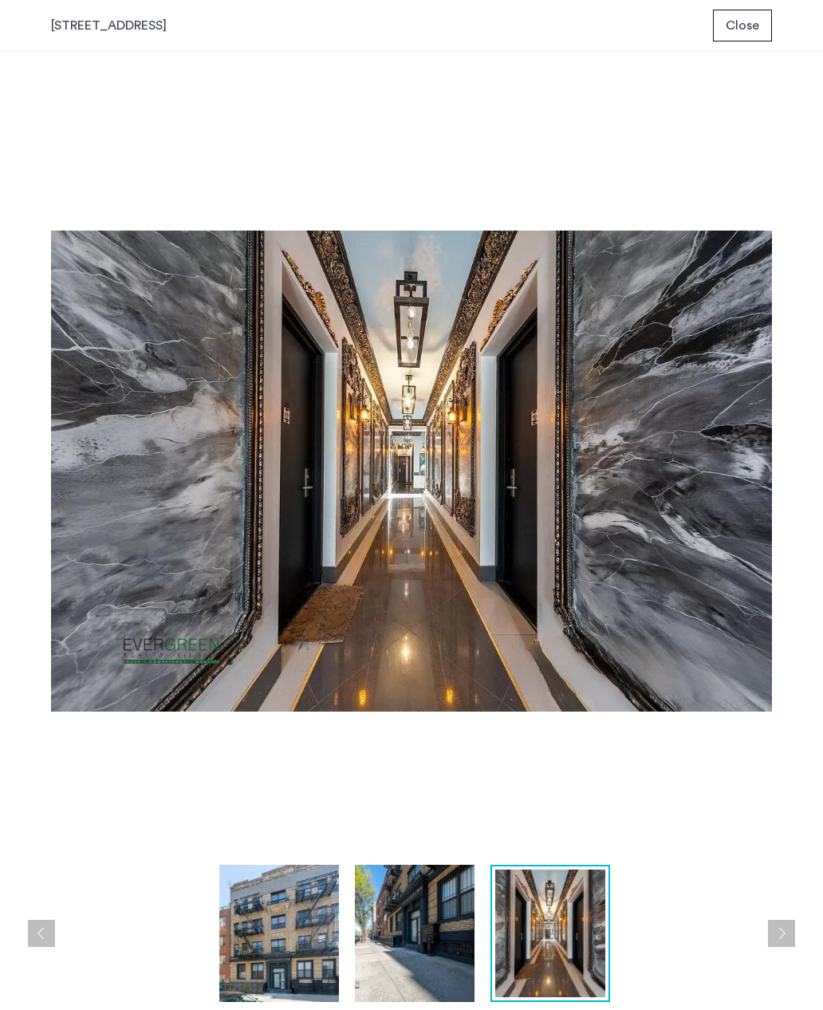
click at [777, 927] on button "Next apartment" at bounding box center [781, 933] width 27 height 27
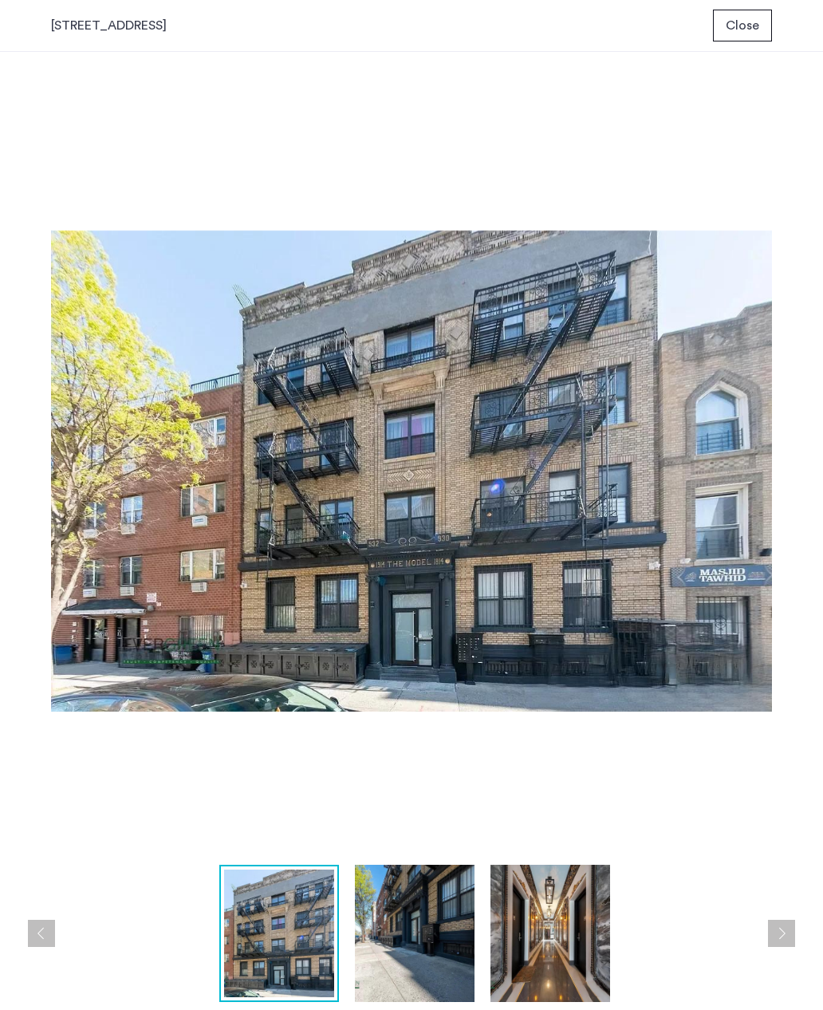
click at [777, 923] on button "Next apartment" at bounding box center [781, 933] width 27 height 27
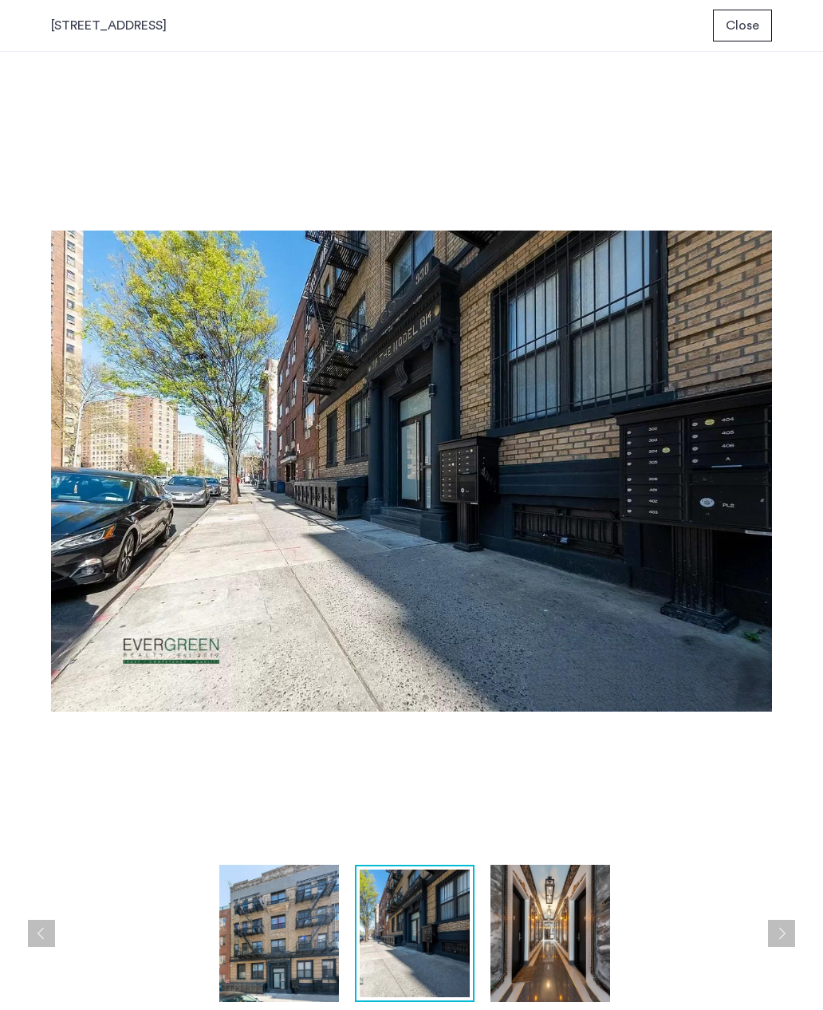
click at [776, 932] on button "Next apartment" at bounding box center [781, 933] width 27 height 27
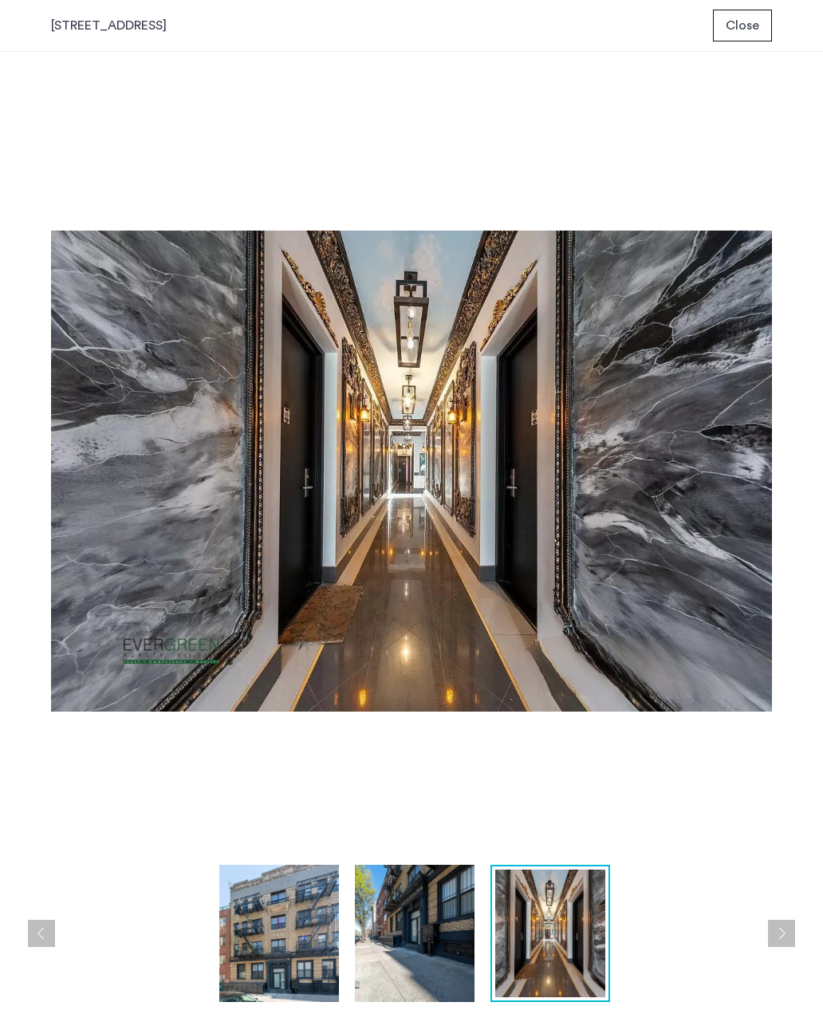
click at [744, 31] on span "Close" at bounding box center [743, 25] width 34 height 19
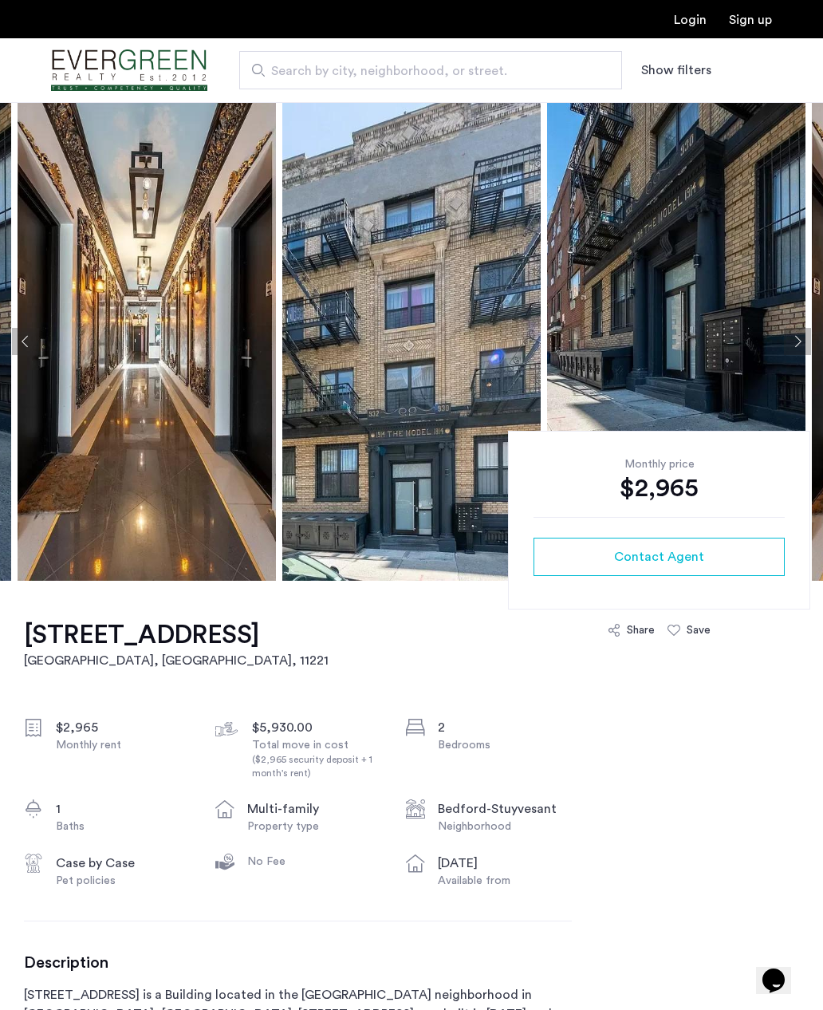
click at [627, 629] on div "Share" at bounding box center [641, 630] width 28 height 16
click at [623, 636] on div "Share" at bounding box center [631, 630] width 47 height 16
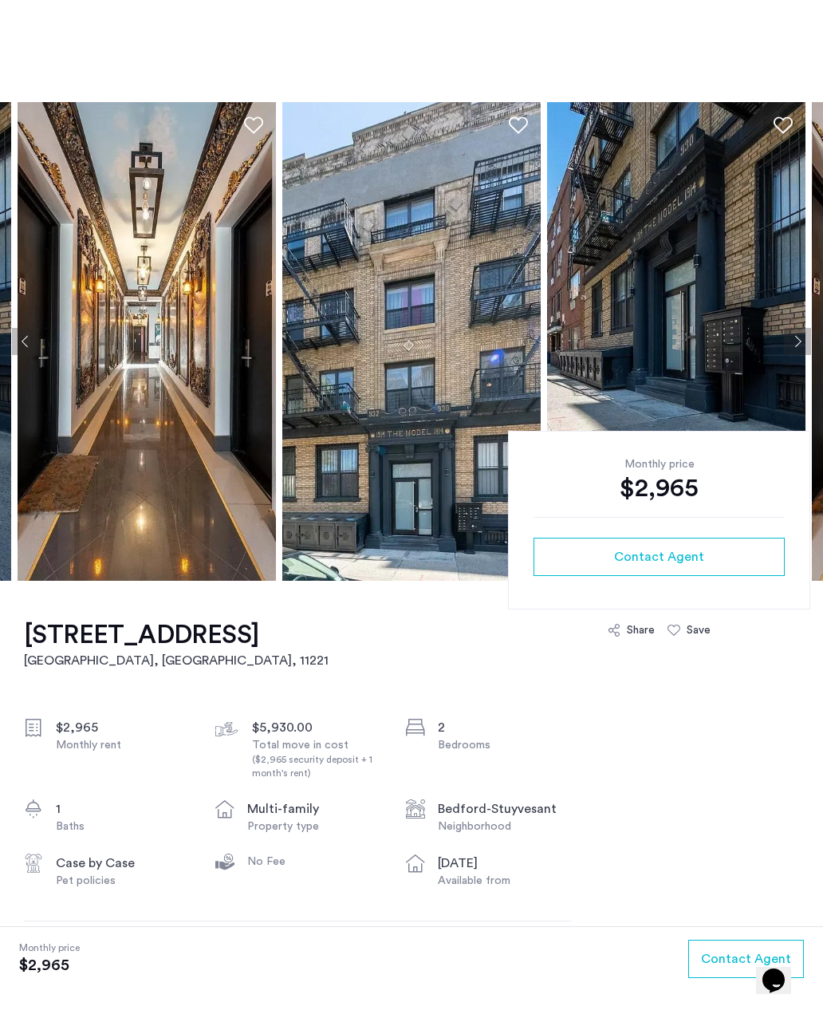
click at [86, 509] on img at bounding box center [147, 341] width 258 height 479
click at [791, 348] on button "Next apartment" at bounding box center [797, 341] width 27 height 27
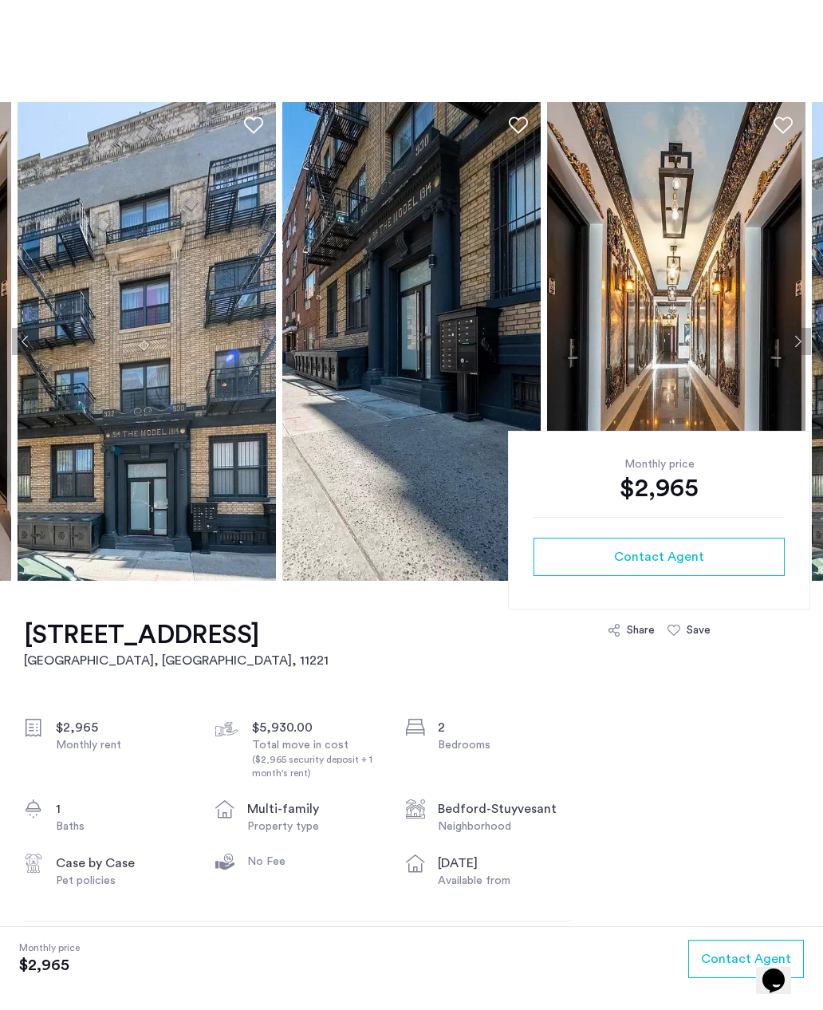
click at [790, 339] on button "Next apartment" at bounding box center [797, 341] width 27 height 27
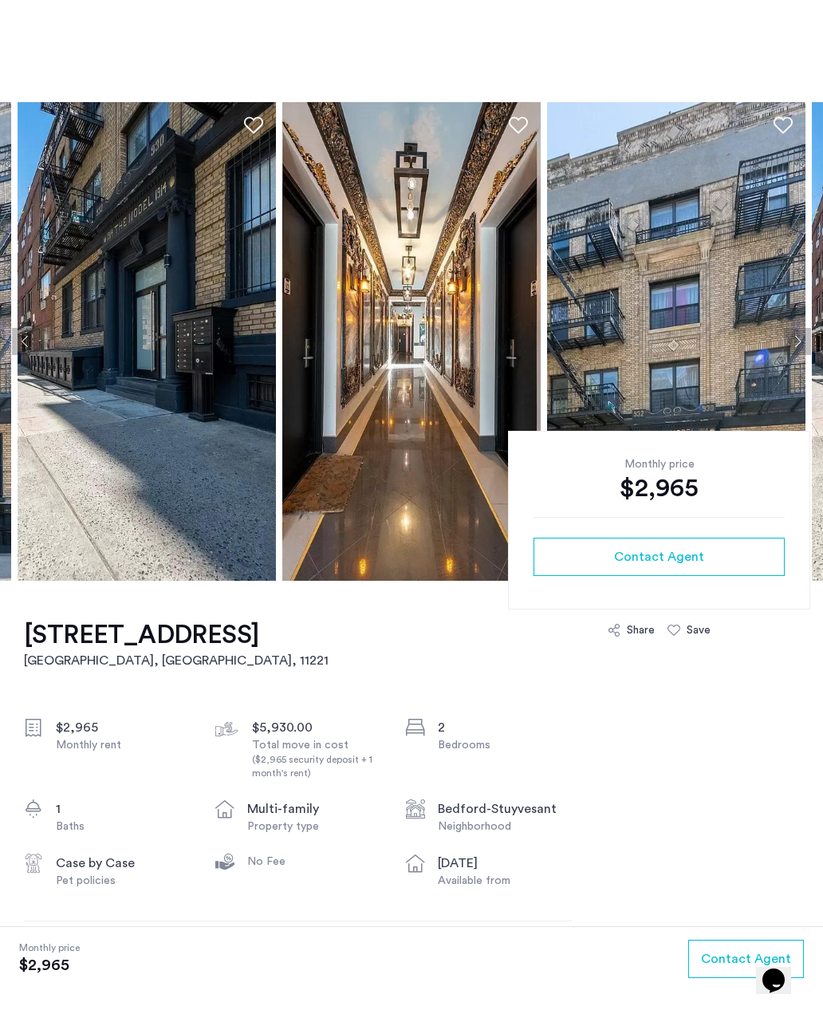
click at [792, 341] on button "Next apartment" at bounding box center [797, 341] width 27 height 27
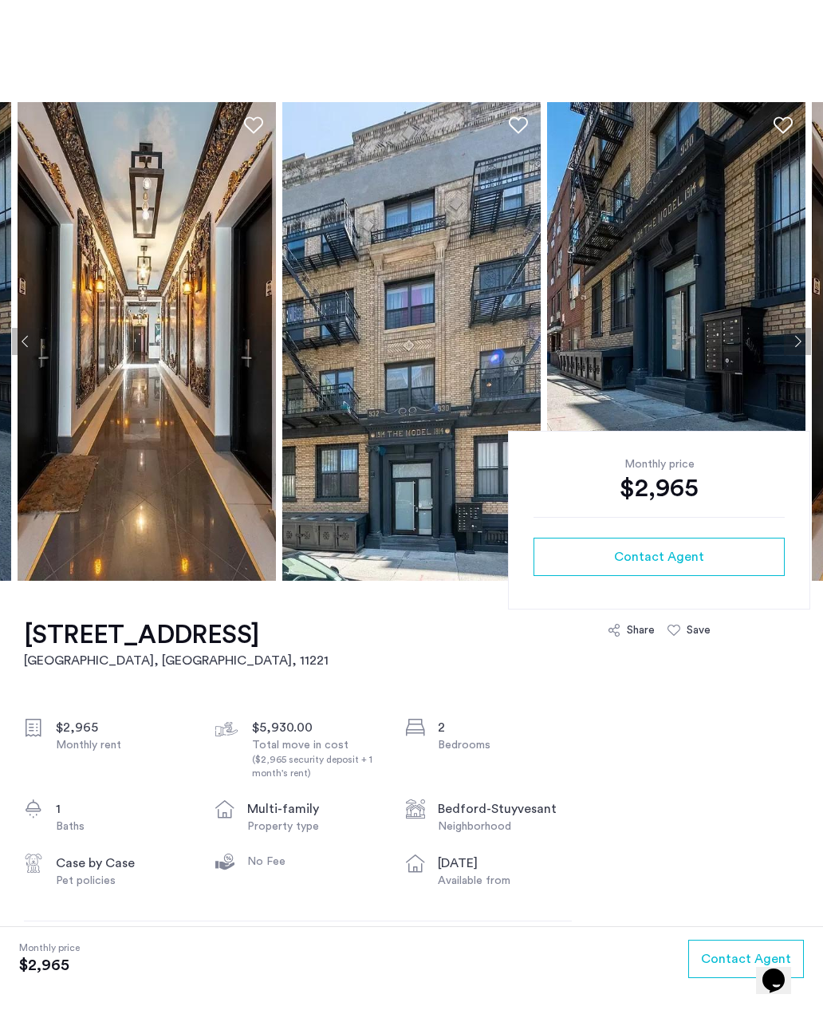
click at [790, 341] on button "Next apartment" at bounding box center [797, 341] width 27 height 27
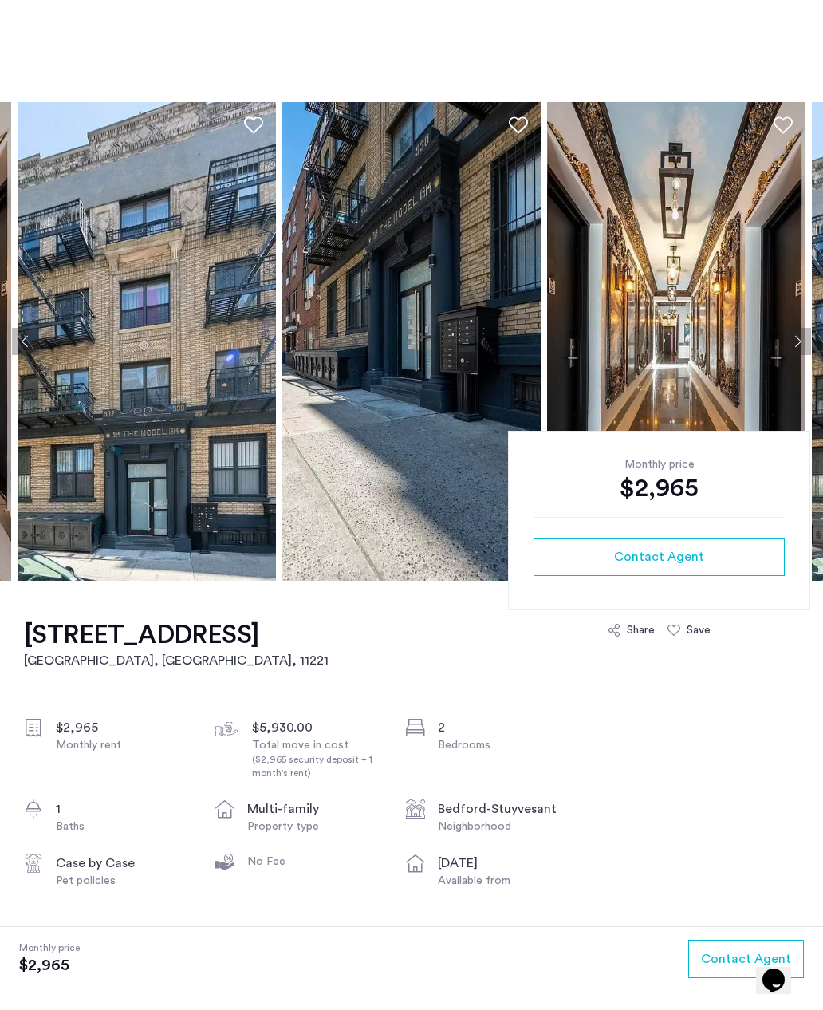
click at [794, 341] on button "Next apartment" at bounding box center [797, 341] width 27 height 27
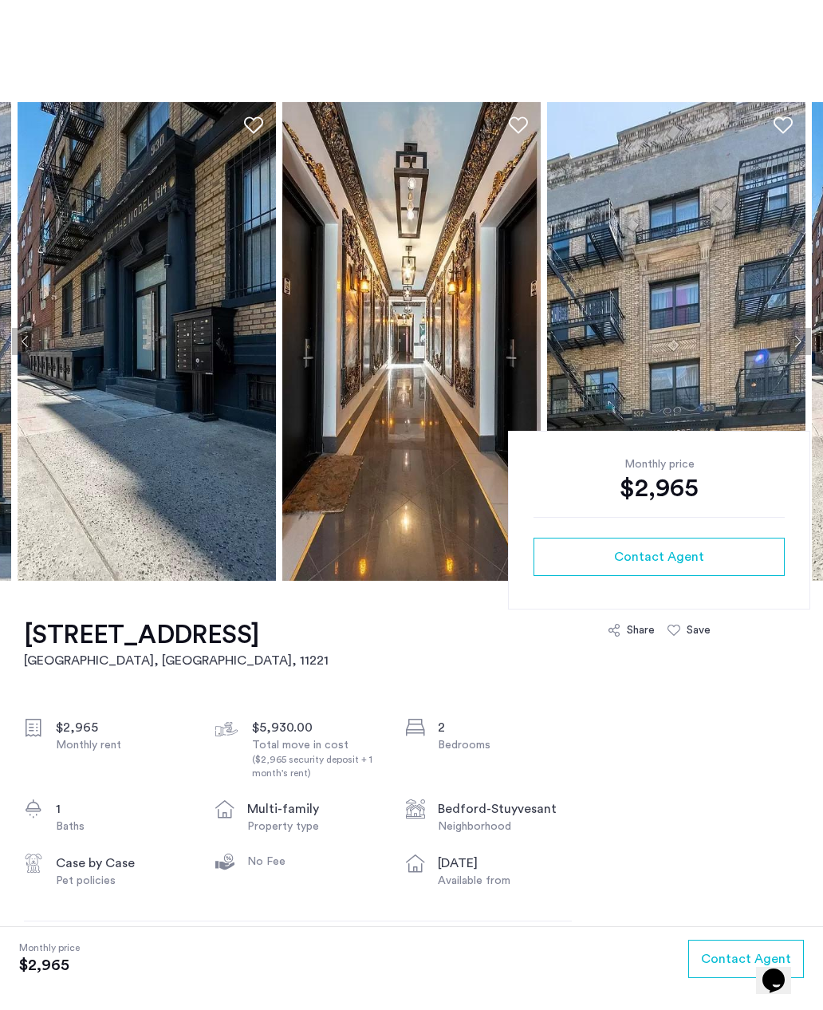
click at [794, 341] on button "Next apartment" at bounding box center [797, 341] width 27 height 27
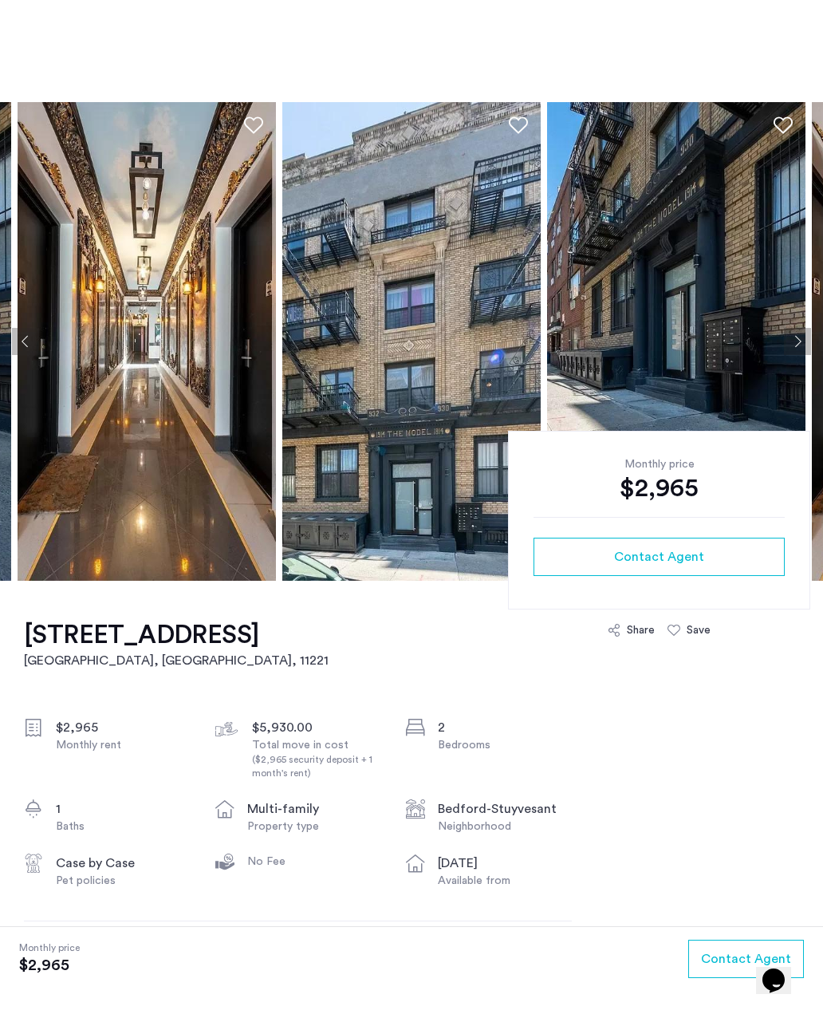
click at [794, 342] on button "Next apartment" at bounding box center [797, 341] width 27 height 27
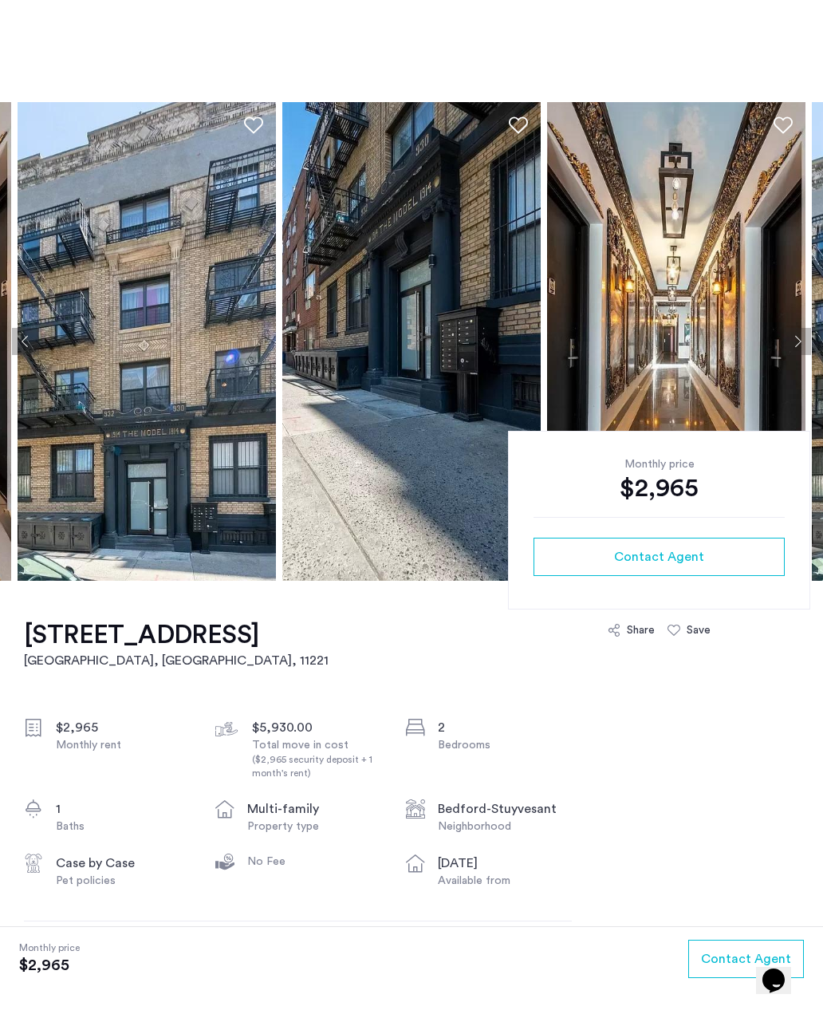
click at [797, 341] on button "Next apartment" at bounding box center [797, 341] width 27 height 27
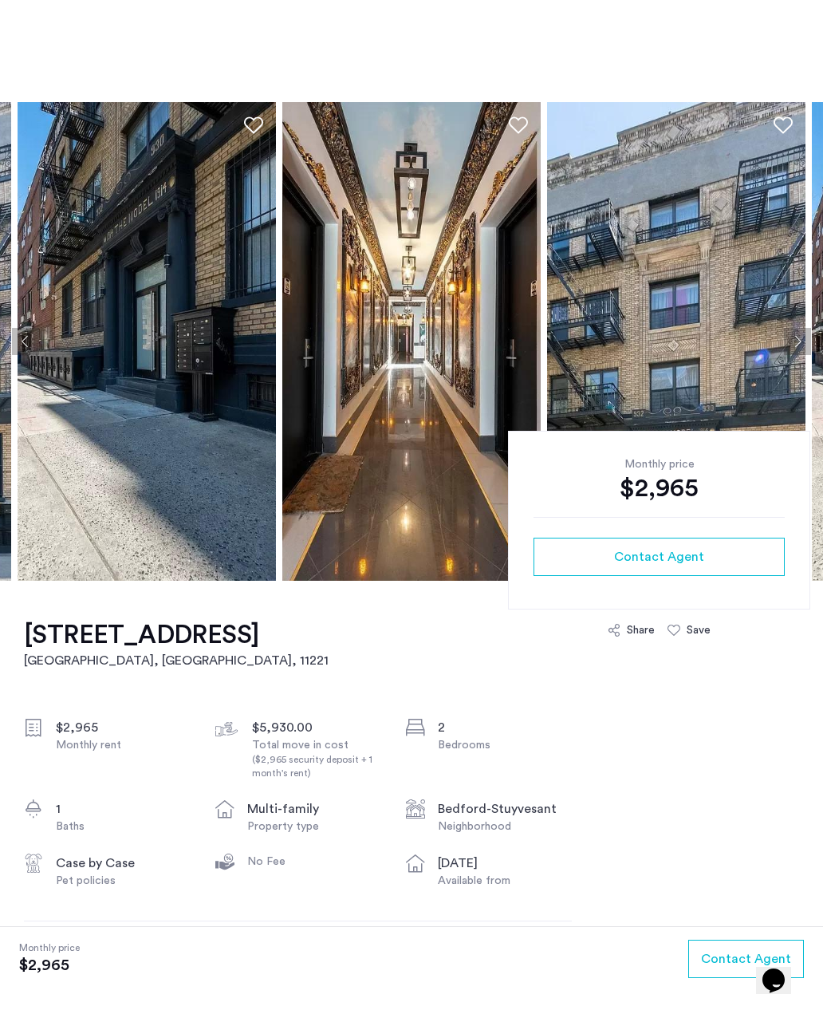
click at [790, 342] on button "Next apartment" at bounding box center [797, 341] width 27 height 27
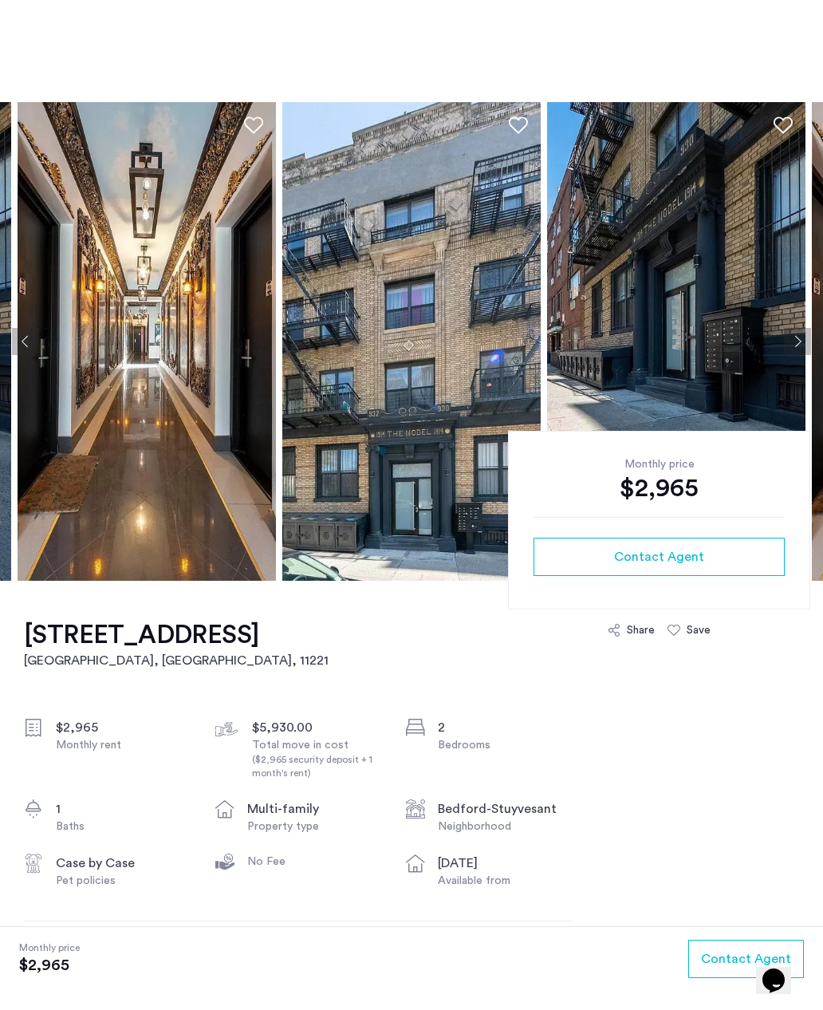
click at [789, 342] on button "Next apartment" at bounding box center [797, 341] width 27 height 27
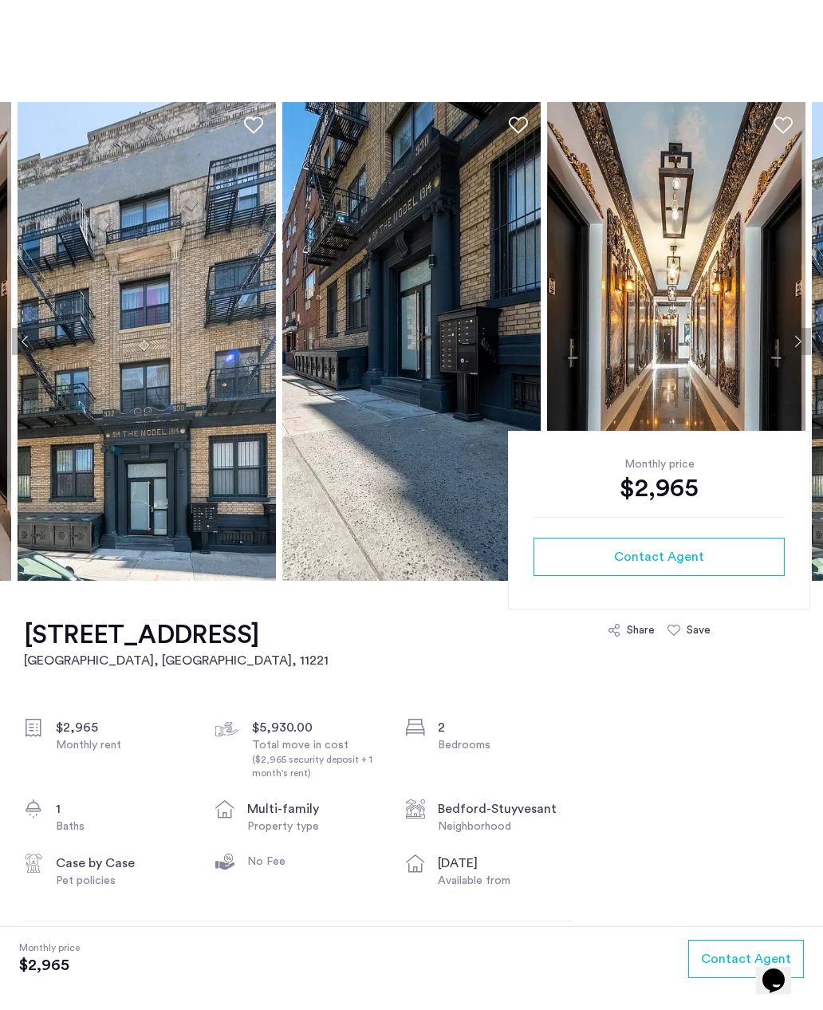
click at [791, 341] on button "Next apartment" at bounding box center [797, 341] width 27 height 27
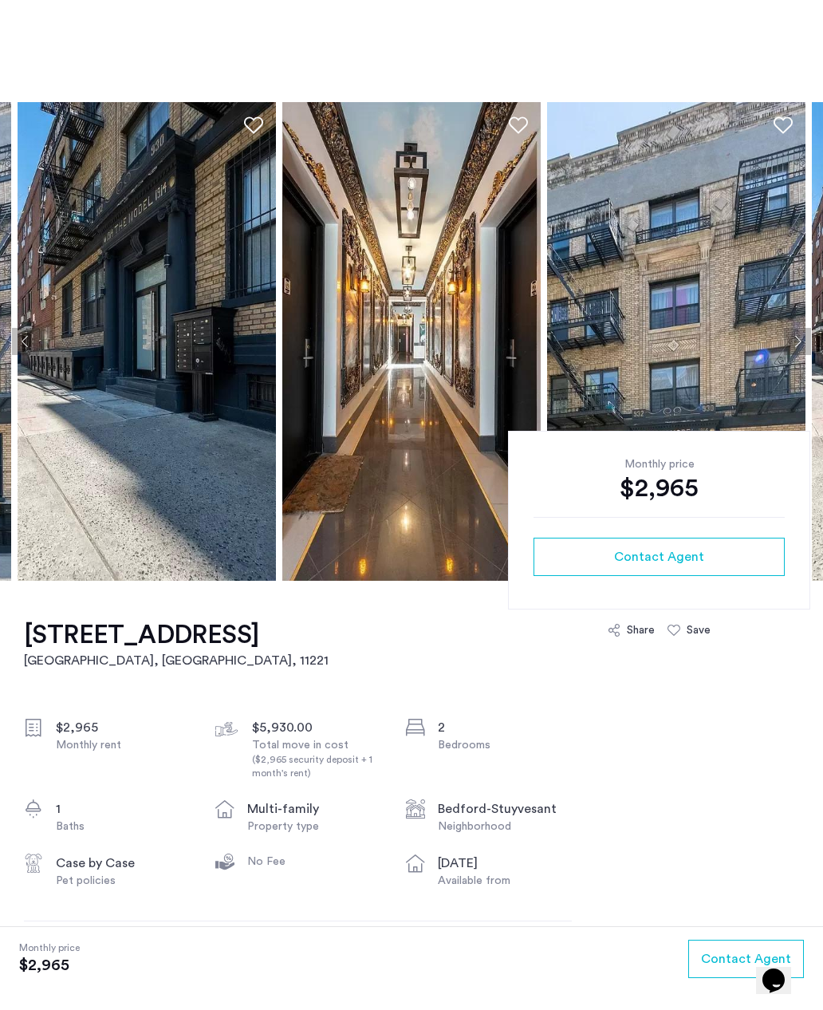
click at [791, 341] on button "Next apartment" at bounding box center [797, 341] width 27 height 27
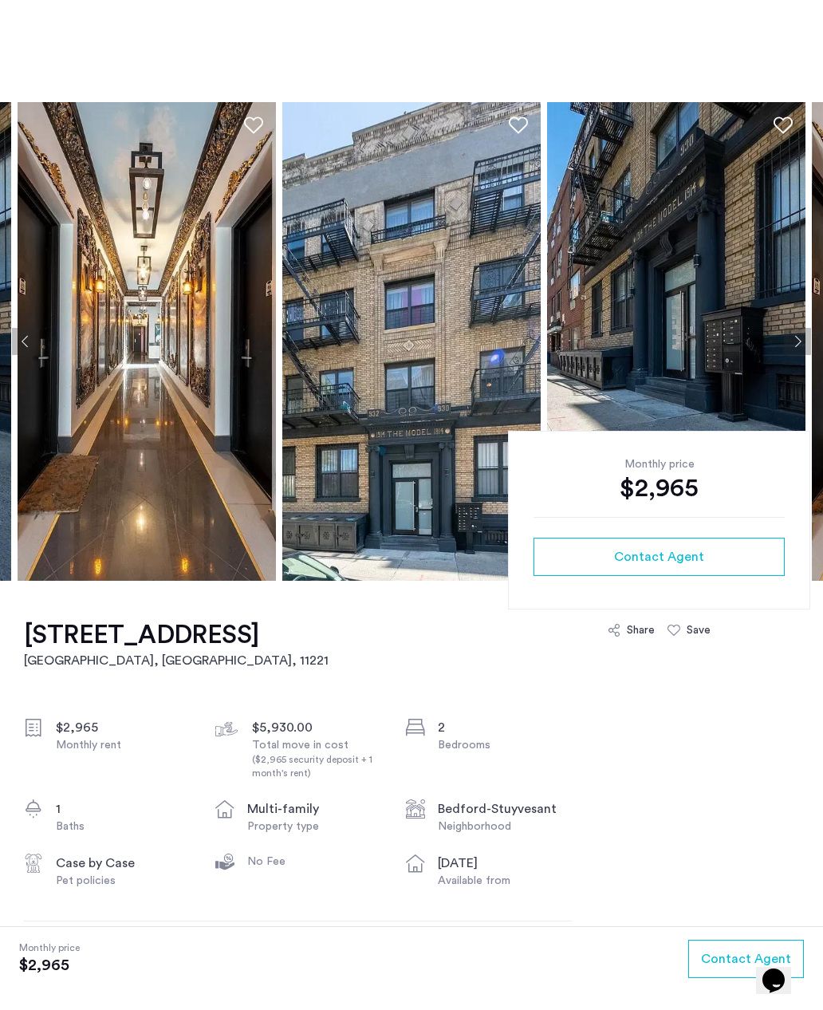
click at [795, 340] on button "Next apartment" at bounding box center [797, 341] width 27 height 27
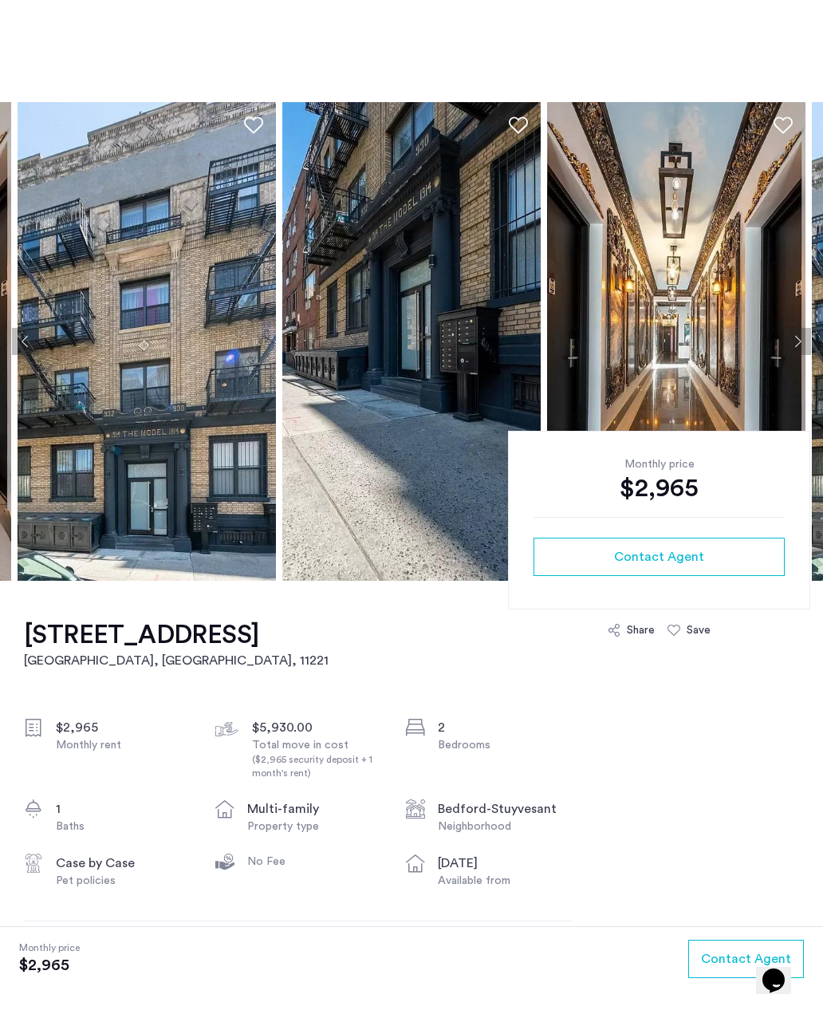
click at [798, 343] on button "Next apartment" at bounding box center [797, 341] width 27 height 27
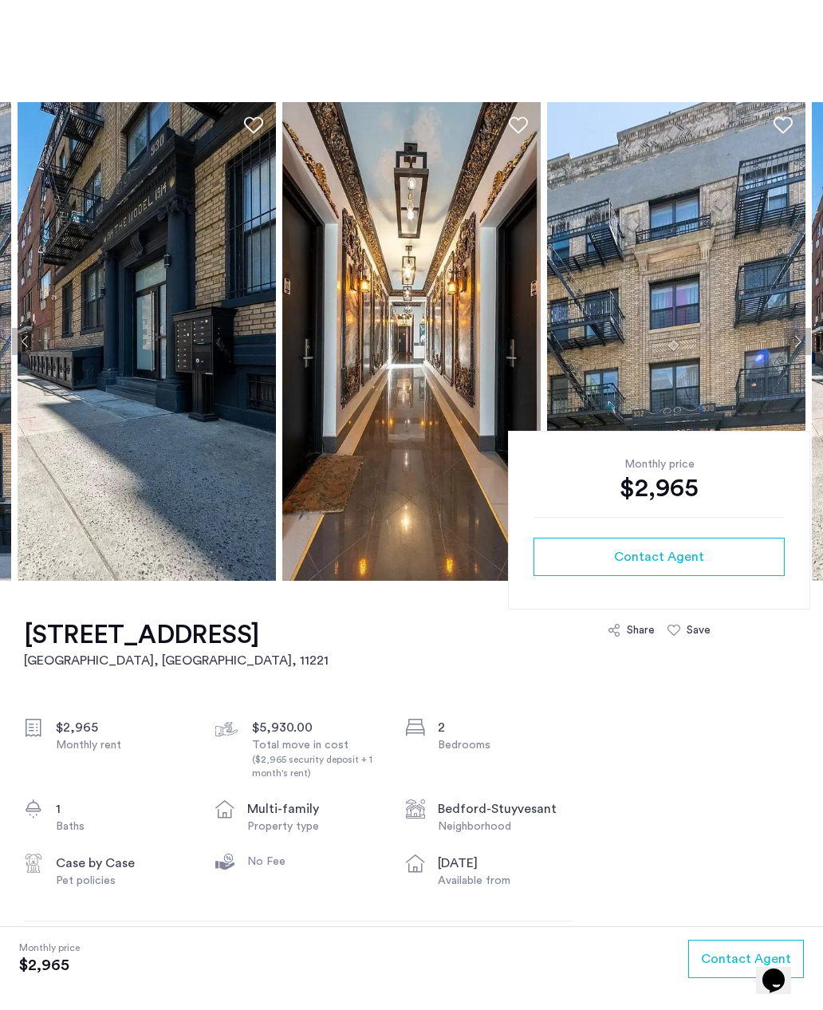
click at [794, 348] on button "Next apartment" at bounding box center [797, 341] width 27 height 27
click at [797, 349] on button "Next apartment" at bounding box center [797, 341] width 27 height 27
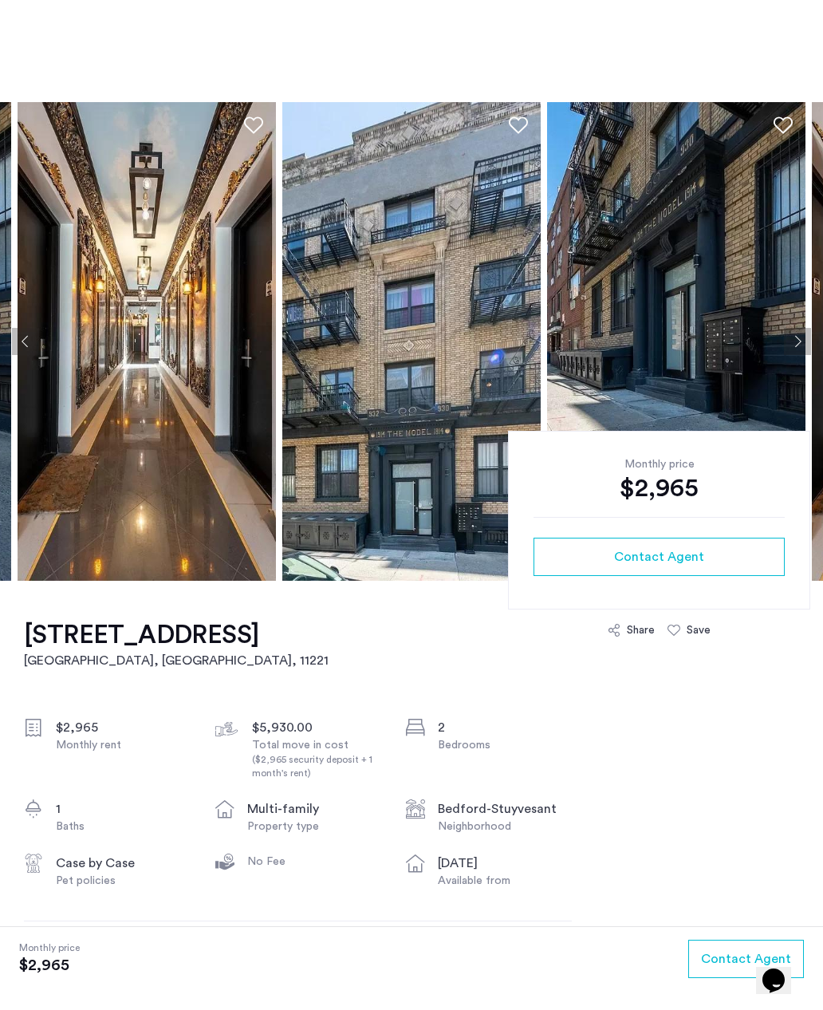
click at [789, 351] on button "Next apartment" at bounding box center [797, 341] width 27 height 27
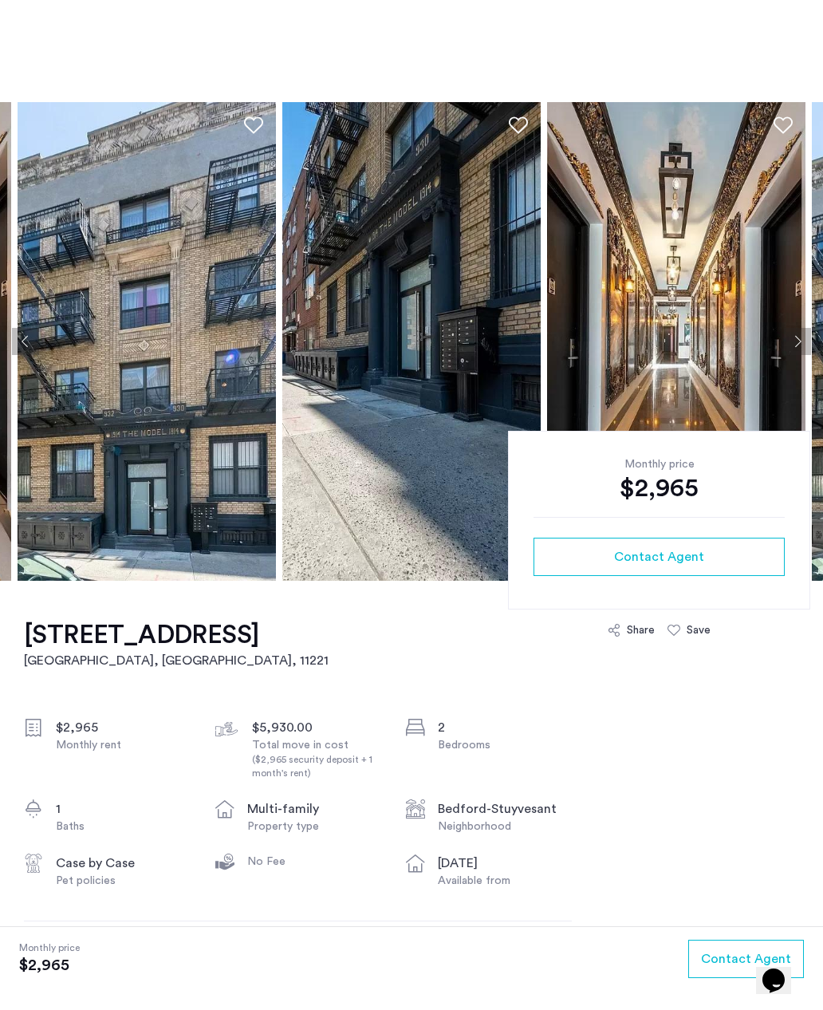
click at [793, 354] on button "Next apartment" at bounding box center [797, 341] width 27 height 27
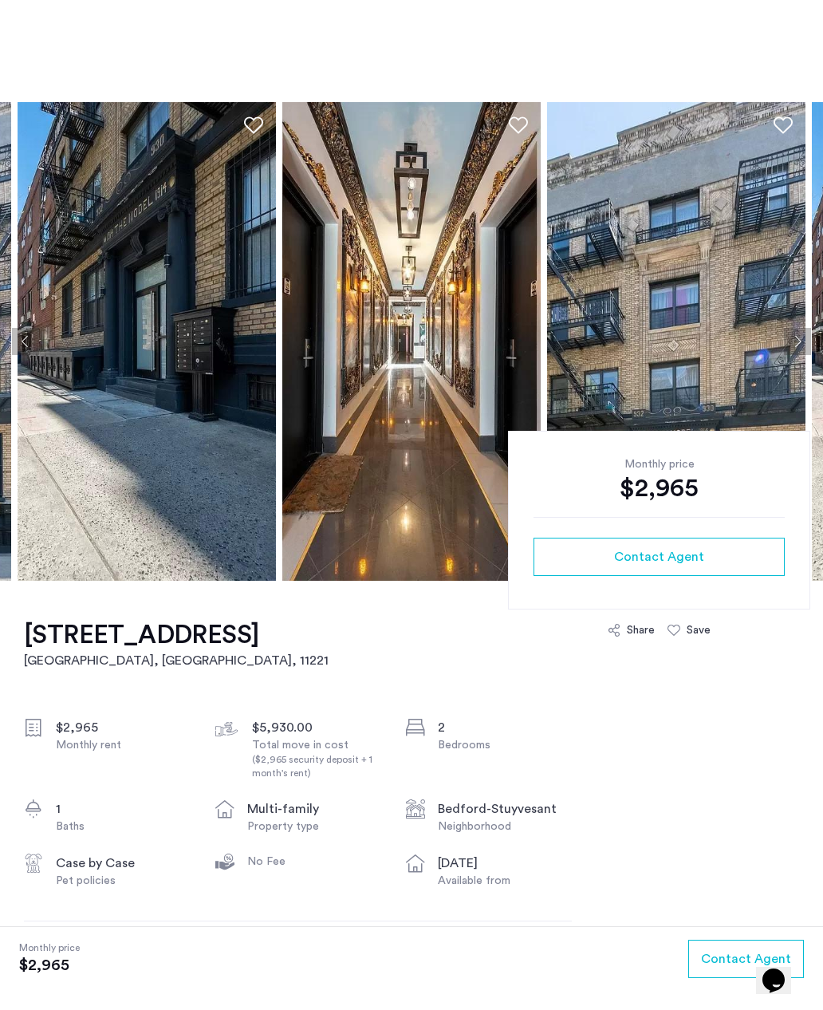
click at [790, 353] on button "Next apartment" at bounding box center [797, 341] width 27 height 27
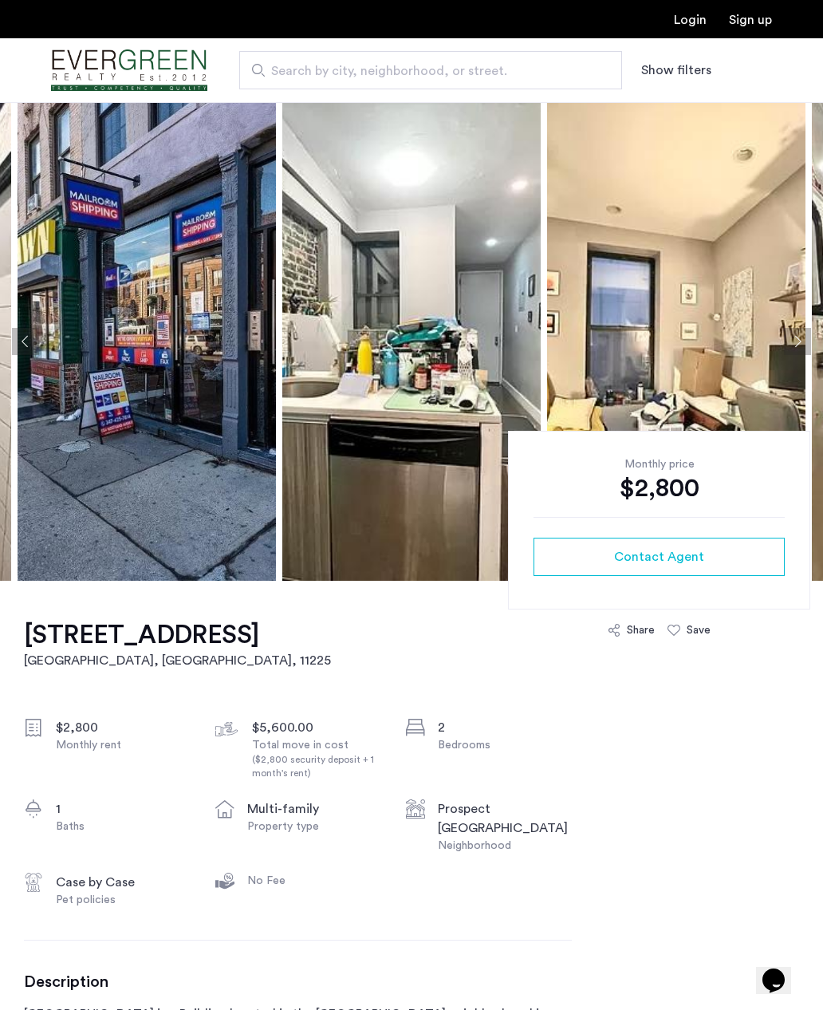
click at [483, 365] on img at bounding box center [411, 341] width 258 height 479
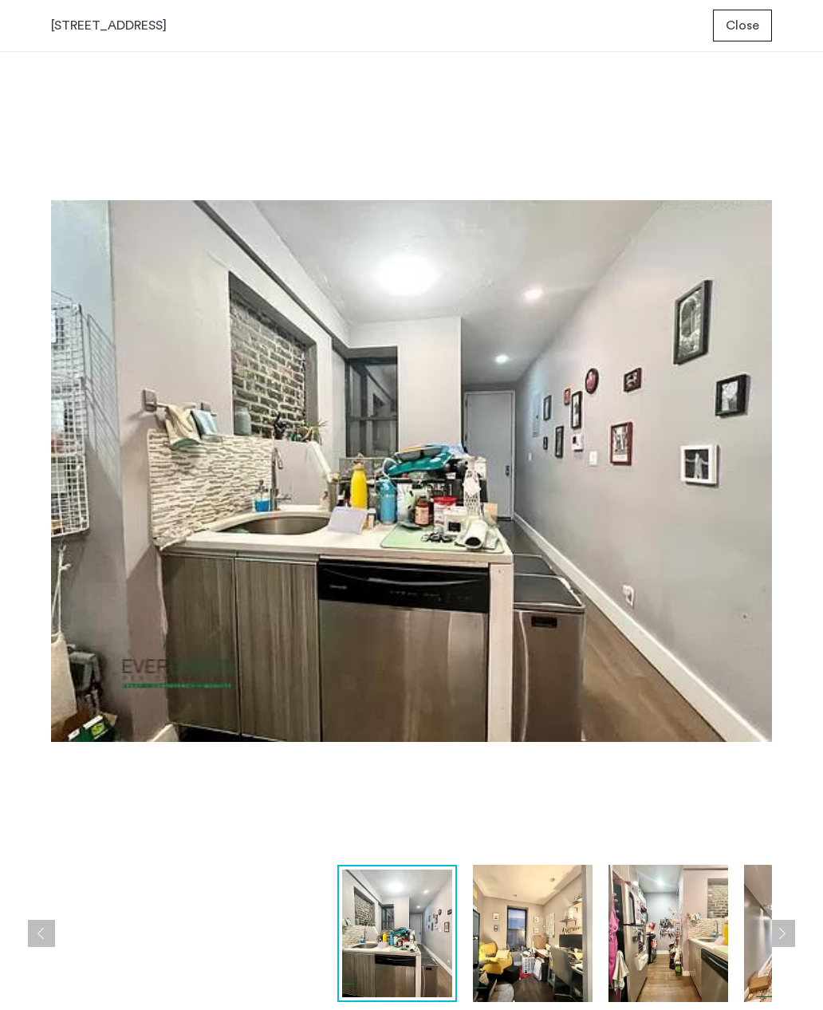
click at [774, 938] on button "Next apartment" at bounding box center [781, 933] width 27 height 27
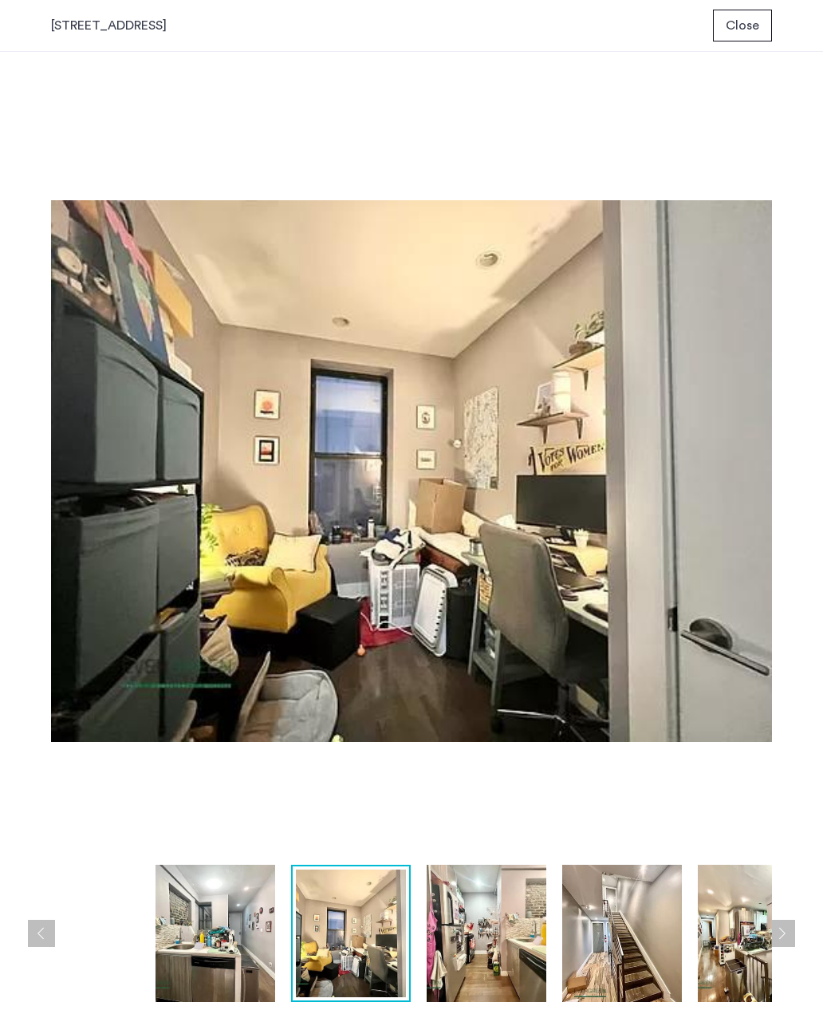
click at [783, 937] on button "Next apartment" at bounding box center [781, 933] width 27 height 27
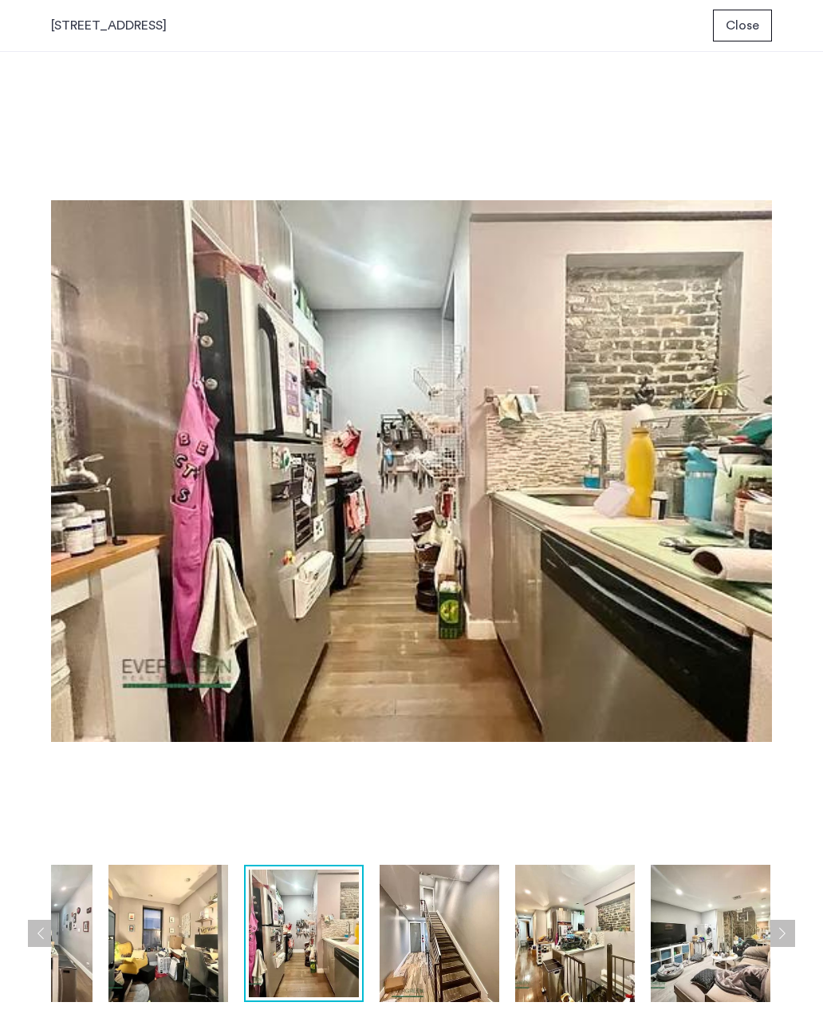
click at [783, 932] on button "Next apartment" at bounding box center [781, 933] width 27 height 27
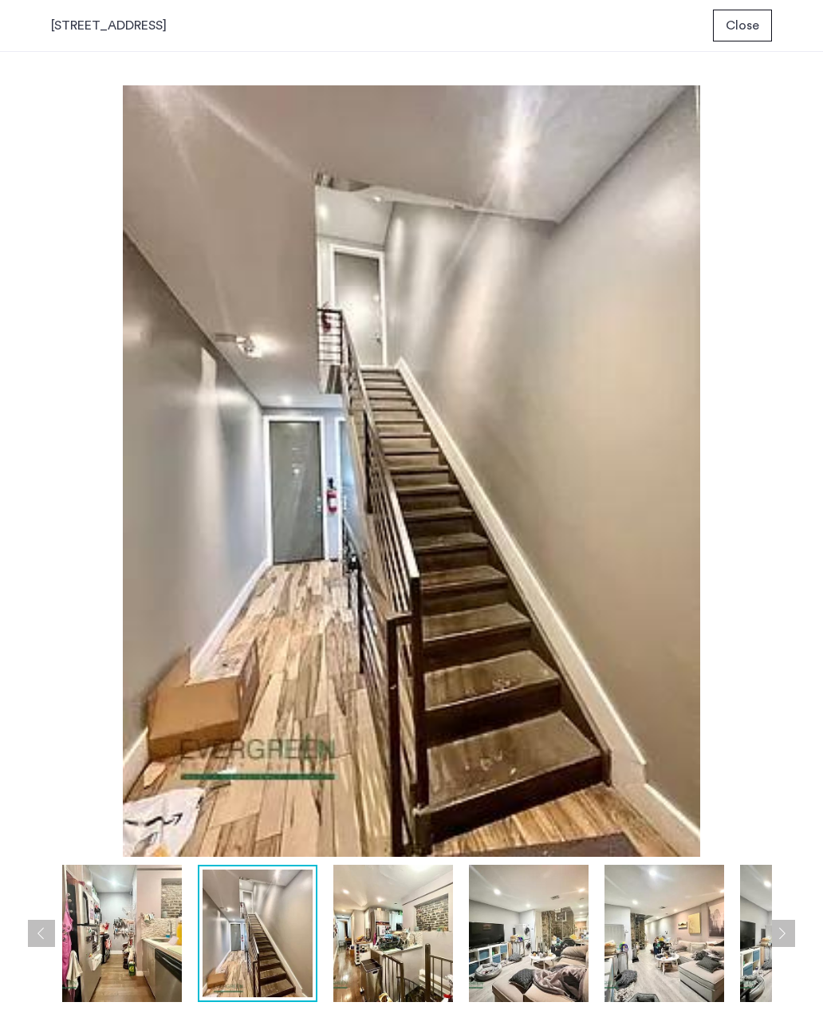
click at [779, 938] on button "Next apartment" at bounding box center [781, 933] width 27 height 27
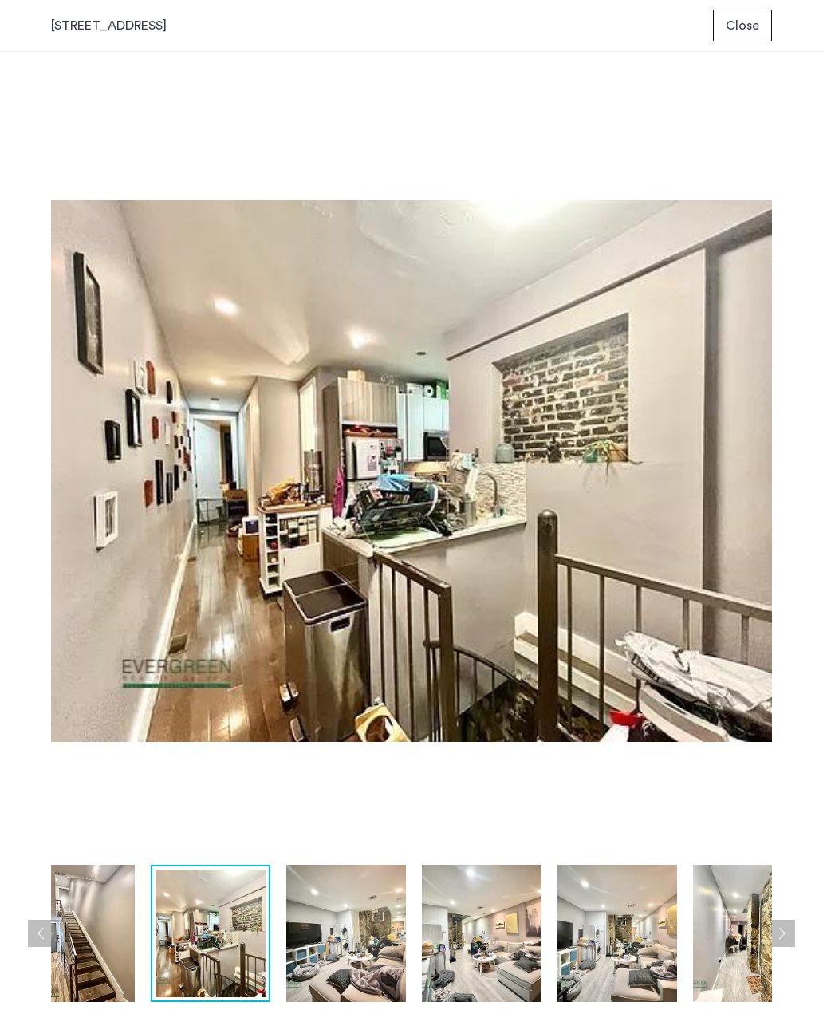
click at [784, 936] on button "Next apartment" at bounding box center [781, 933] width 27 height 27
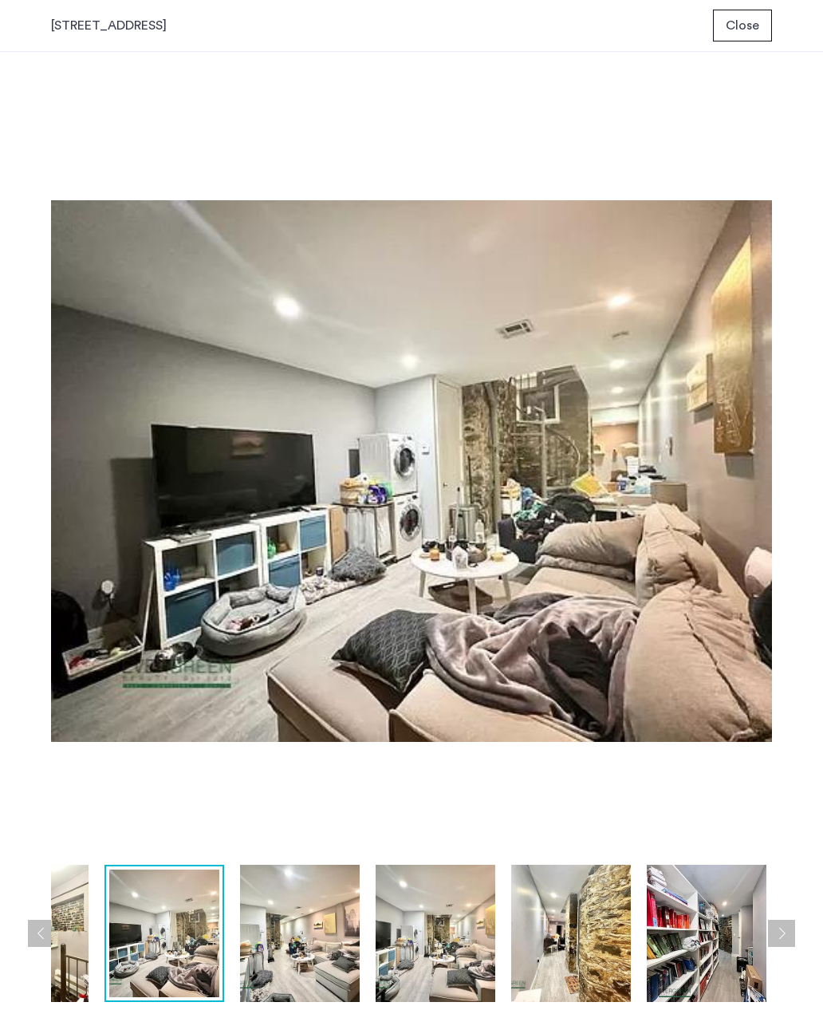
click at [783, 940] on button "Next apartment" at bounding box center [781, 933] width 27 height 27
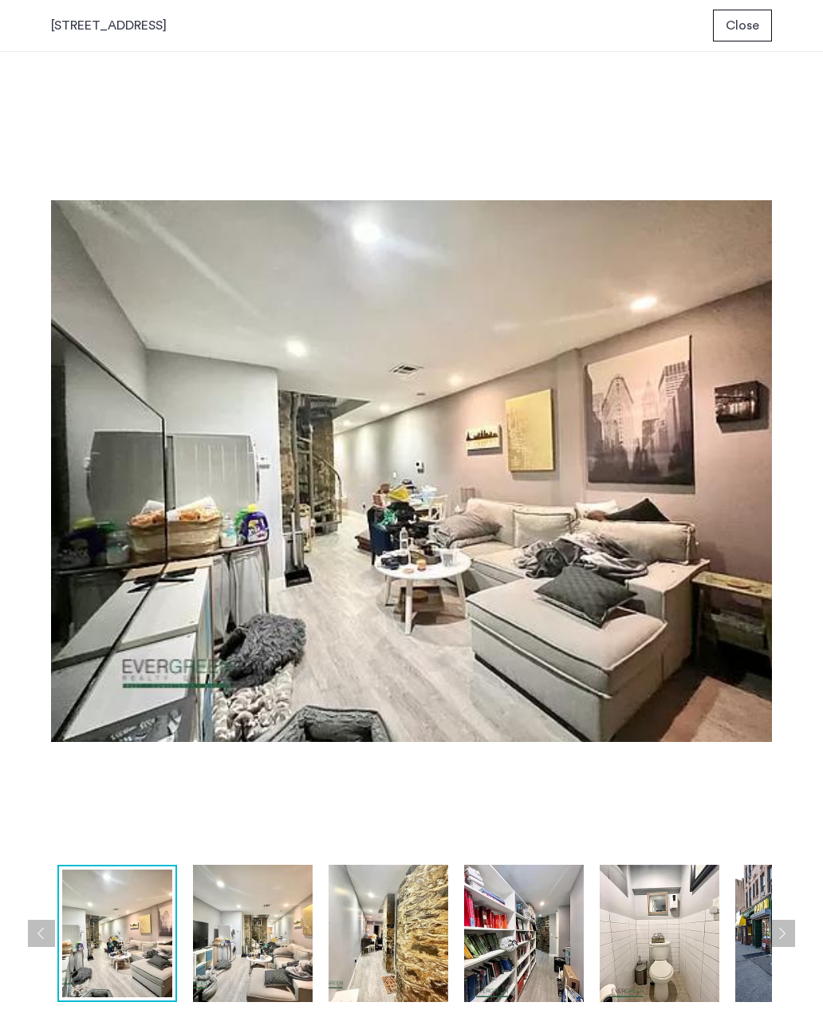
click at [782, 940] on button "Next apartment" at bounding box center [781, 933] width 27 height 27
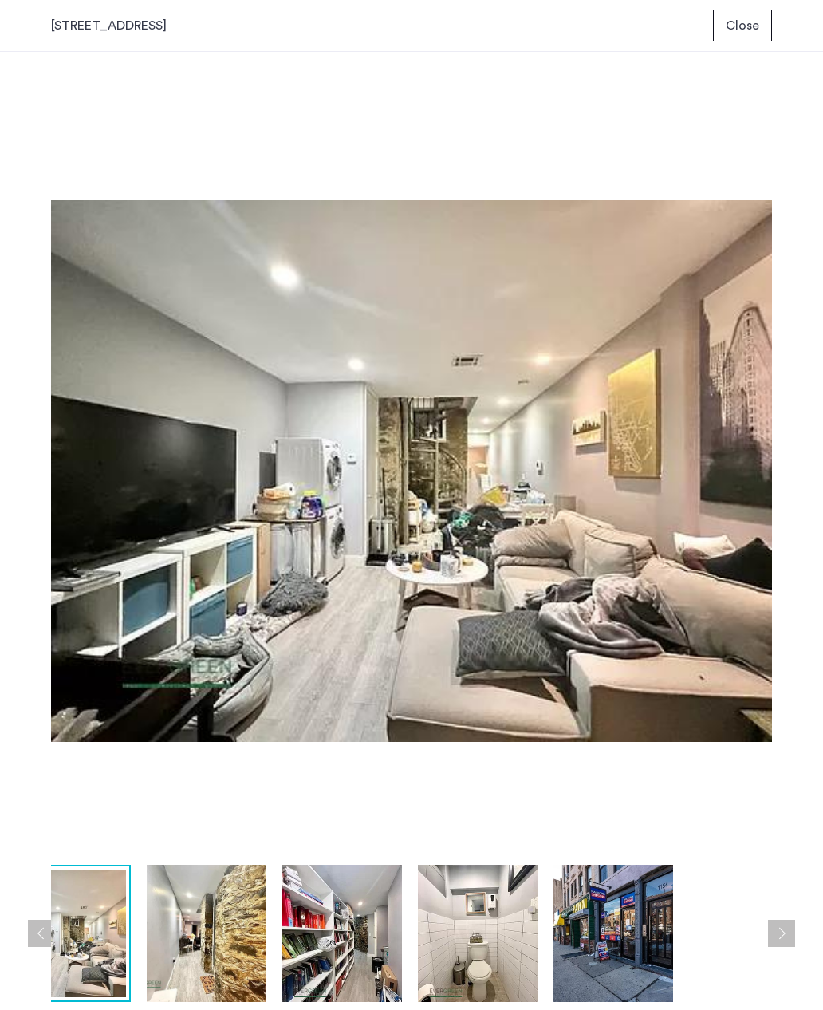
click at [783, 940] on button "Next apartment" at bounding box center [781, 933] width 27 height 27
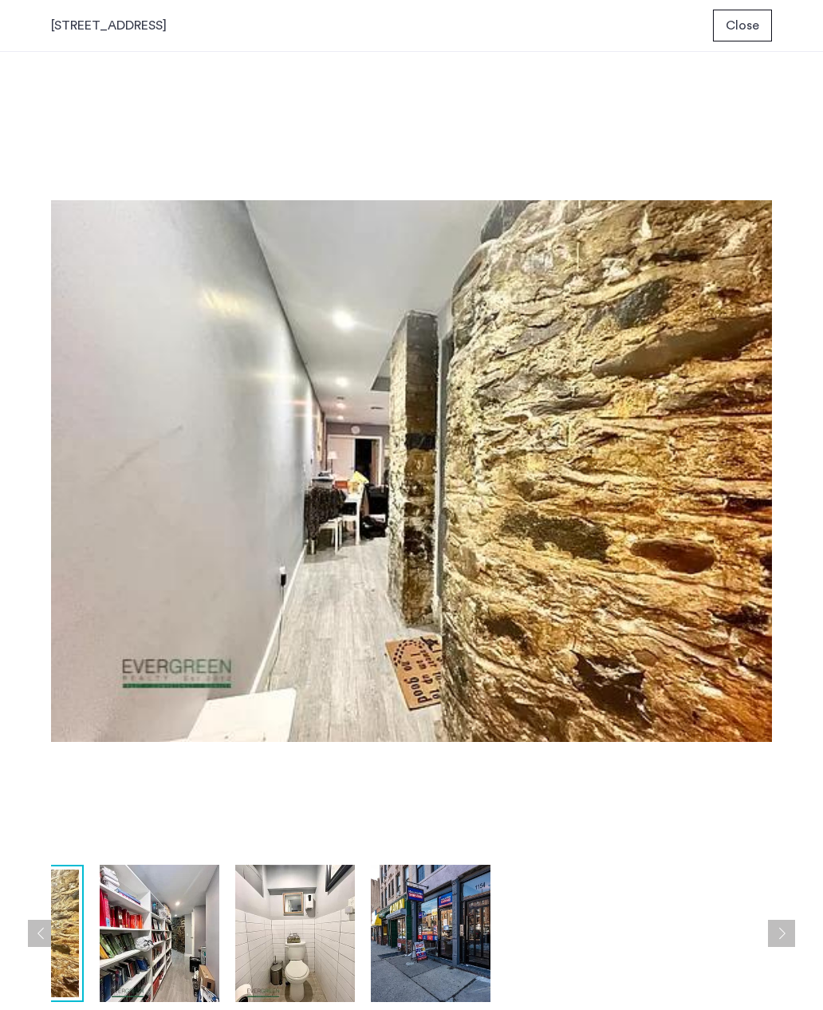
click at [786, 937] on button "Next apartment" at bounding box center [781, 933] width 27 height 27
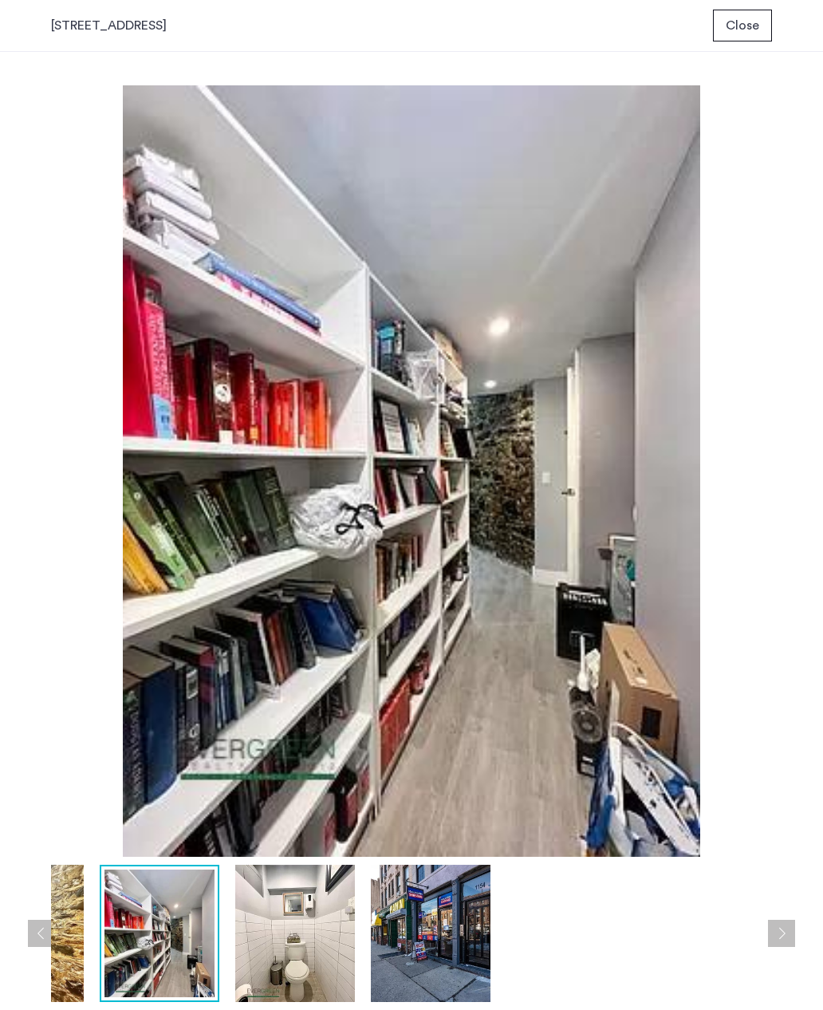
click at [739, 14] on button "Close" at bounding box center [742, 26] width 59 height 32
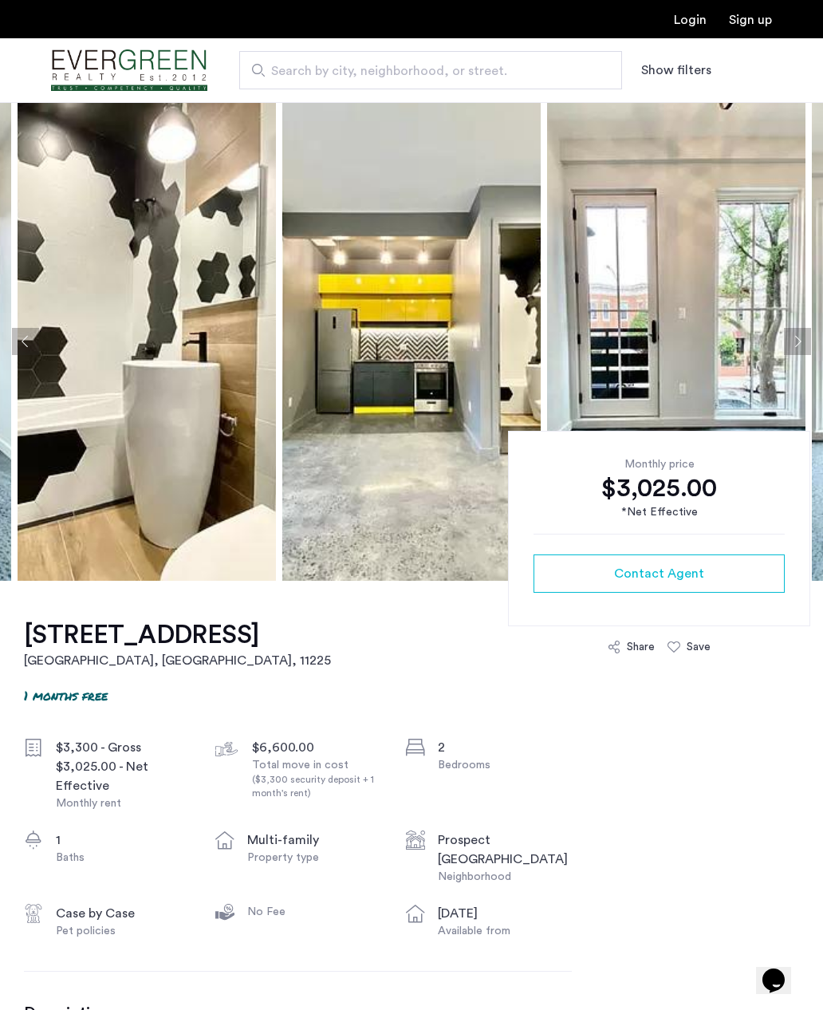
click at [794, 331] on button "Next apartment" at bounding box center [797, 341] width 27 height 27
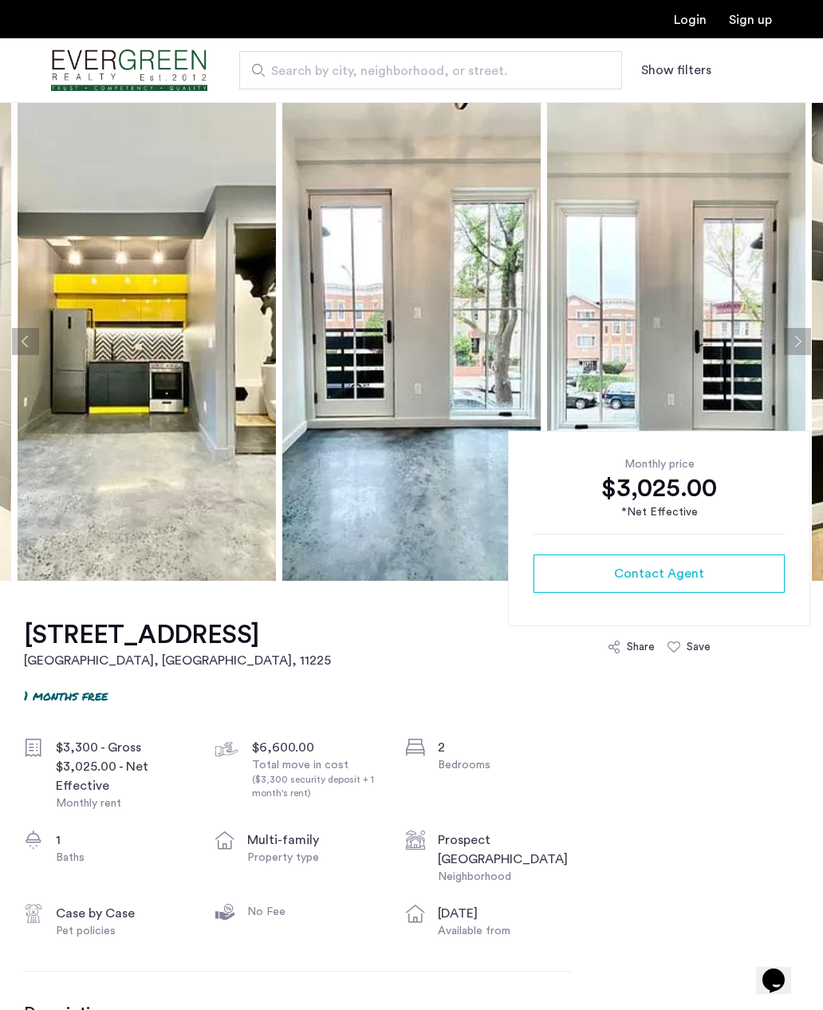
click at [802, 329] on button "Next apartment" at bounding box center [797, 341] width 27 height 27
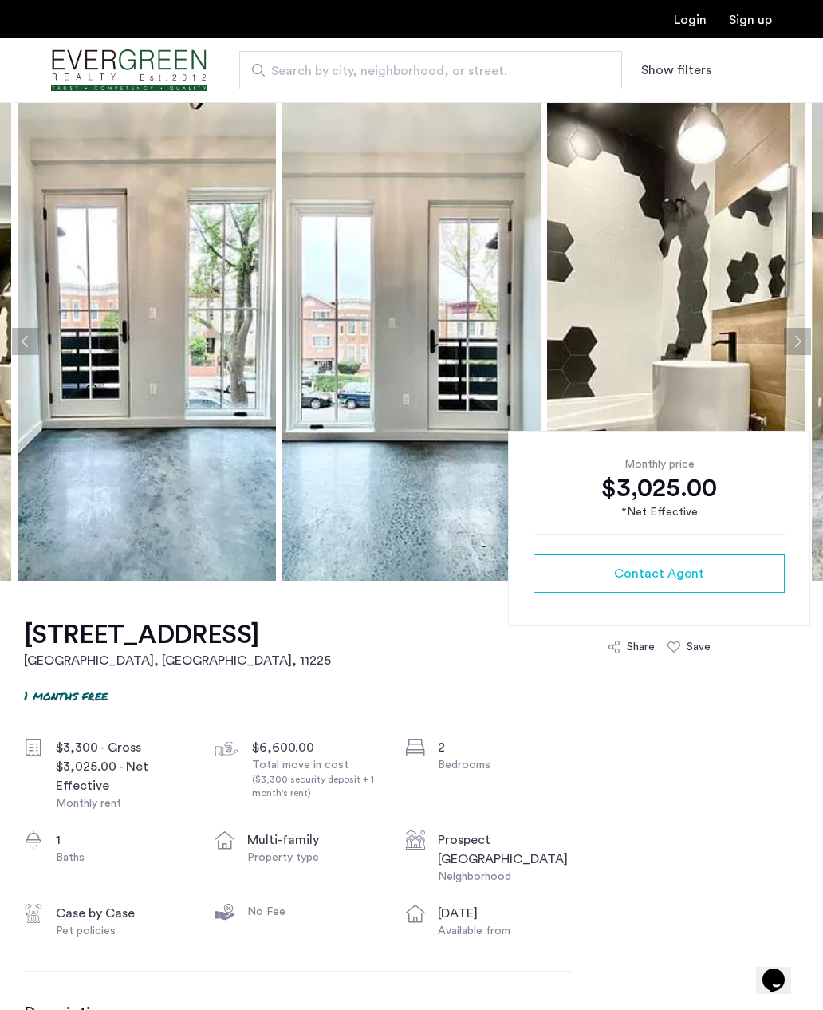
click at [790, 337] on button "Next apartment" at bounding box center [797, 341] width 27 height 27
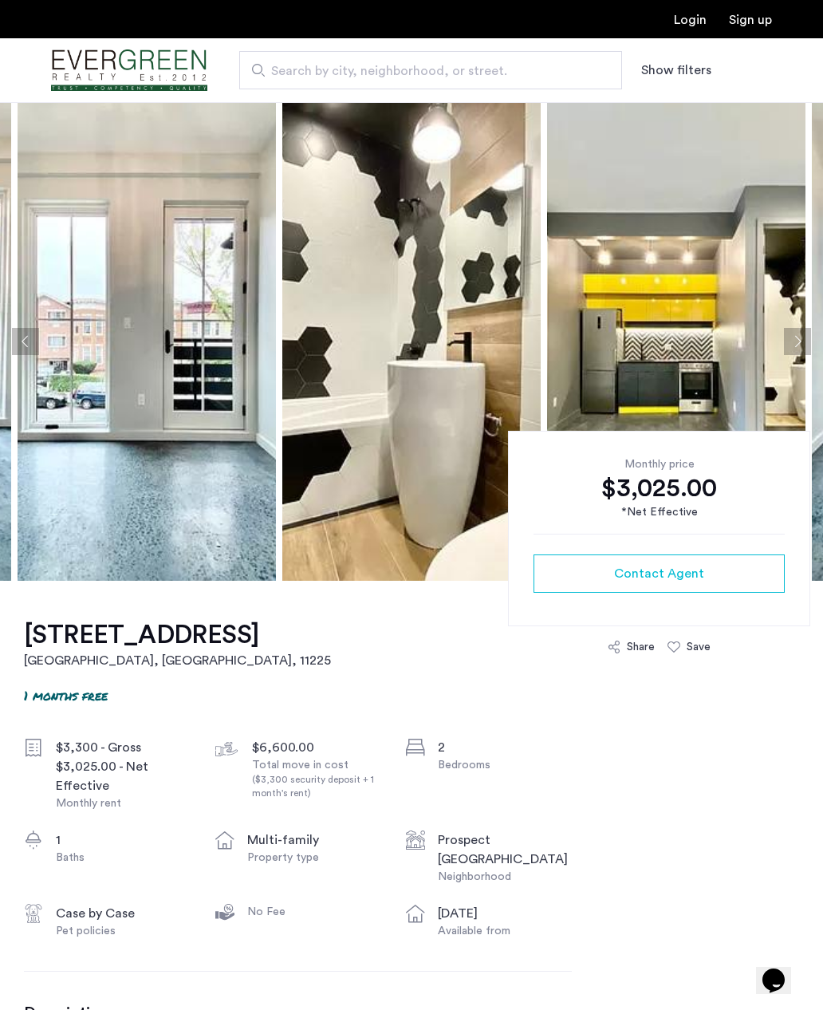
click at [798, 332] on button "Next apartment" at bounding box center [797, 341] width 27 height 27
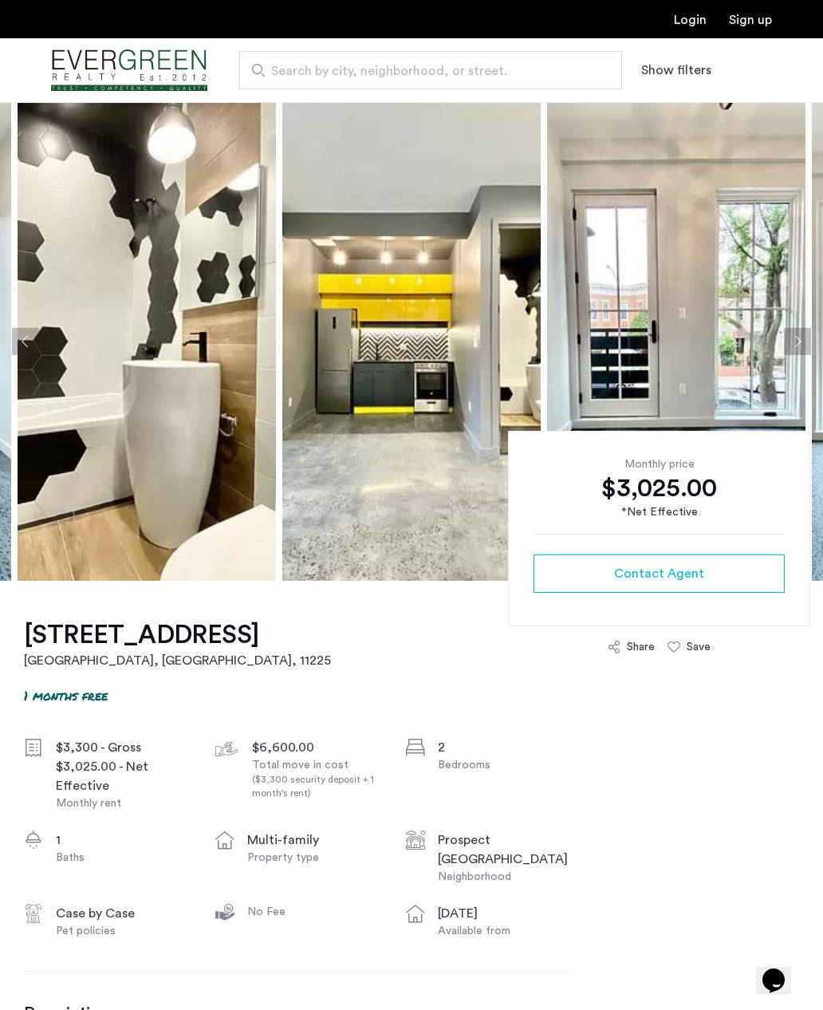
click at [798, 338] on button "Next apartment" at bounding box center [797, 341] width 27 height 27
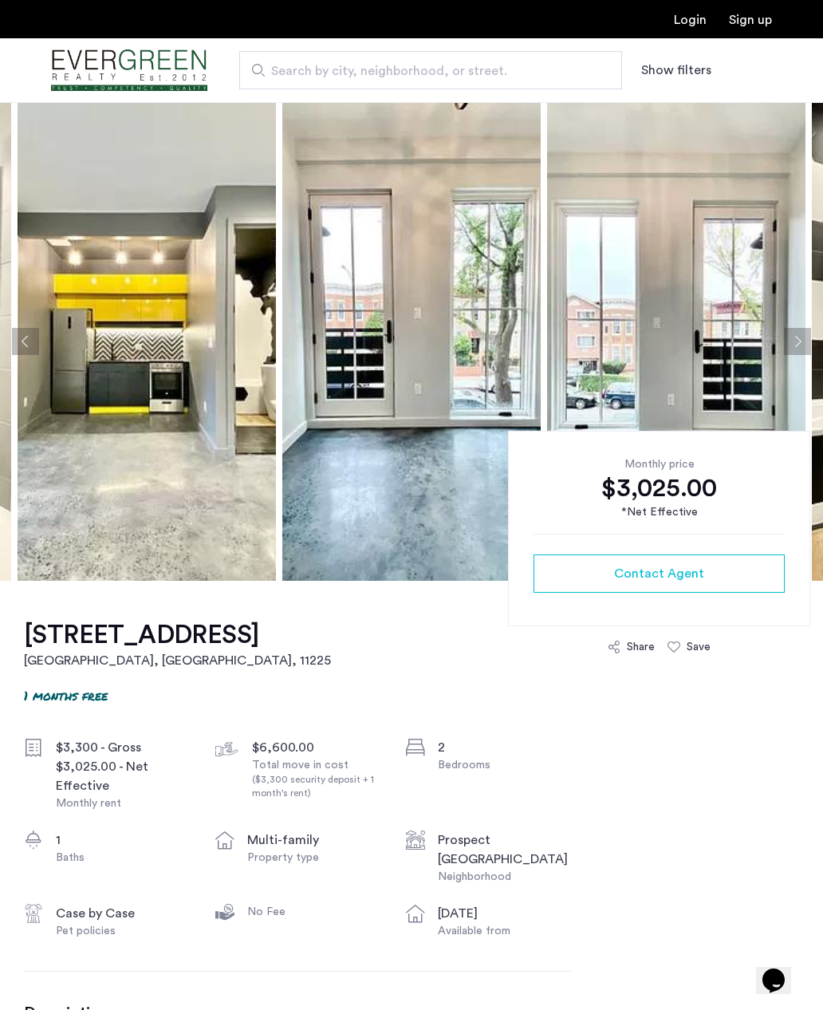
click at [797, 335] on button "Next apartment" at bounding box center [797, 341] width 27 height 27
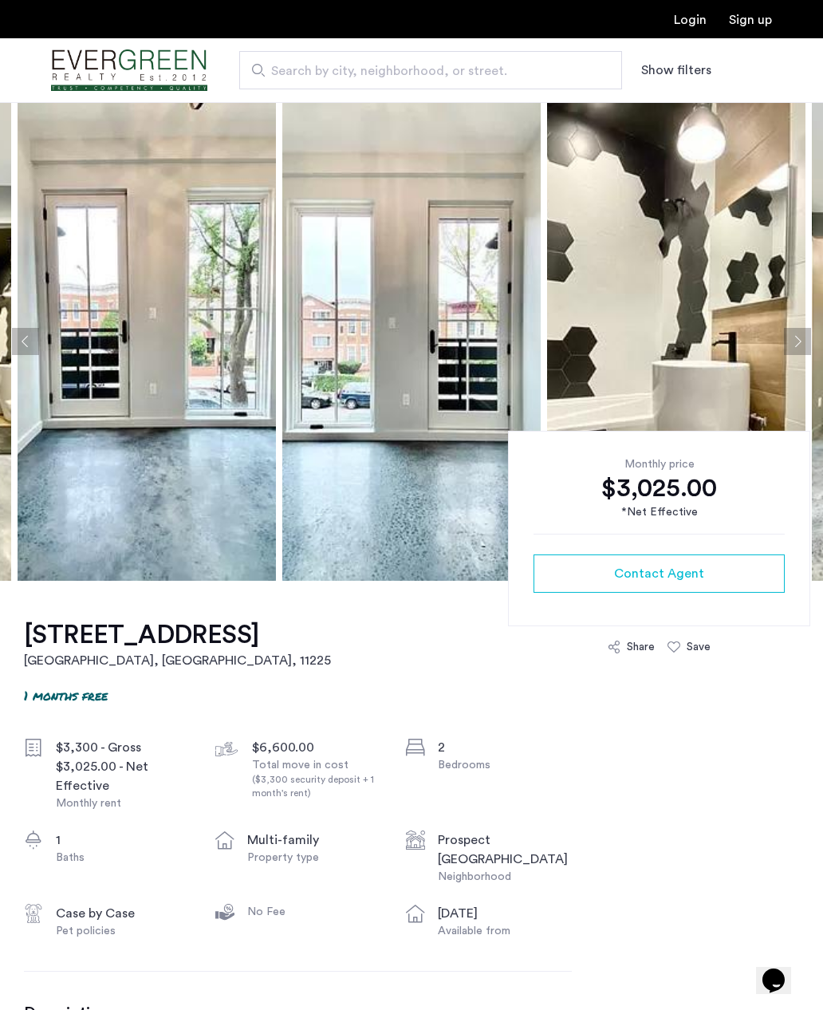
click at [796, 344] on button "Next apartment" at bounding box center [797, 341] width 27 height 27
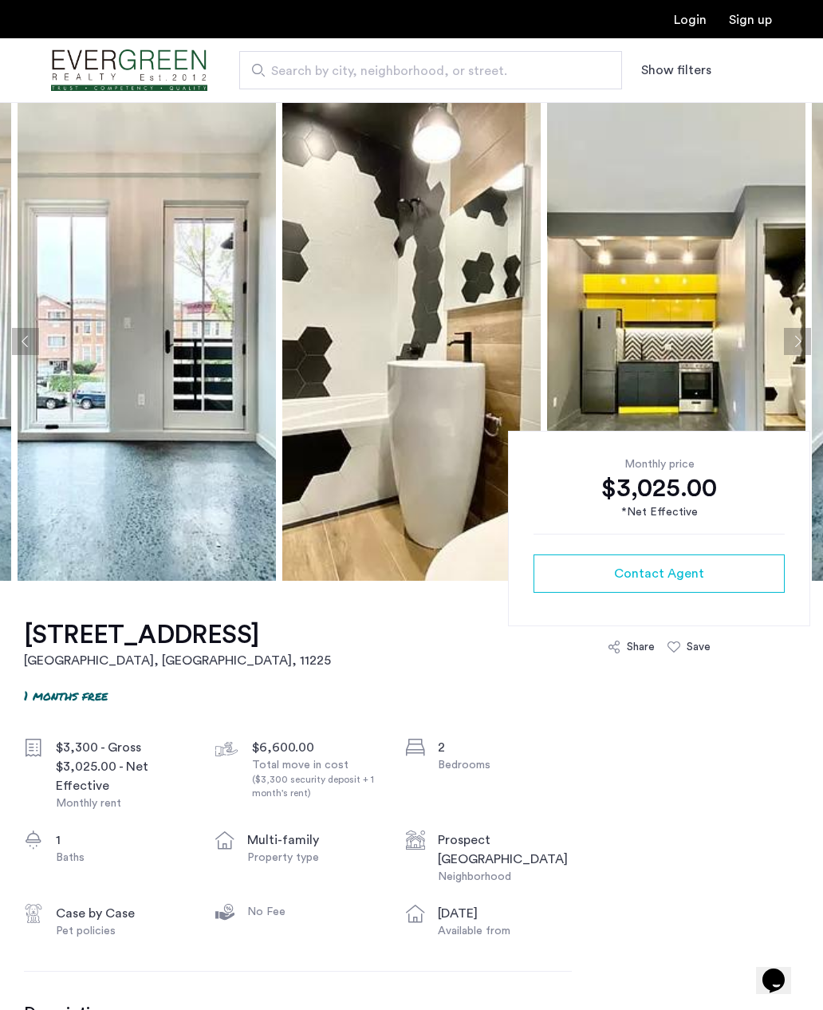
click at [788, 342] on button "Next apartment" at bounding box center [797, 341] width 27 height 27
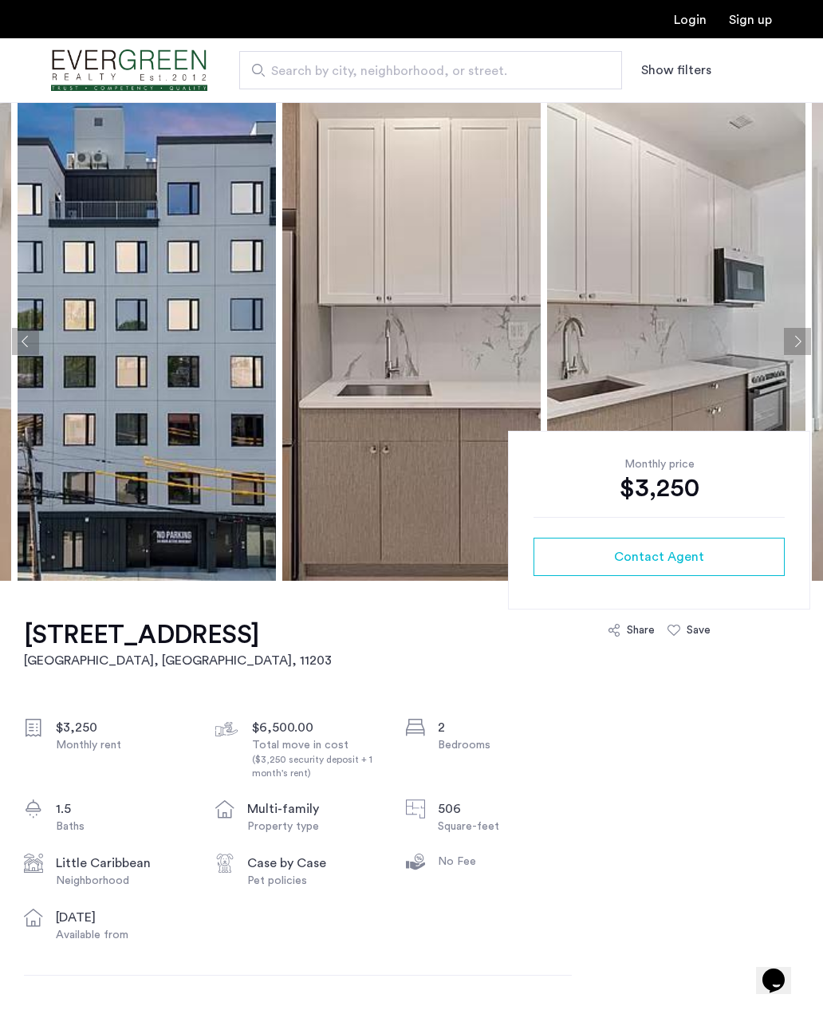
click at [198, 422] on img at bounding box center [147, 341] width 258 height 479
click at [109, 472] on img at bounding box center [147, 341] width 258 height 479
click at [798, 337] on button "Next apartment" at bounding box center [797, 341] width 27 height 27
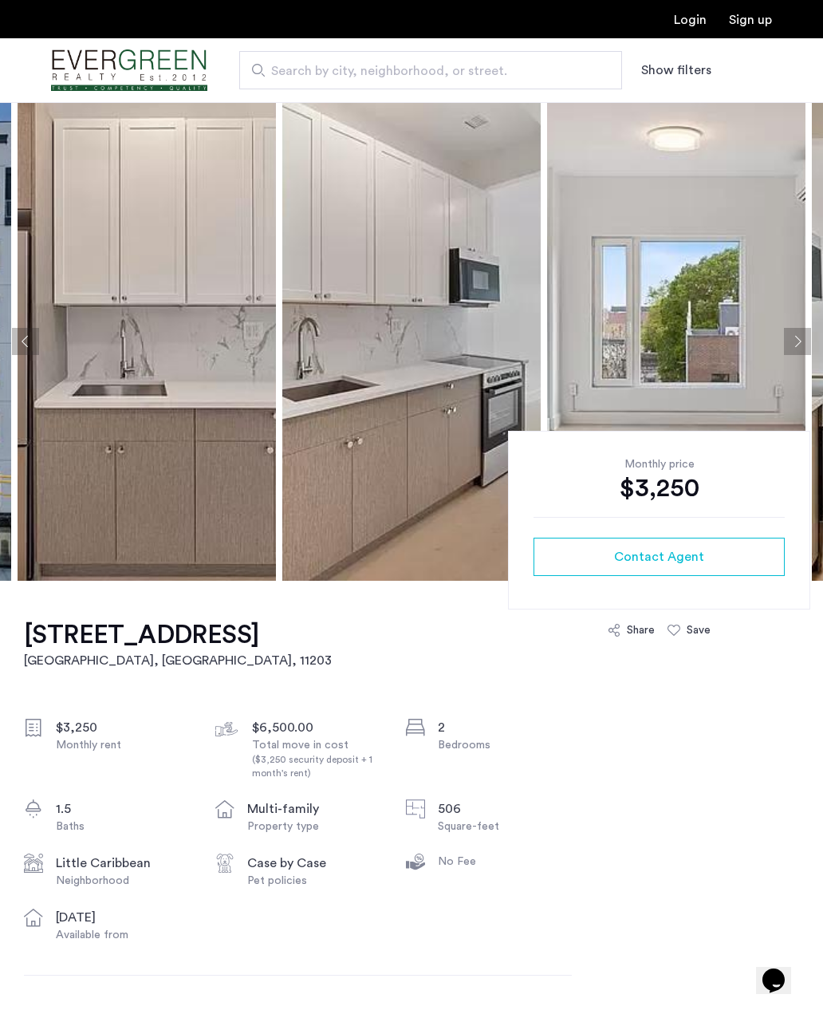
click at [792, 339] on button "Next apartment" at bounding box center [797, 341] width 27 height 27
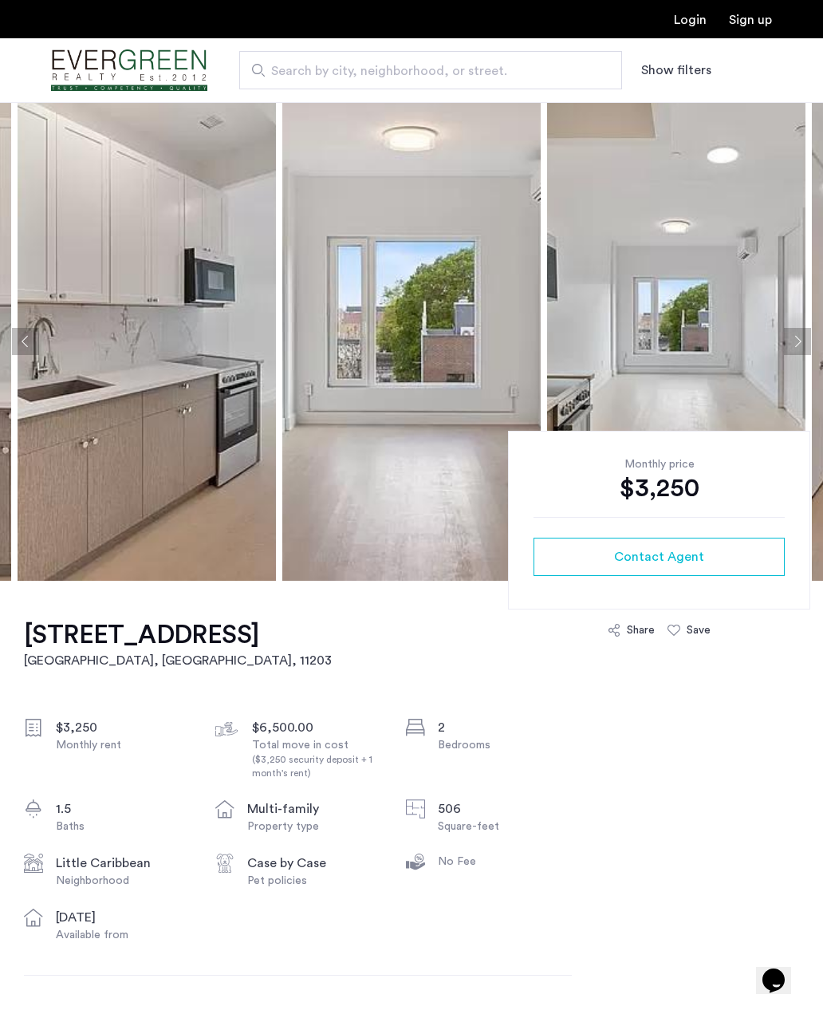
click at [797, 341] on button "Next apartment" at bounding box center [797, 341] width 27 height 27
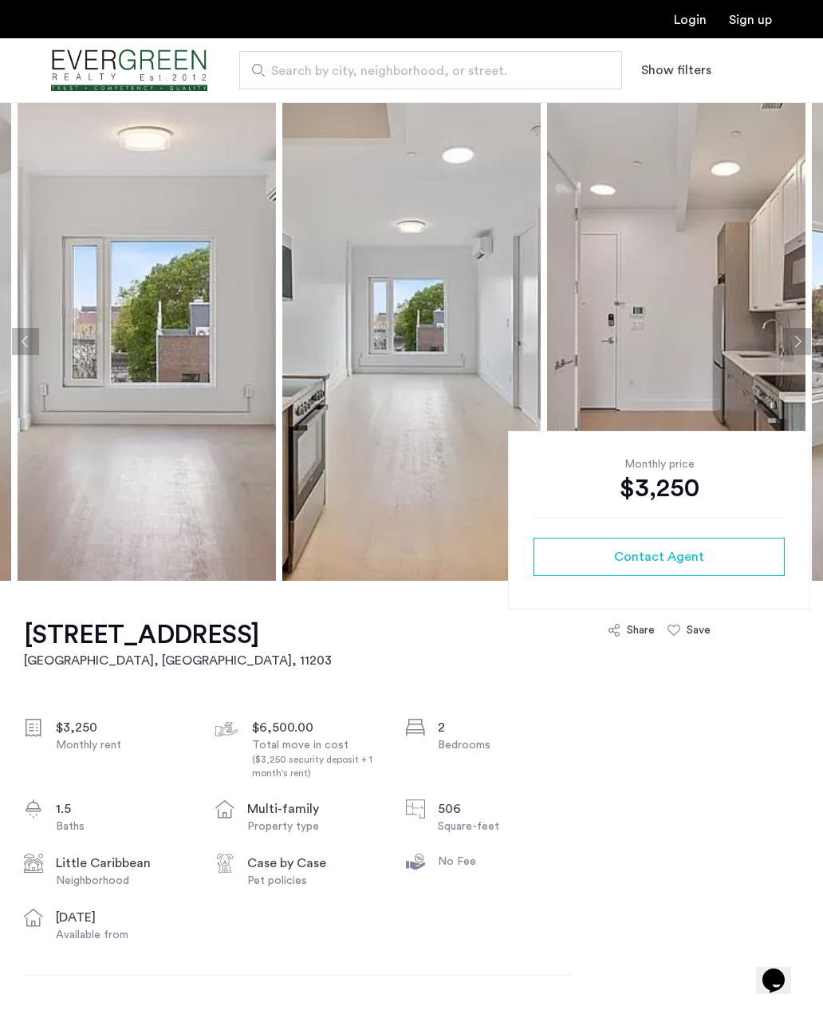
click at [787, 351] on button "Next apartment" at bounding box center [797, 341] width 27 height 27
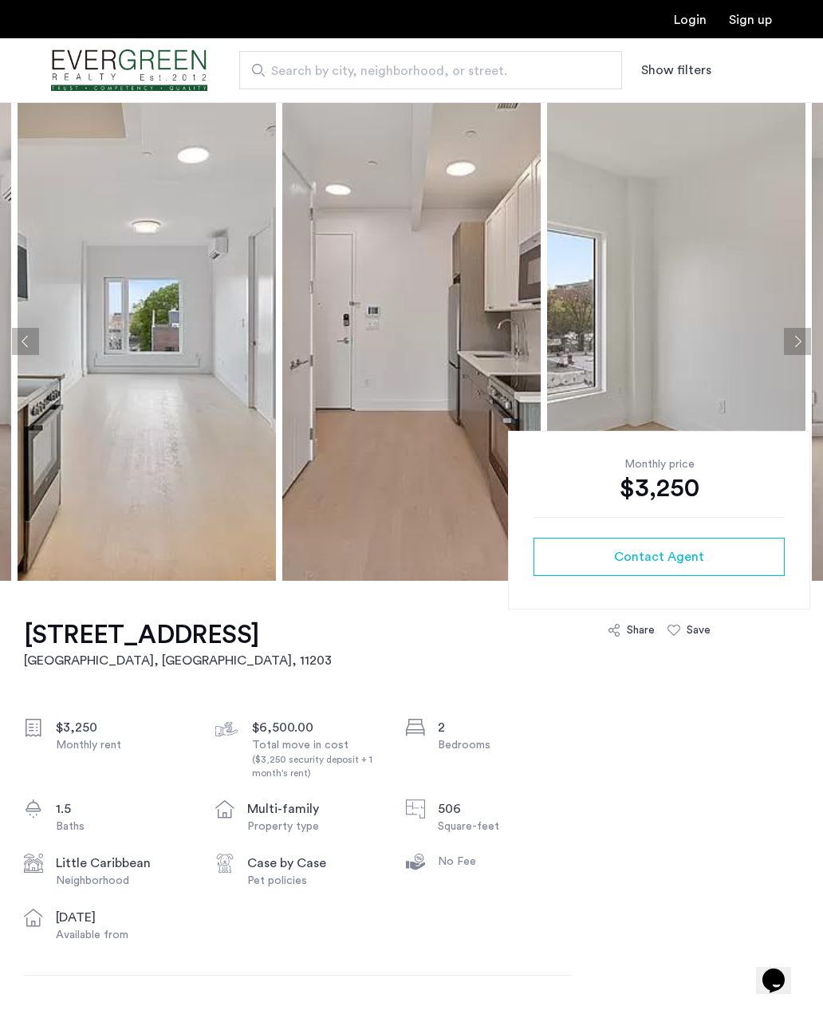
click at [790, 352] on button "Next apartment" at bounding box center [797, 341] width 27 height 27
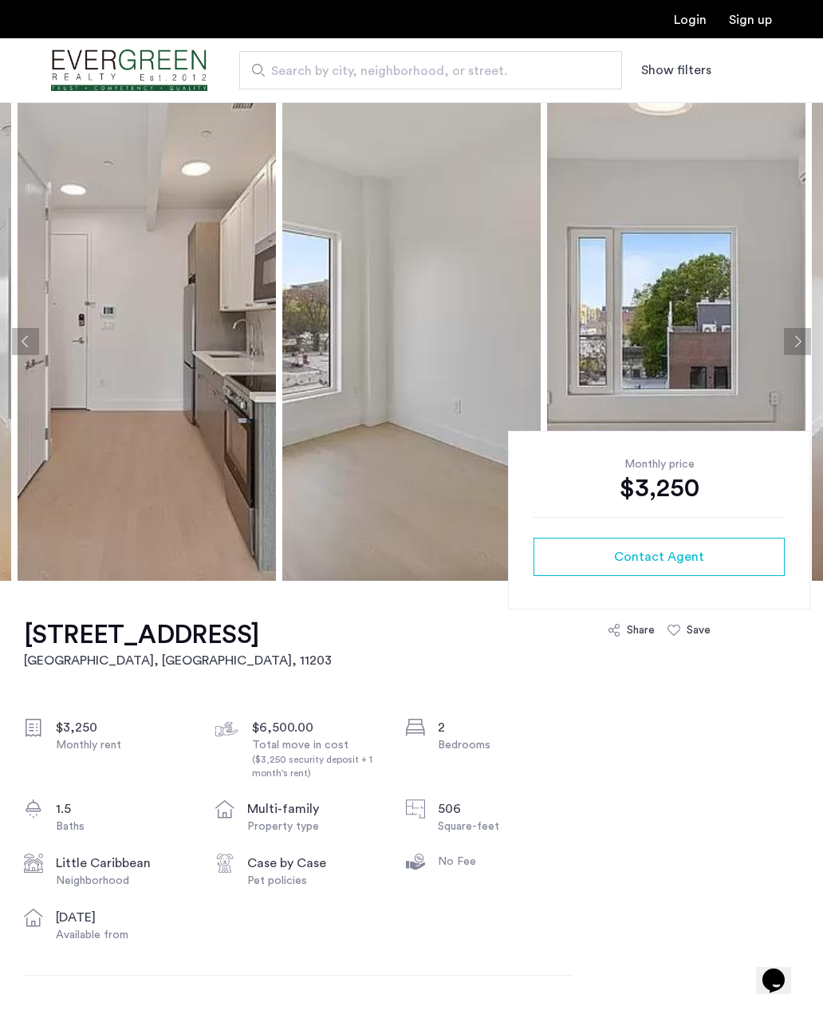
click at [797, 350] on button "Next apartment" at bounding box center [797, 341] width 27 height 27
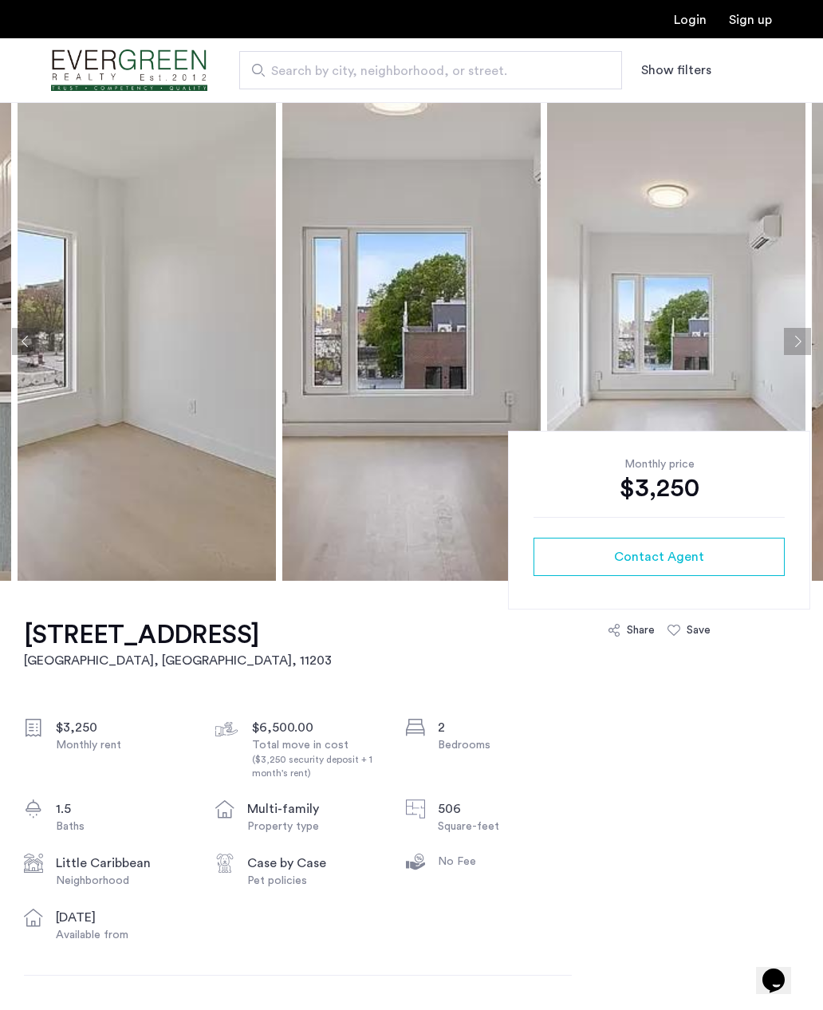
click at [797, 351] on button "Next apartment" at bounding box center [797, 341] width 27 height 27
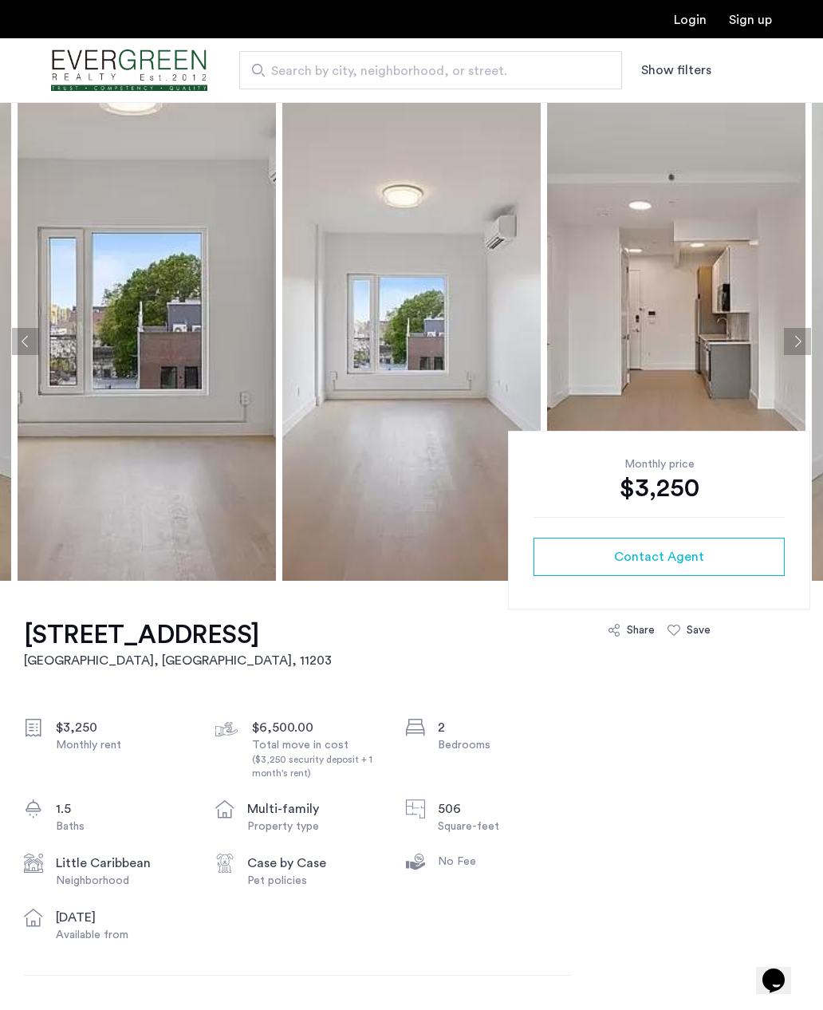
click at [793, 352] on button "Next apartment" at bounding box center [797, 341] width 27 height 27
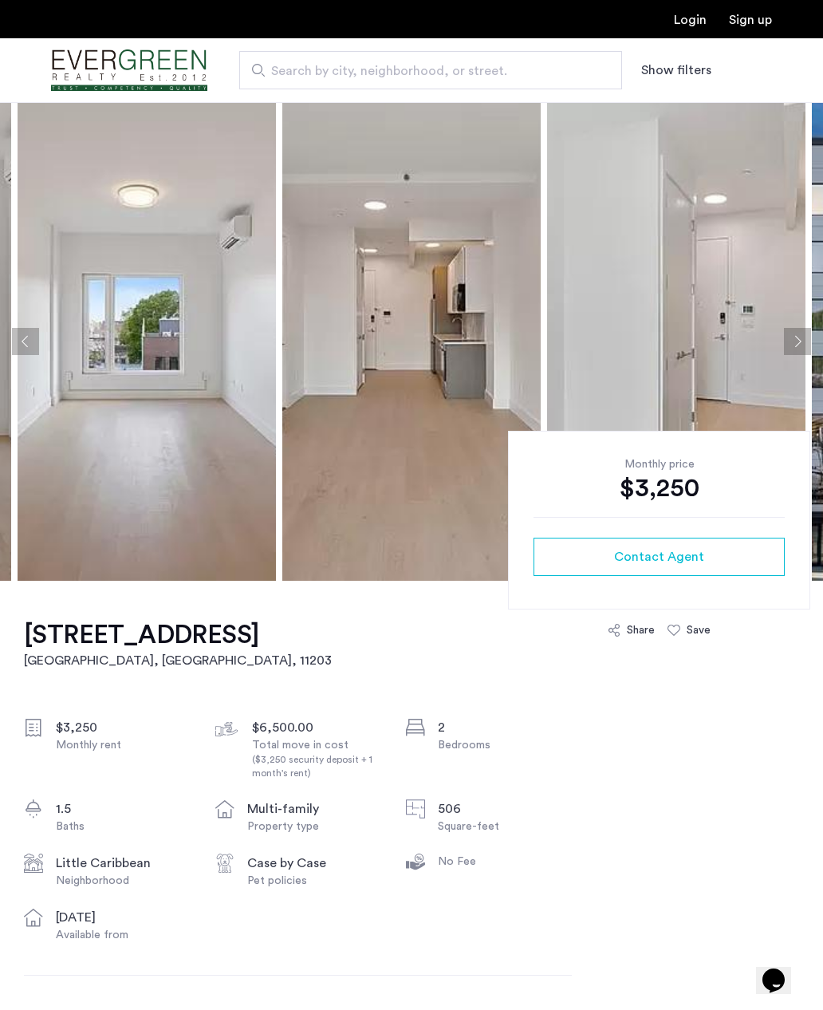
click at [802, 350] on button "Next apartment" at bounding box center [797, 341] width 27 height 27
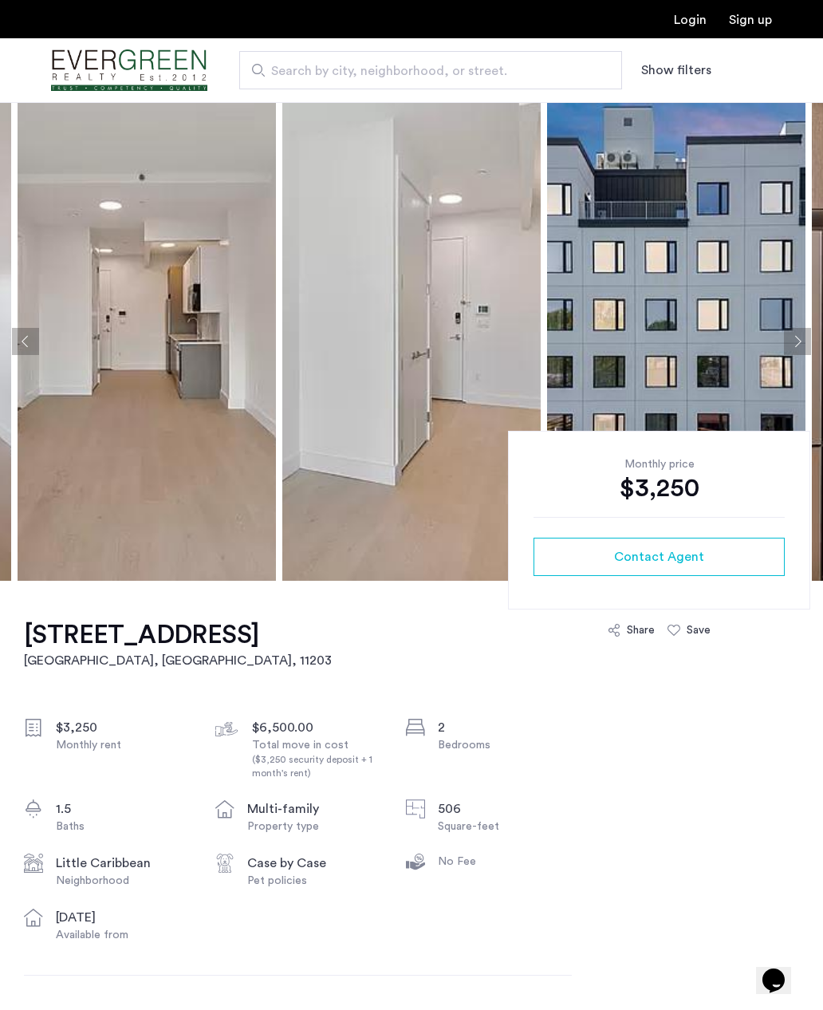
click at [796, 356] on img at bounding box center [676, 341] width 258 height 479
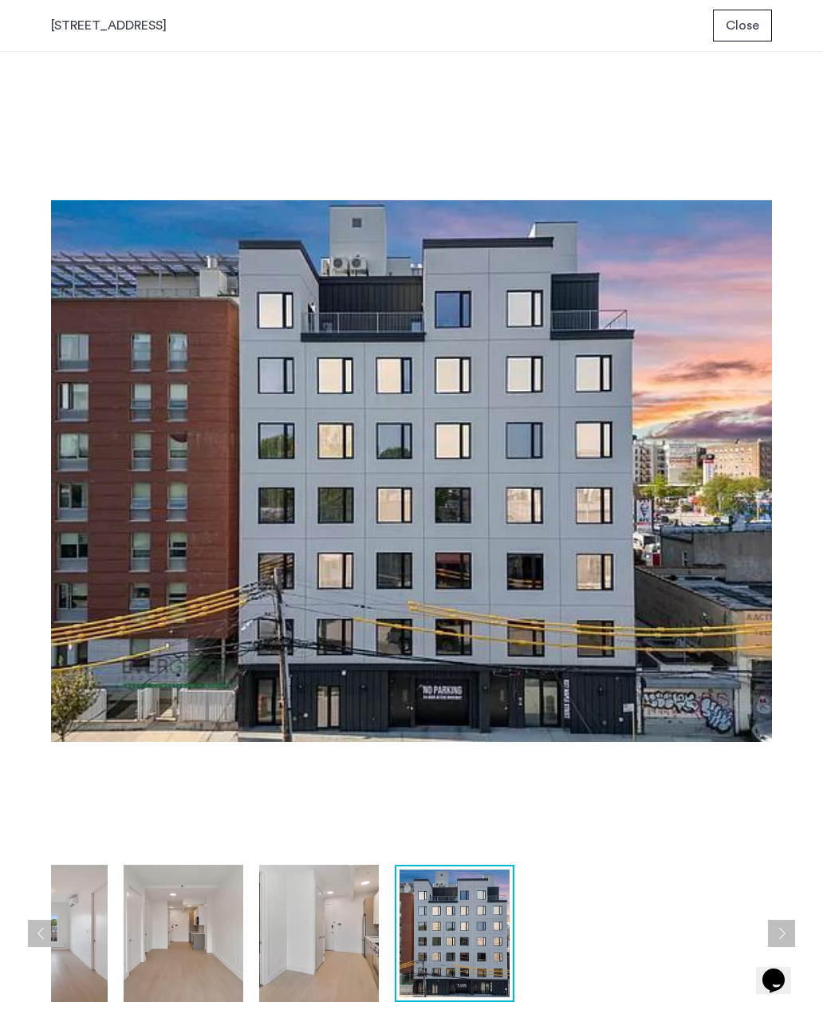
click at [801, 350] on div "prev next prev next" at bounding box center [411, 531] width 823 height 958
click at [790, 932] on button "Next apartment" at bounding box center [781, 933] width 27 height 27
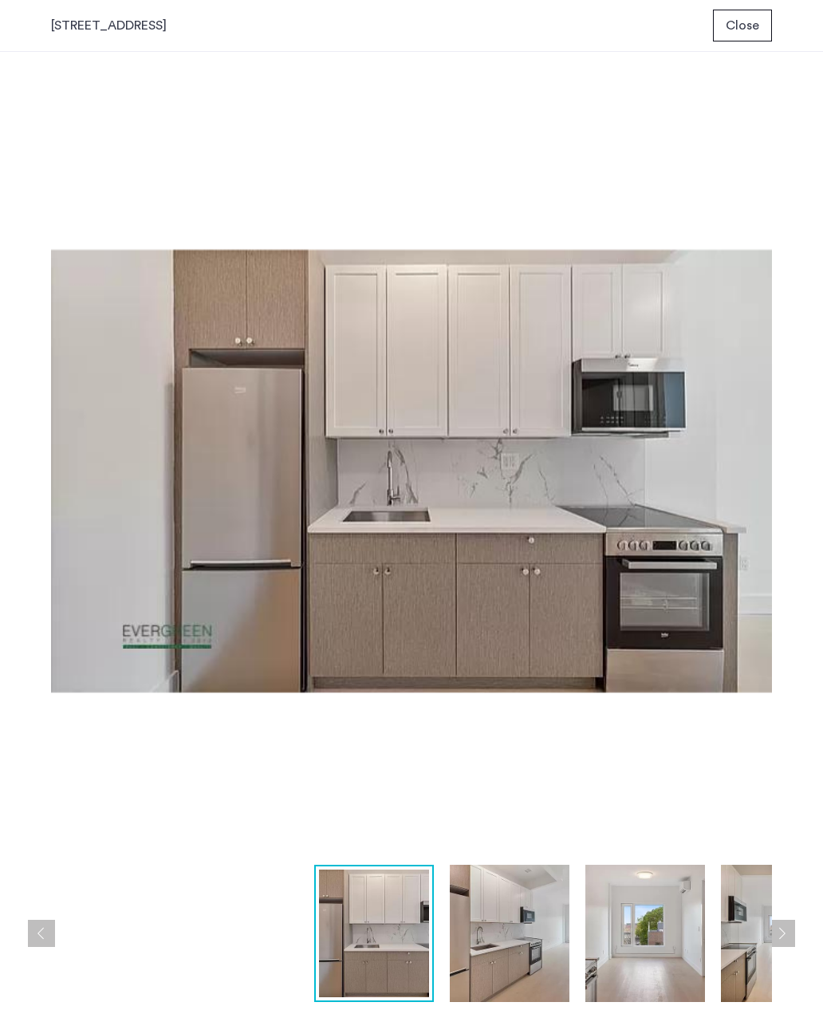
click at [786, 928] on button "Next apartment" at bounding box center [781, 933] width 27 height 27
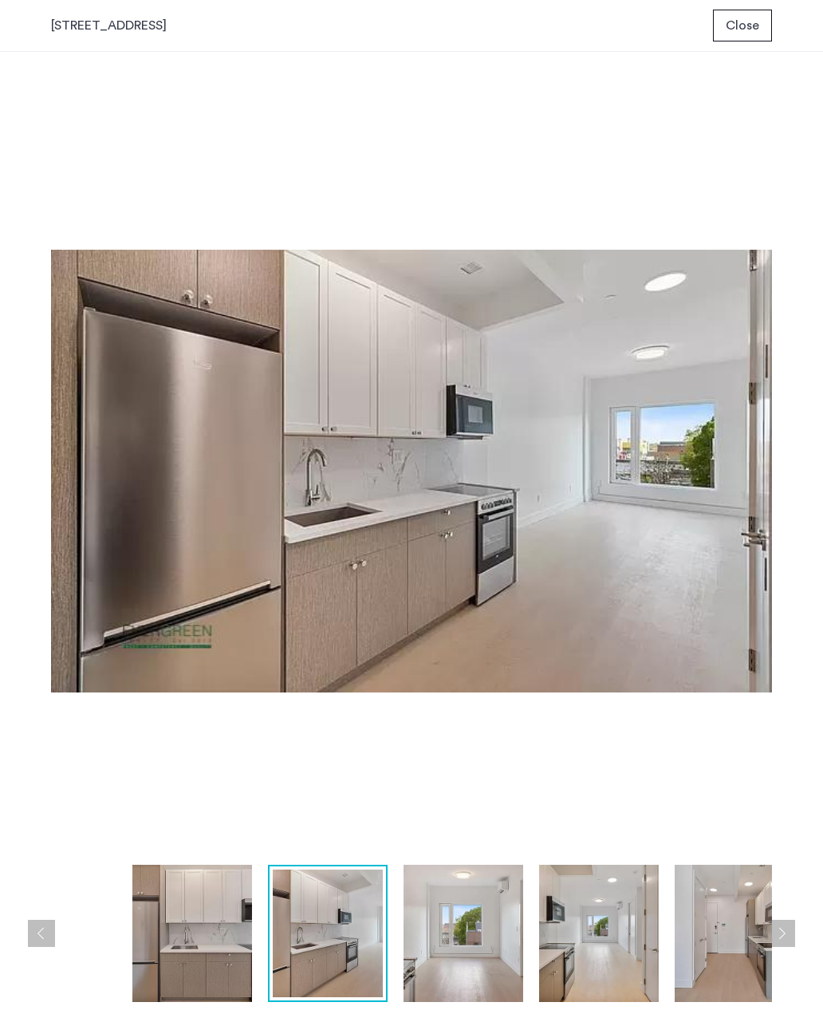
click at [786, 929] on button "Next apartment" at bounding box center [781, 933] width 27 height 27
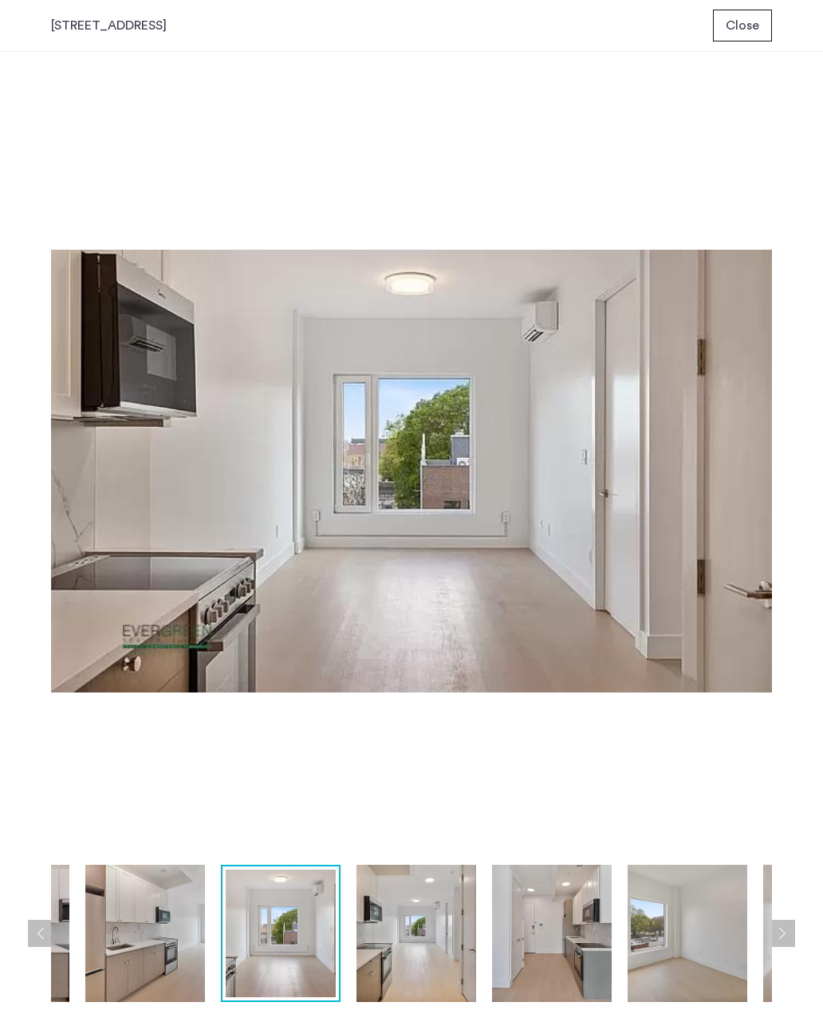
click at [784, 932] on button "Next apartment" at bounding box center [781, 933] width 27 height 27
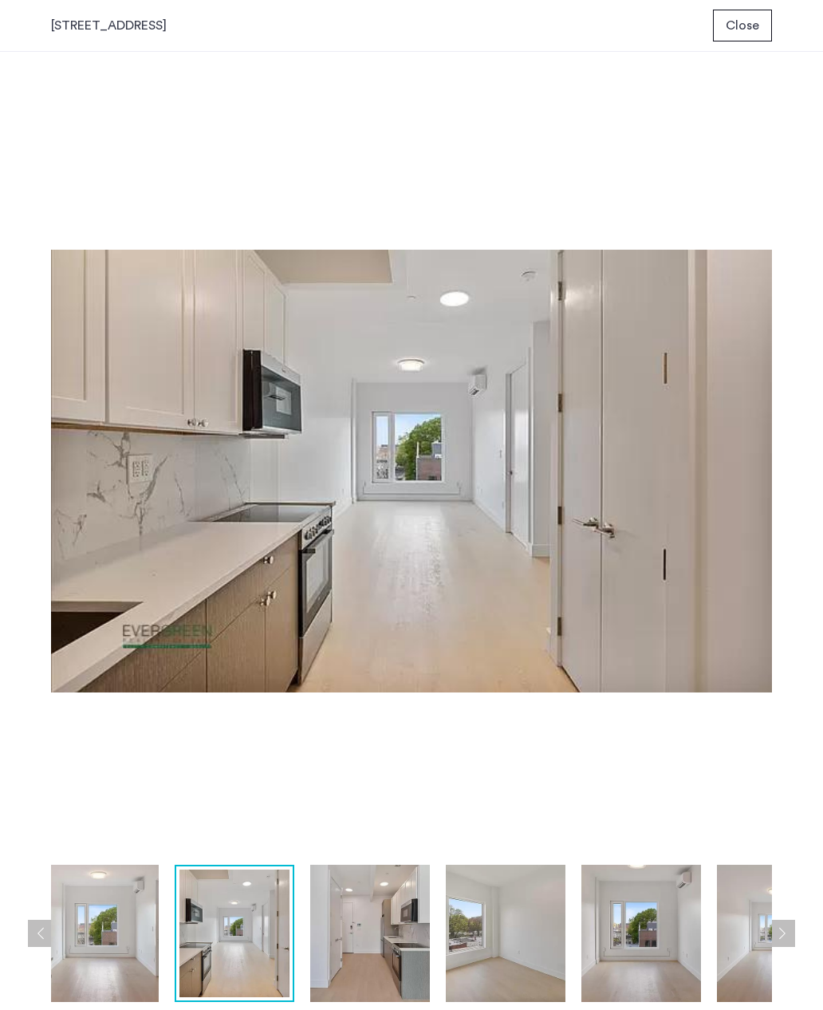
click at [750, 30] on span "Close" at bounding box center [743, 25] width 34 height 19
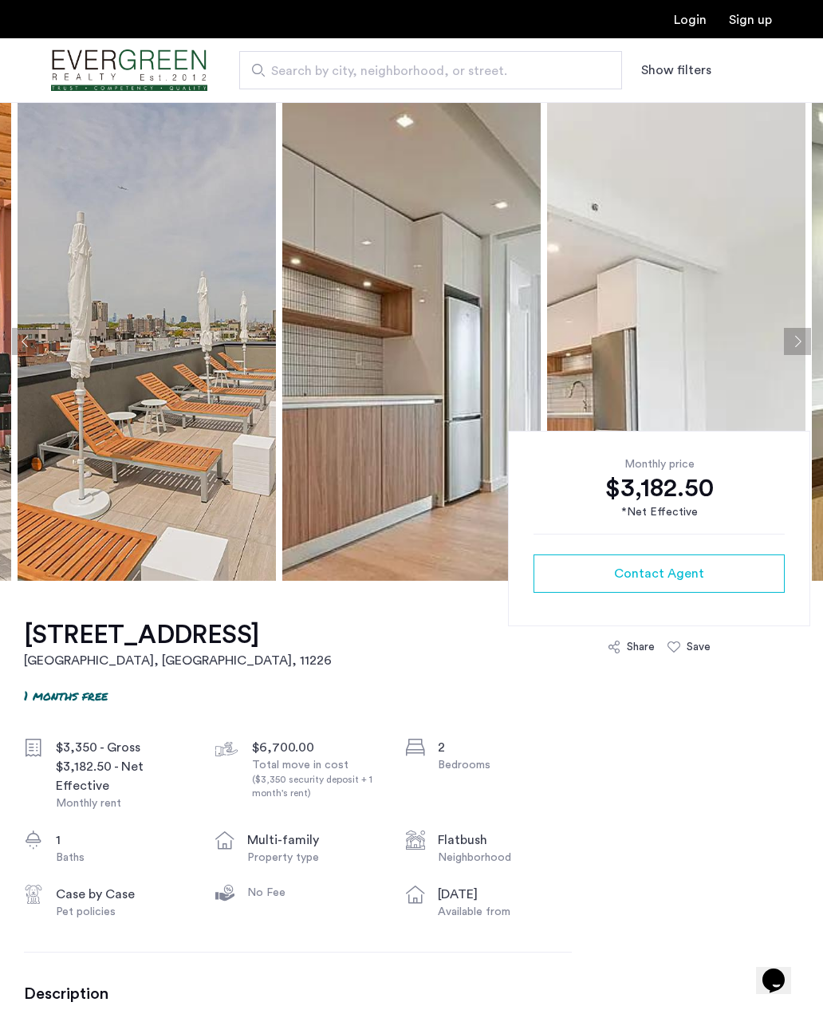
click at [785, 339] on button "Next apartment" at bounding box center [797, 341] width 27 height 27
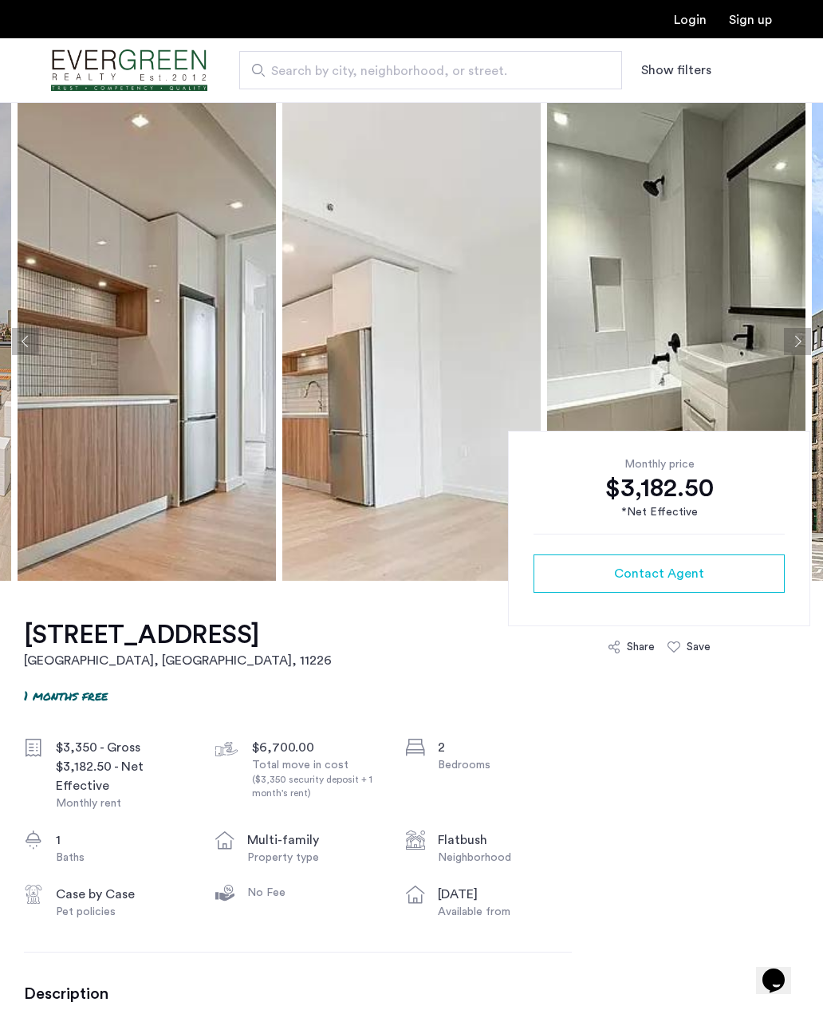
click at [794, 337] on button "Next apartment" at bounding box center [797, 341] width 27 height 27
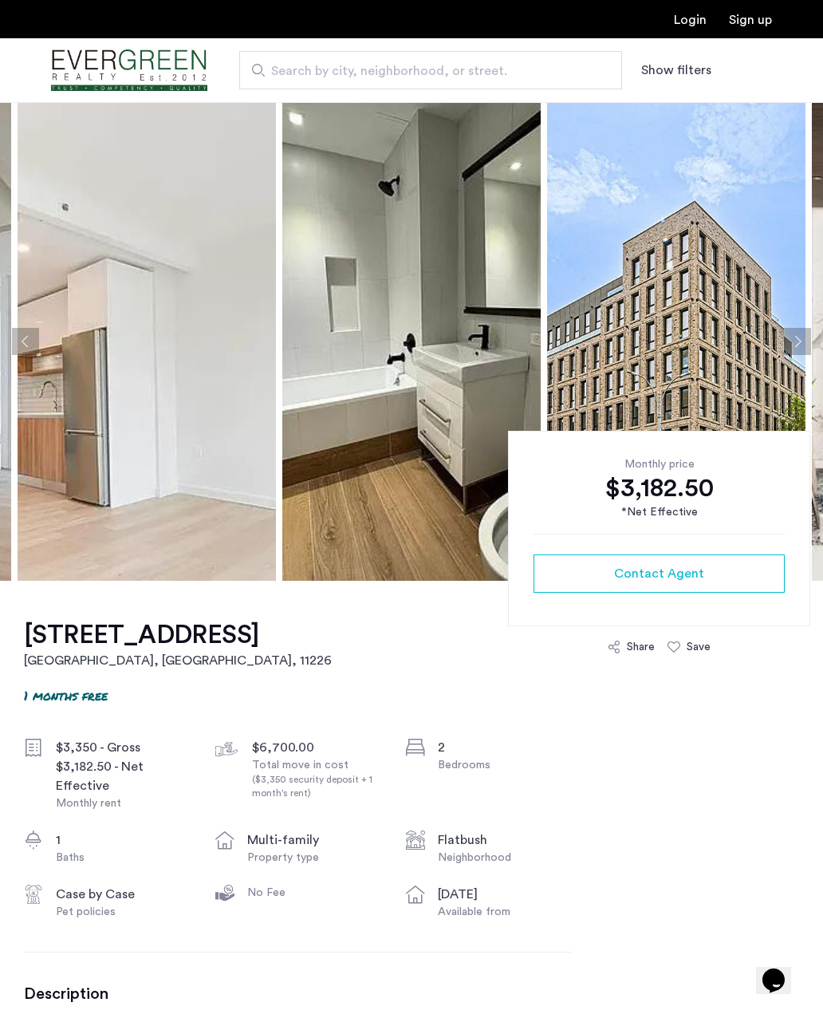
click at [788, 341] on button "Next apartment" at bounding box center [797, 341] width 27 height 27
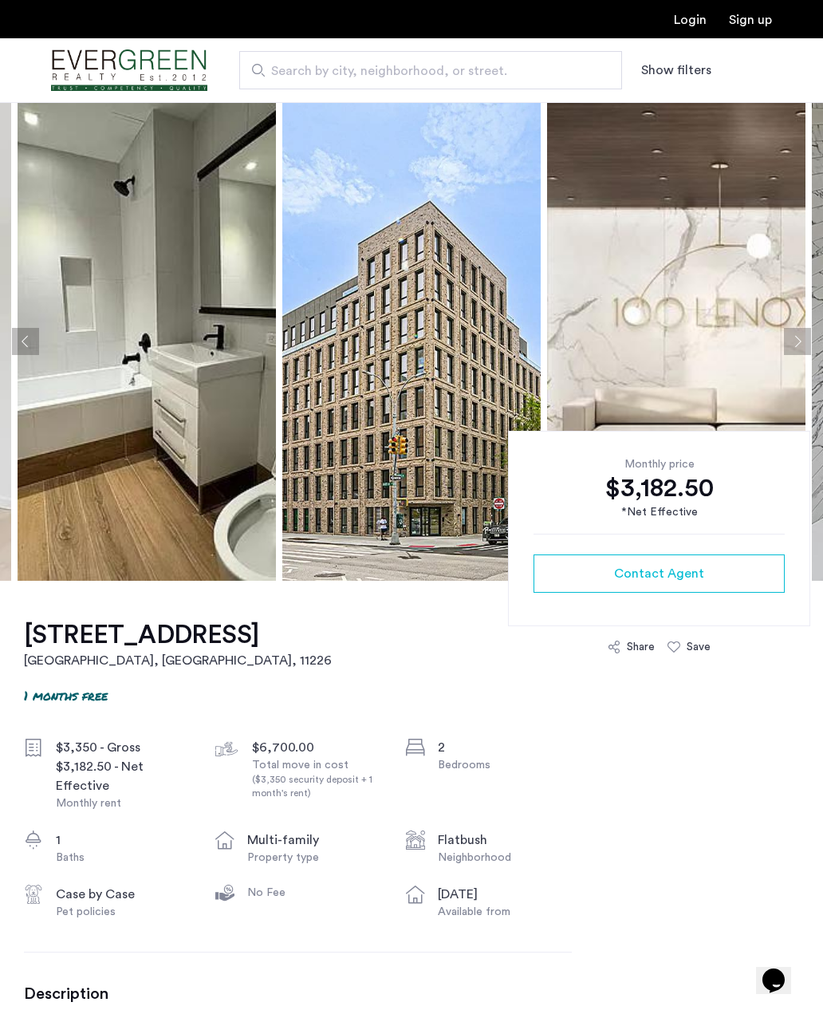
click at [794, 336] on button "Next apartment" at bounding box center [797, 341] width 27 height 27
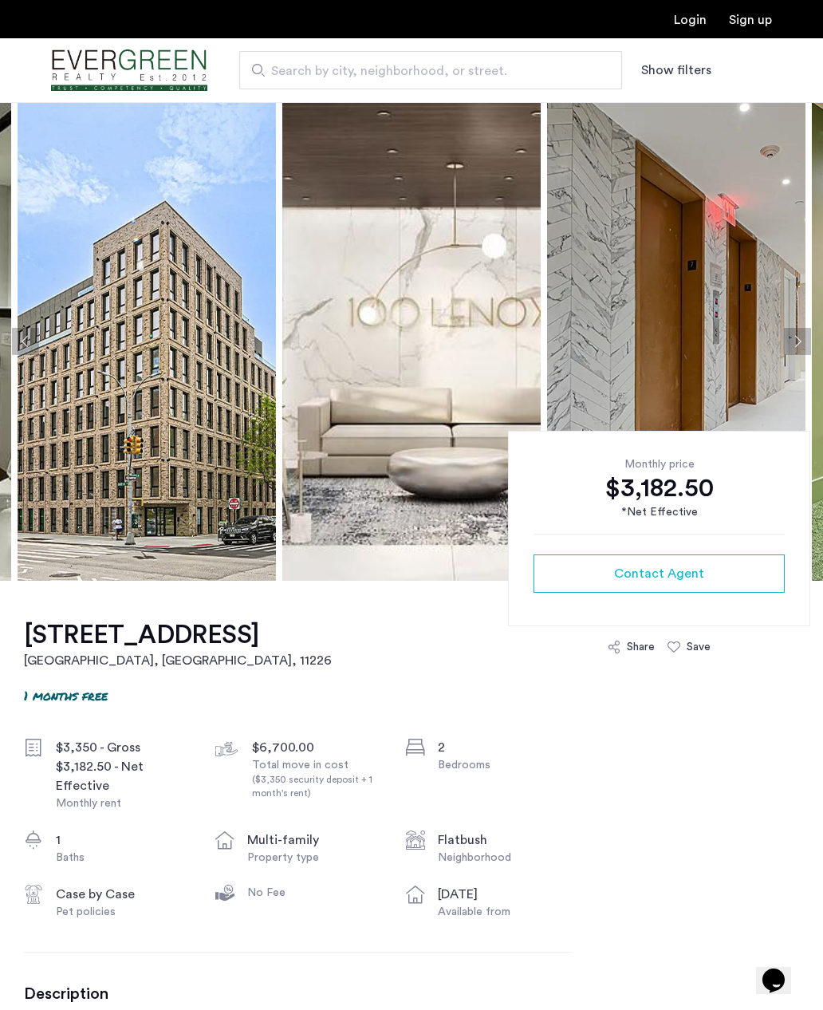
click at [797, 334] on button "Next apartment" at bounding box center [797, 341] width 27 height 27
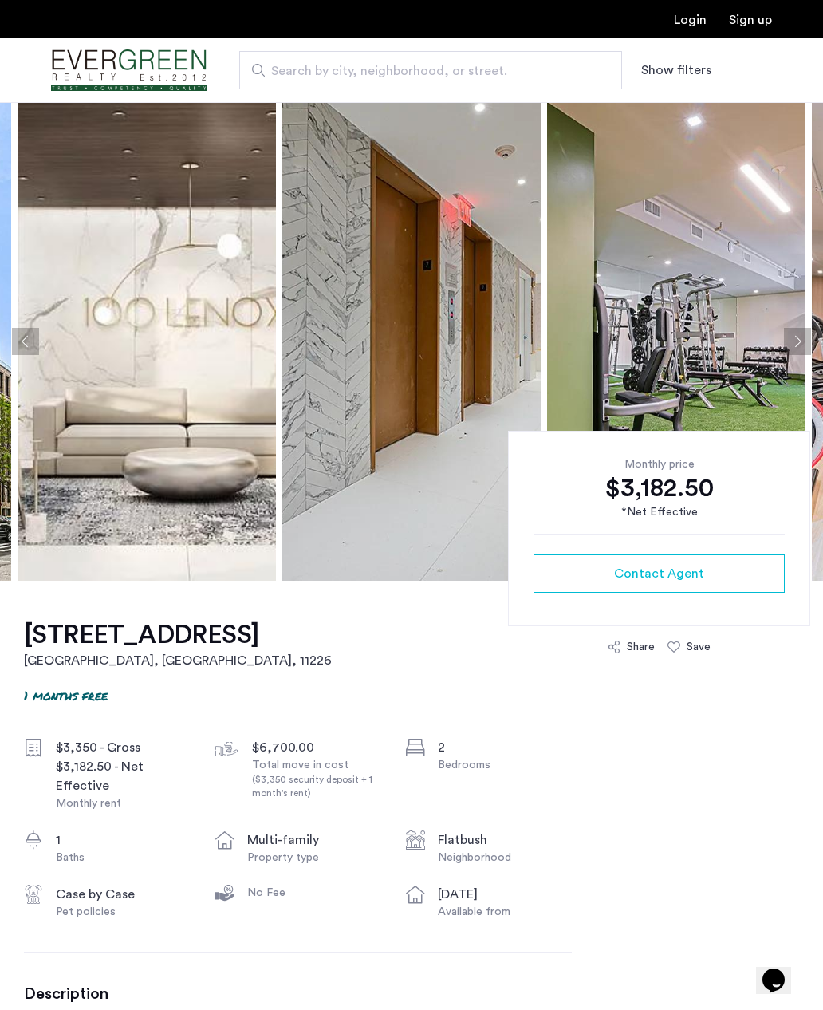
click at [795, 338] on button "Next apartment" at bounding box center [797, 341] width 27 height 27
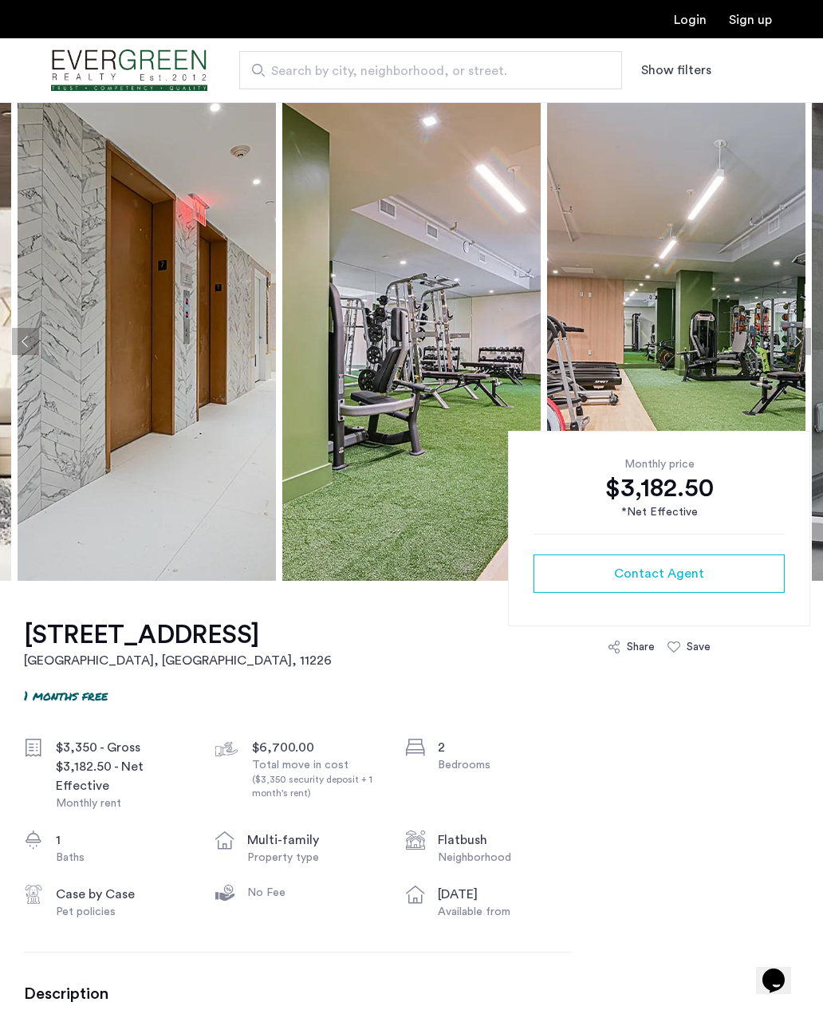
click at [797, 337] on button "Next apartment" at bounding box center [797, 341] width 27 height 27
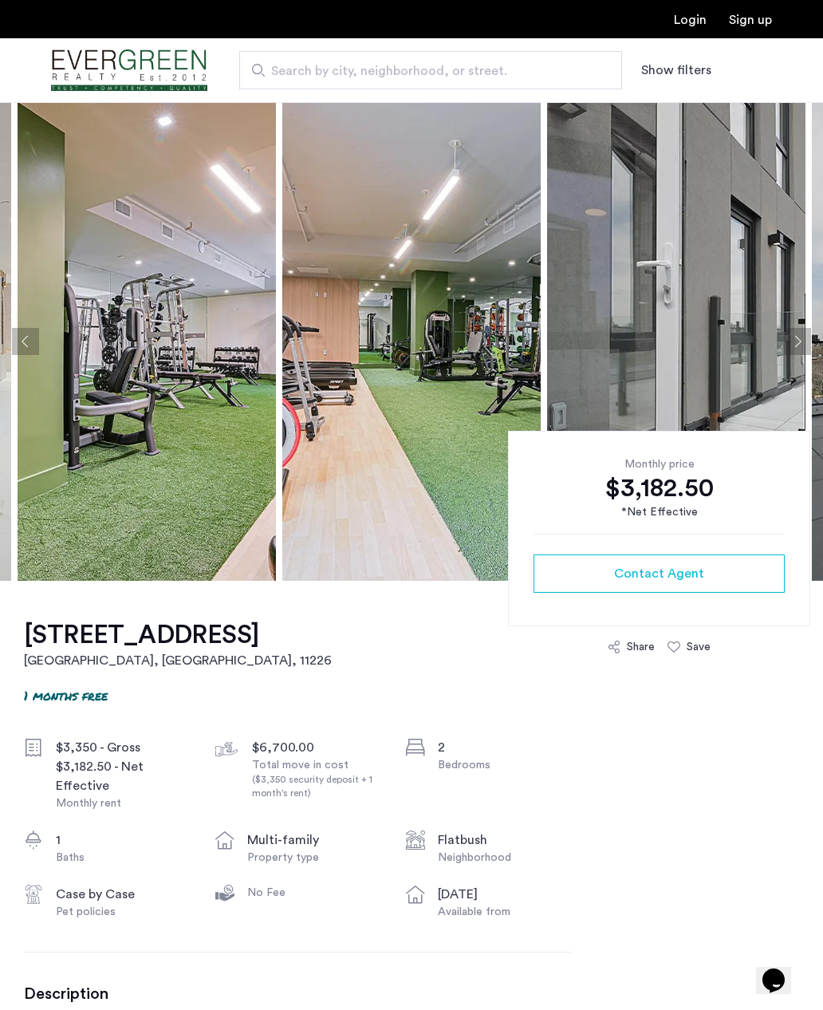
click at [797, 339] on button "Next apartment" at bounding box center [797, 341] width 27 height 27
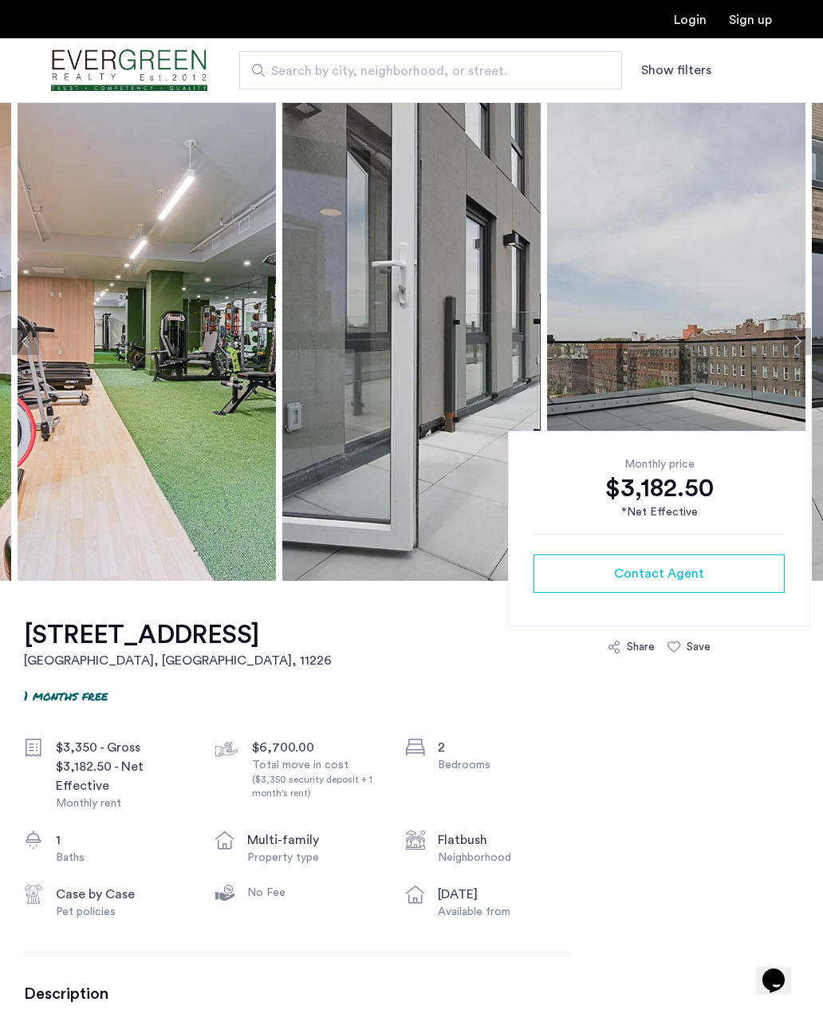
click at [798, 341] on button "Next apartment" at bounding box center [797, 341] width 27 height 27
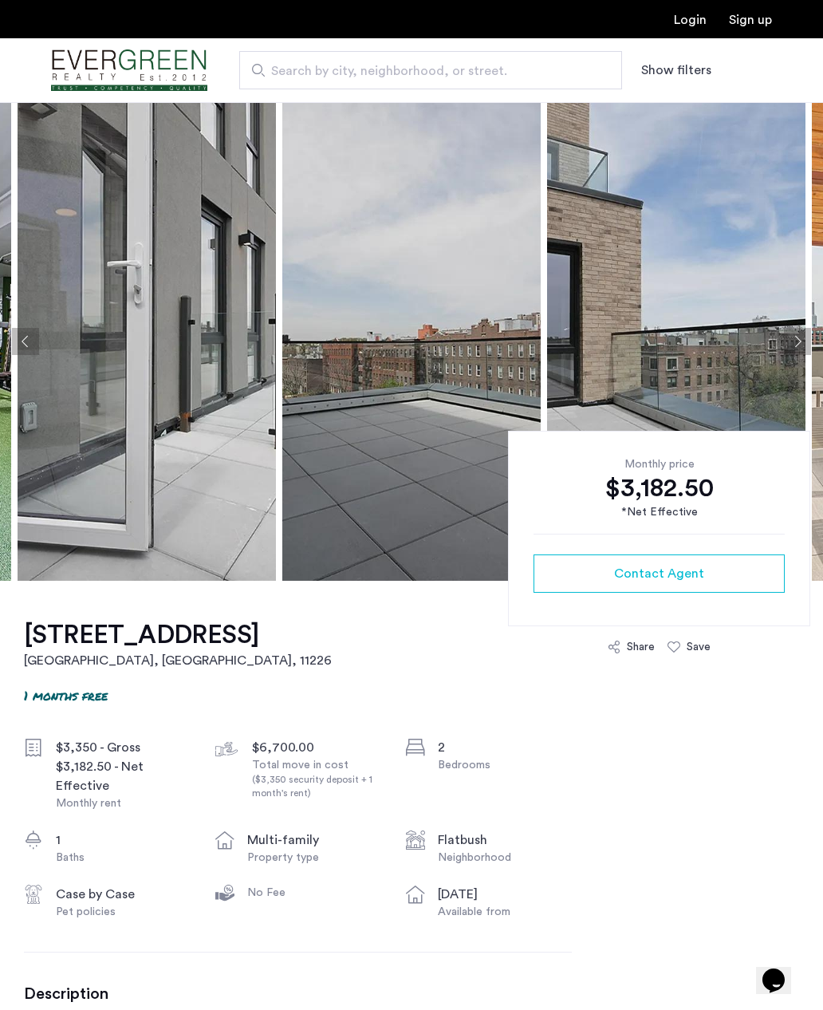
click at [792, 346] on button "Next apartment" at bounding box center [797, 341] width 27 height 27
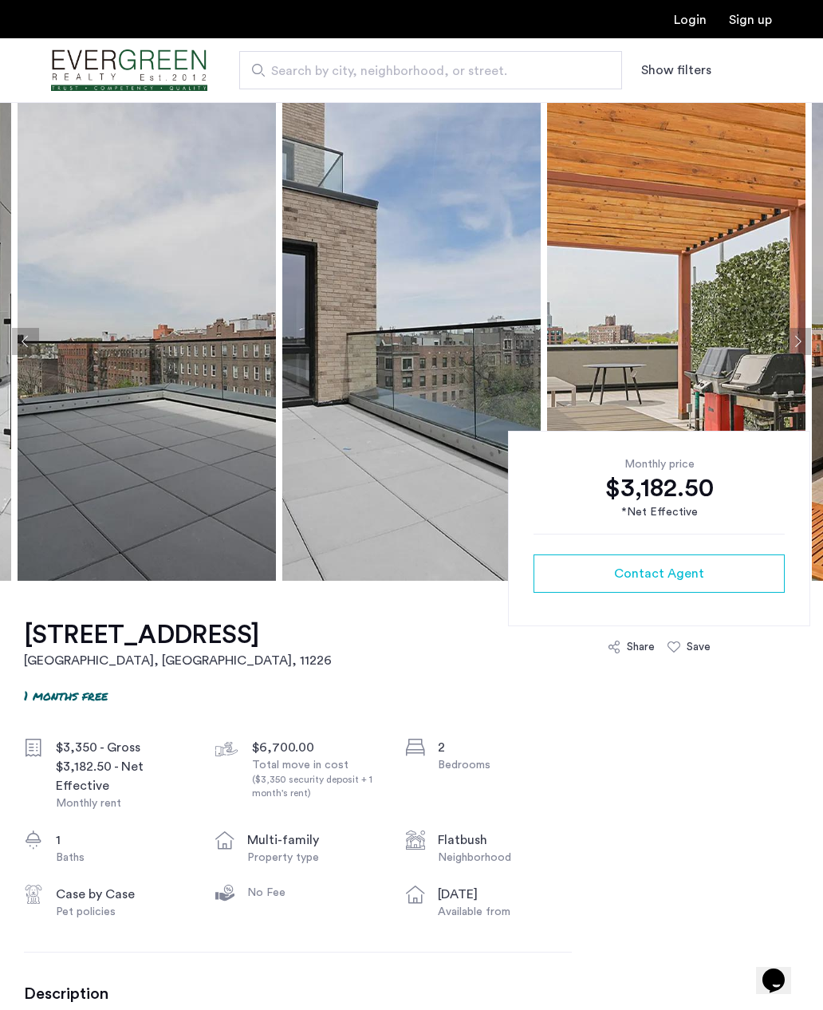
click at [796, 346] on button "Next apartment" at bounding box center [797, 341] width 27 height 27
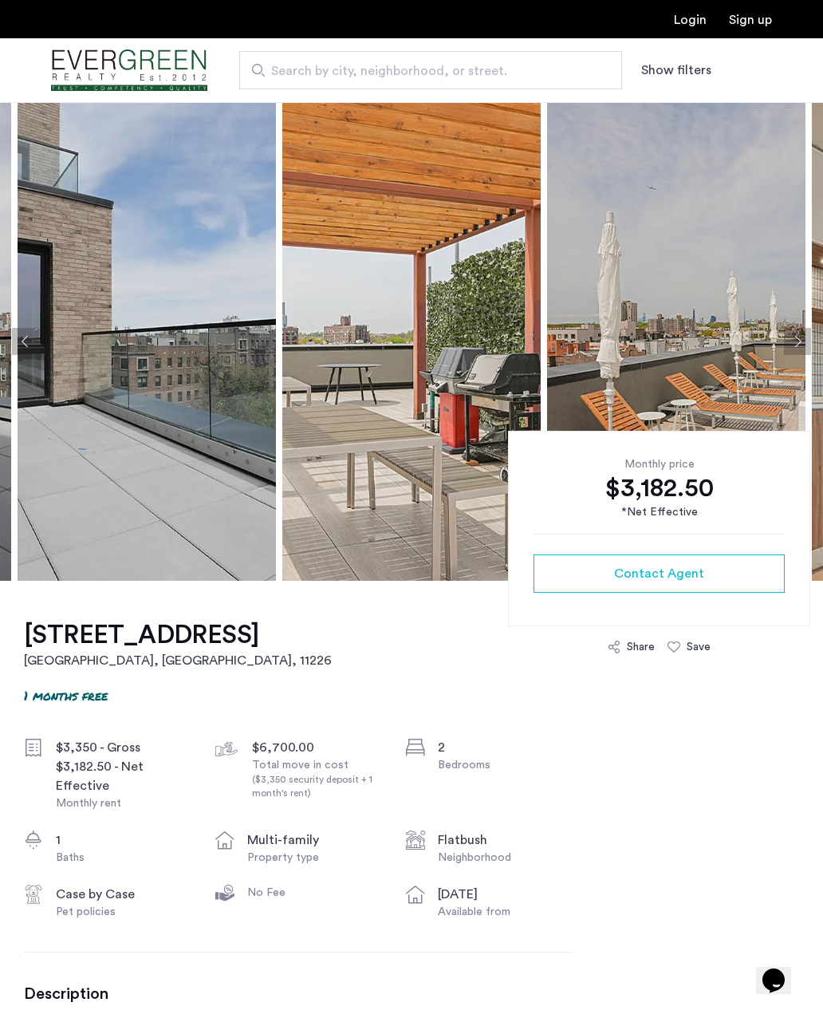
click at [791, 349] on button "Next apartment" at bounding box center [797, 341] width 27 height 27
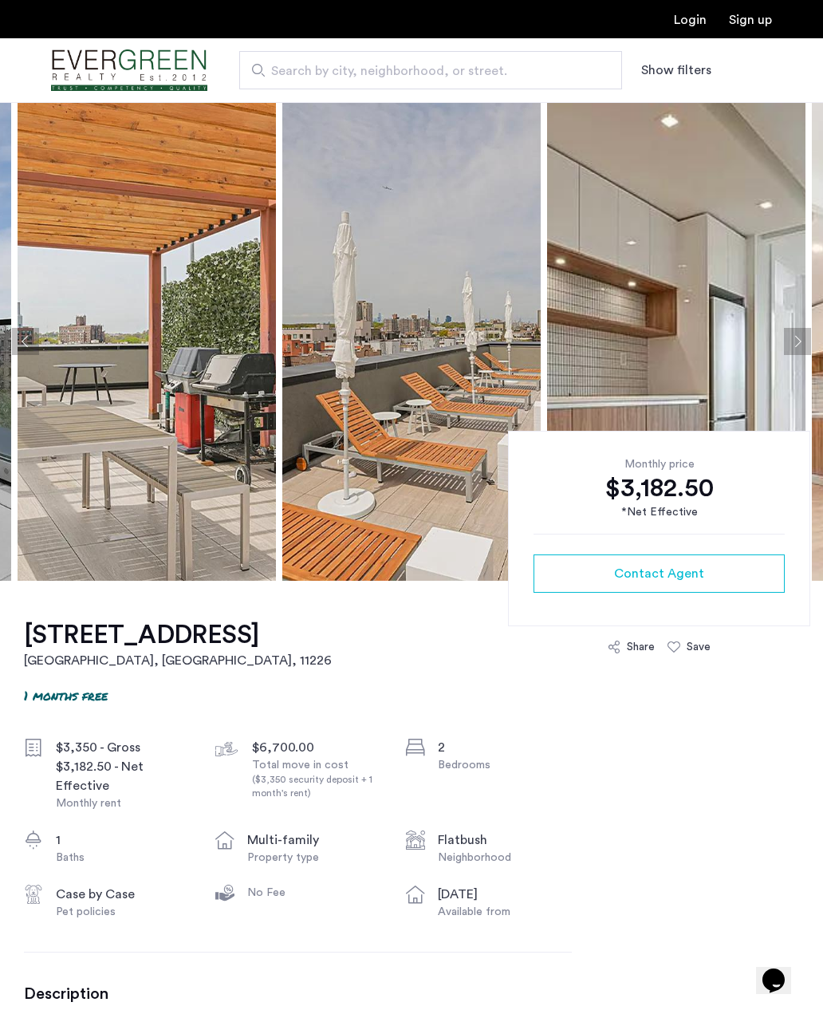
click at [789, 350] on button "Next apartment" at bounding box center [797, 341] width 27 height 27
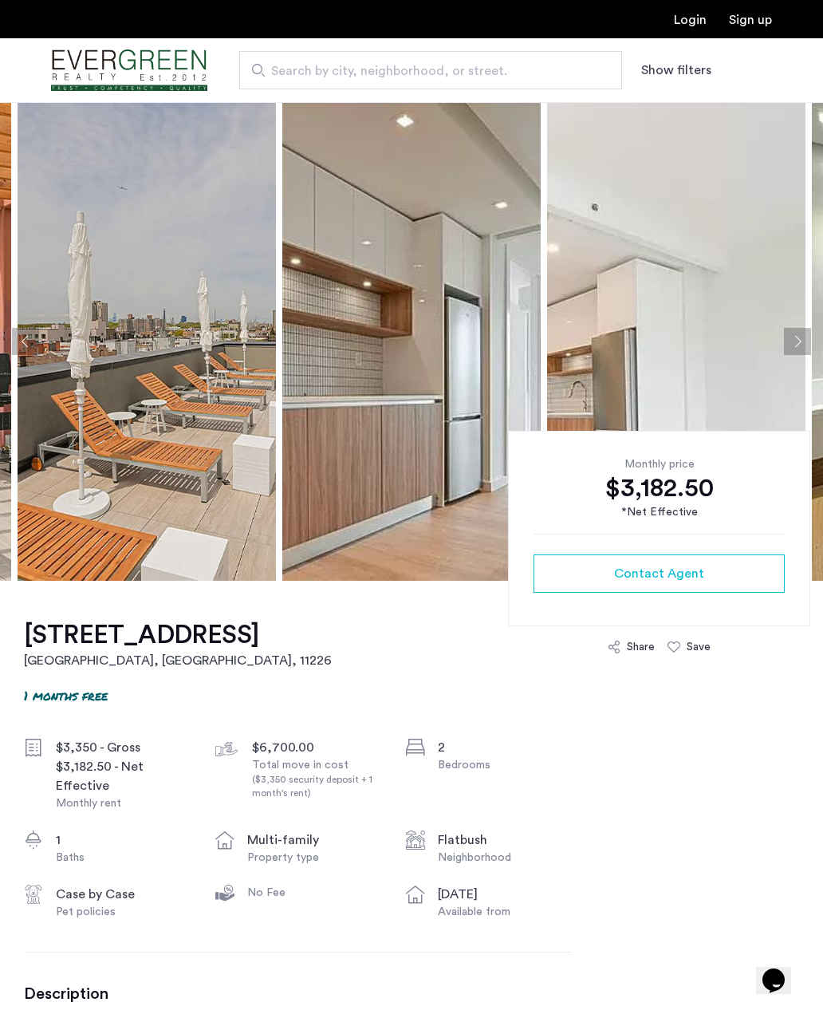
click at [795, 347] on button "Next apartment" at bounding box center [797, 341] width 27 height 27
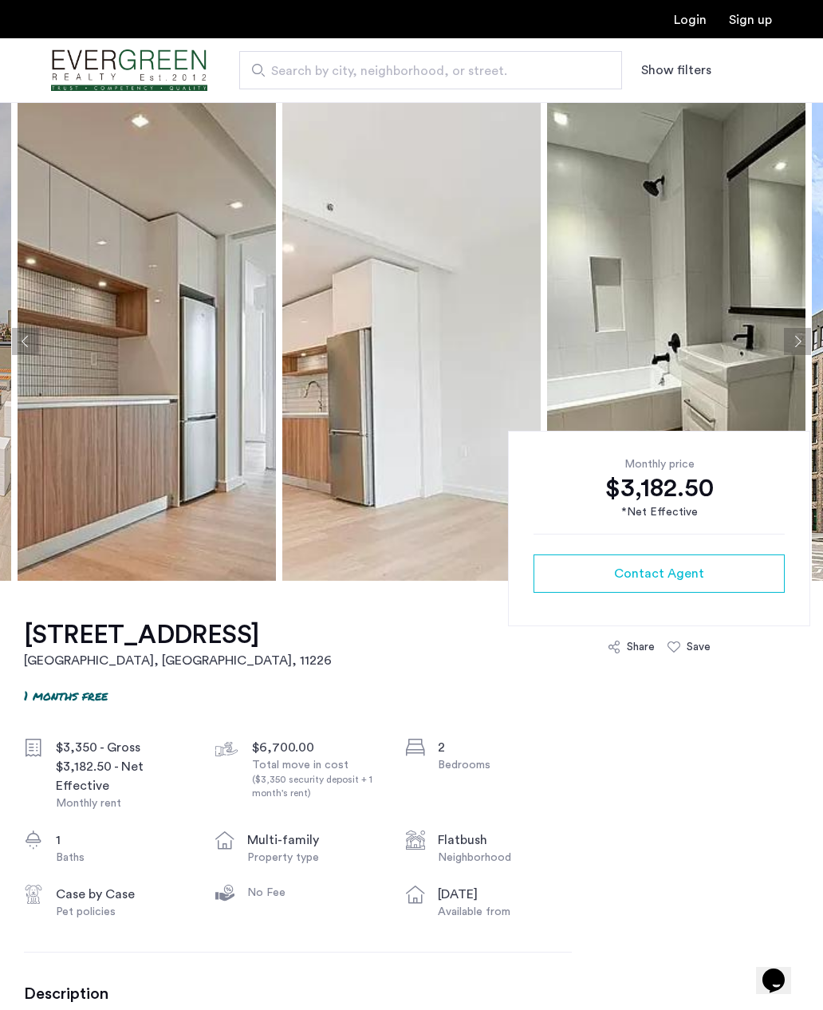
click at [797, 347] on button "Next apartment" at bounding box center [797, 341] width 27 height 27
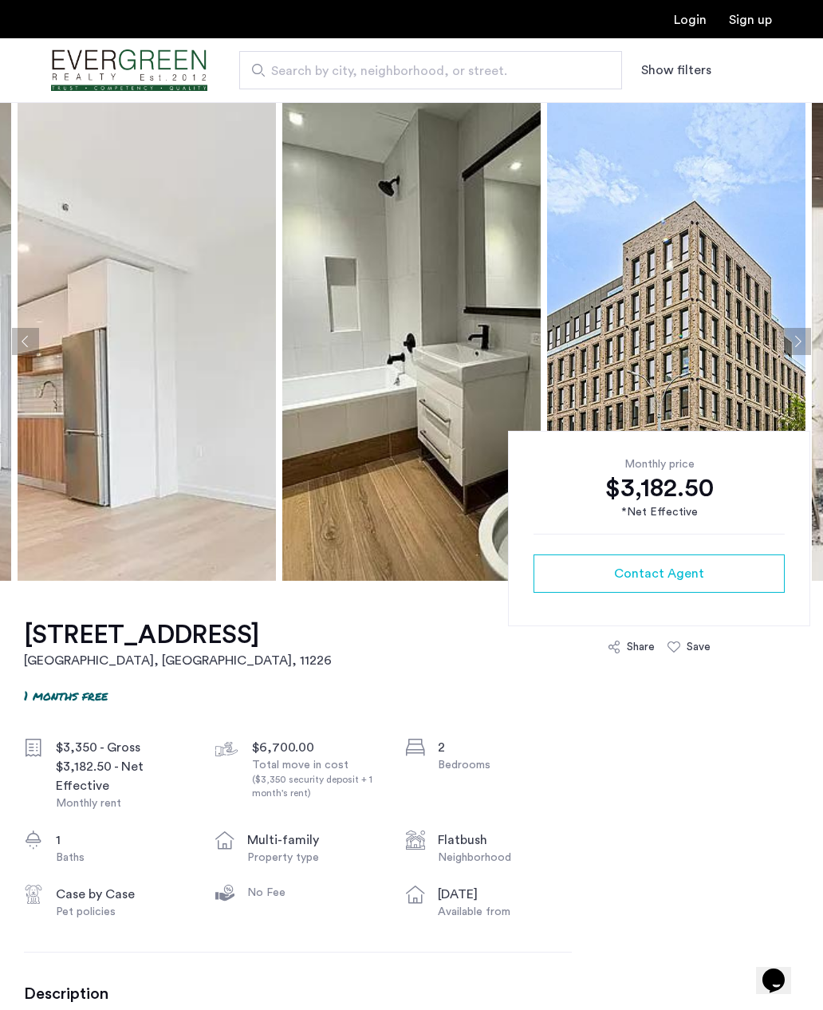
click at [795, 349] on button "Next apartment" at bounding box center [797, 341] width 27 height 27
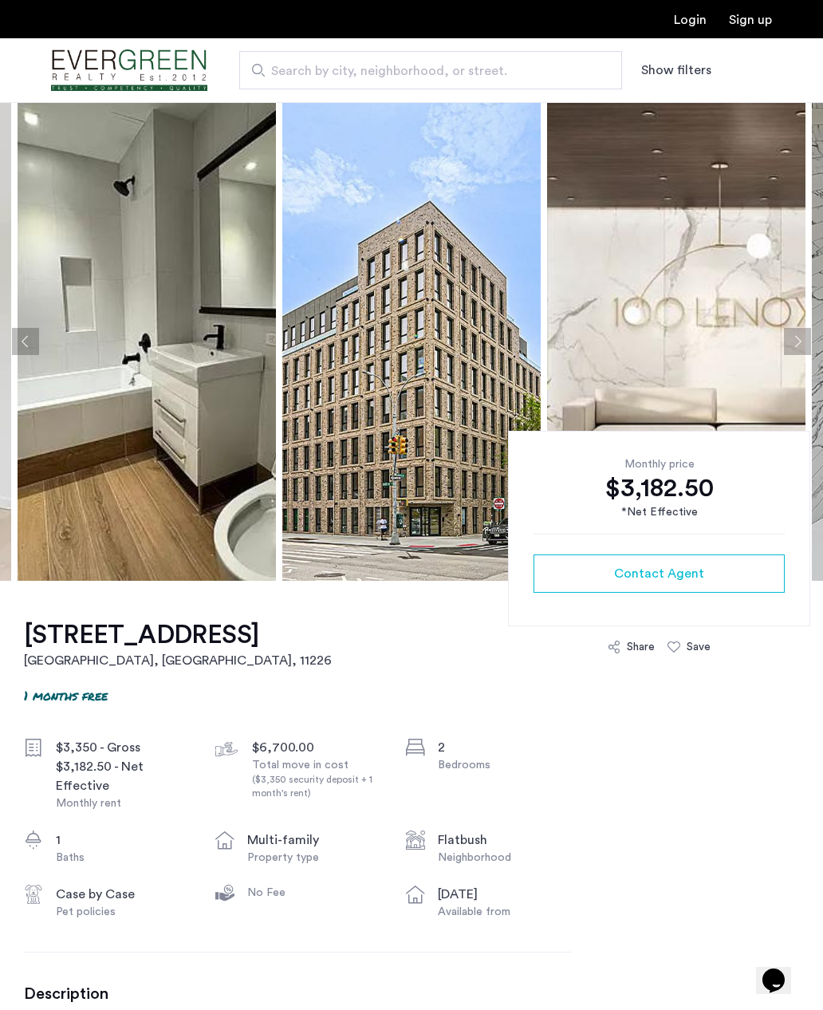
click at [794, 351] on button "Next apartment" at bounding box center [797, 341] width 27 height 27
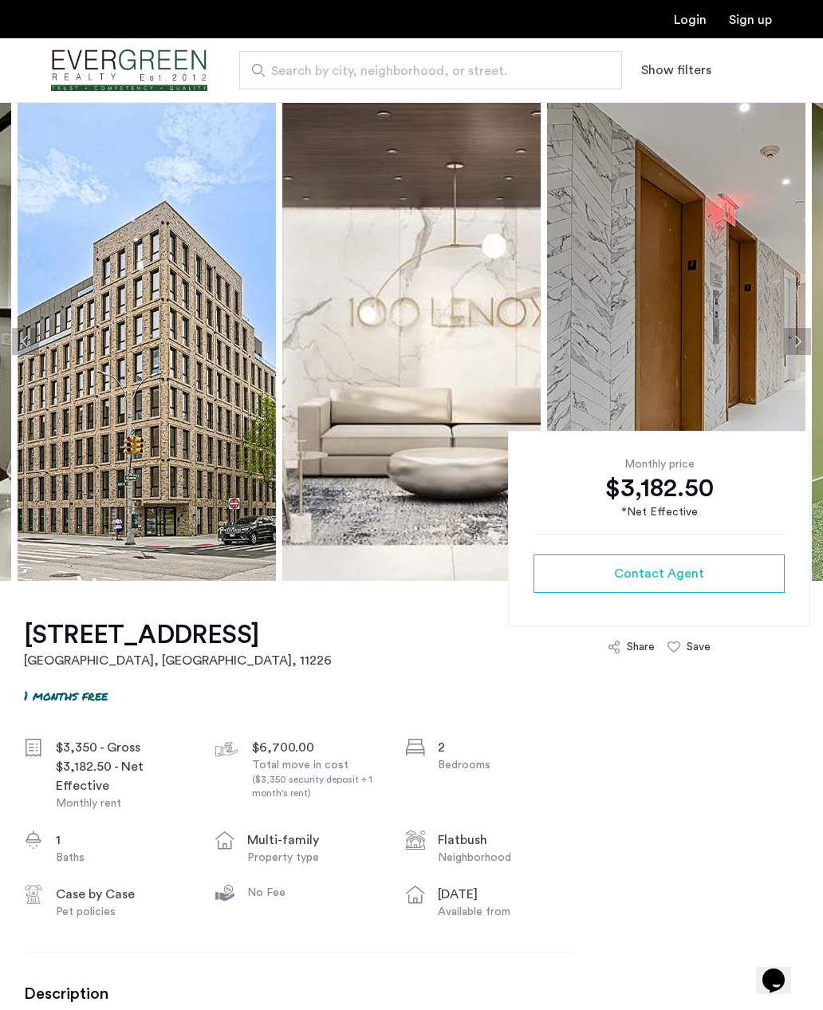
click at [802, 347] on button "Next apartment" at bounding box center [797, 341] width 27 height 27
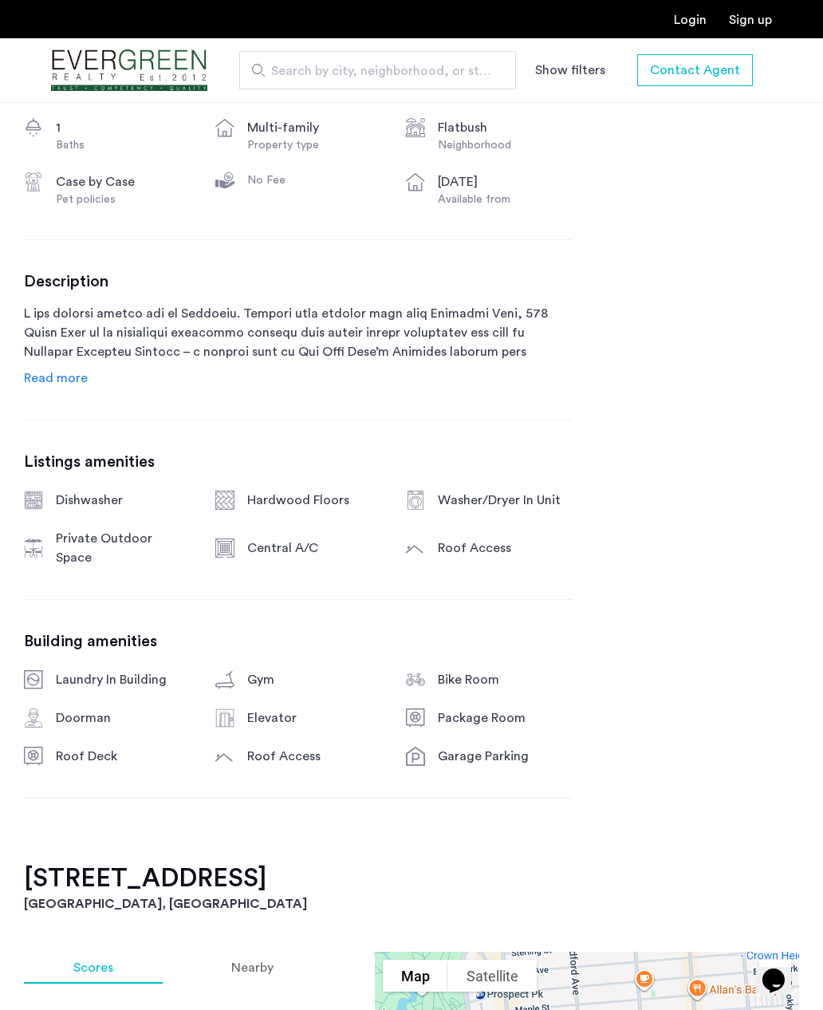
scroll to position [712, 0]
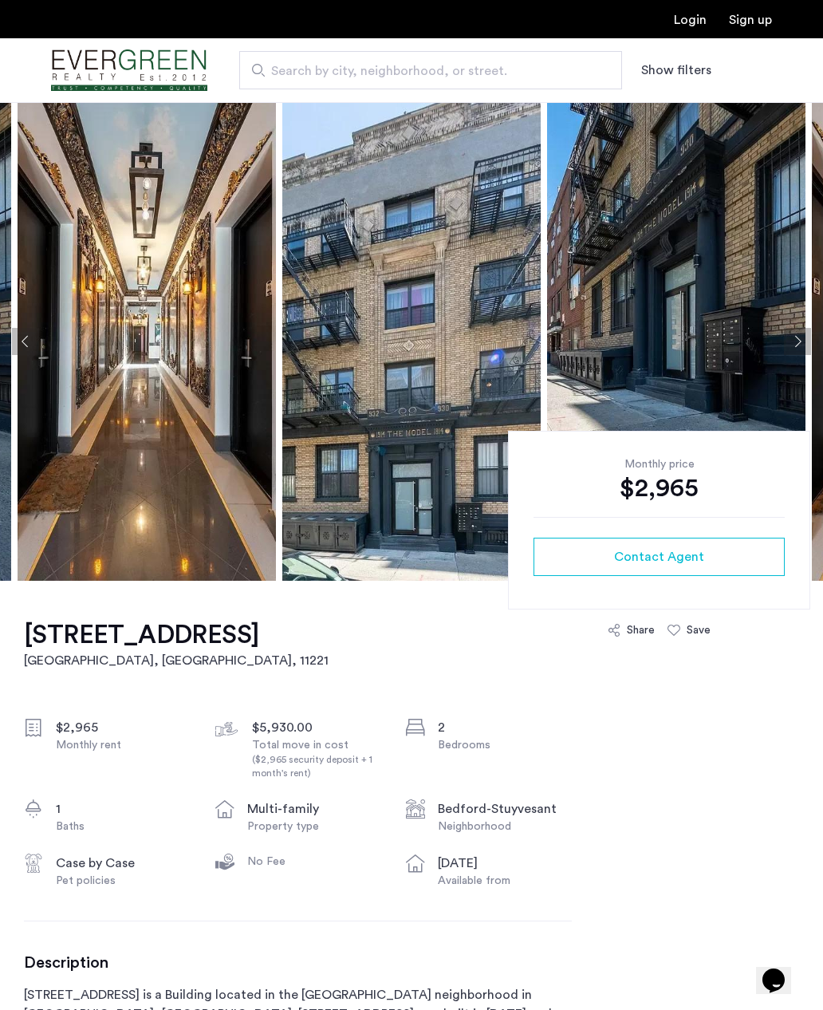
click at [787, 331] on button "Next apartment" at bounding box center [797, 341] width 27 height 27
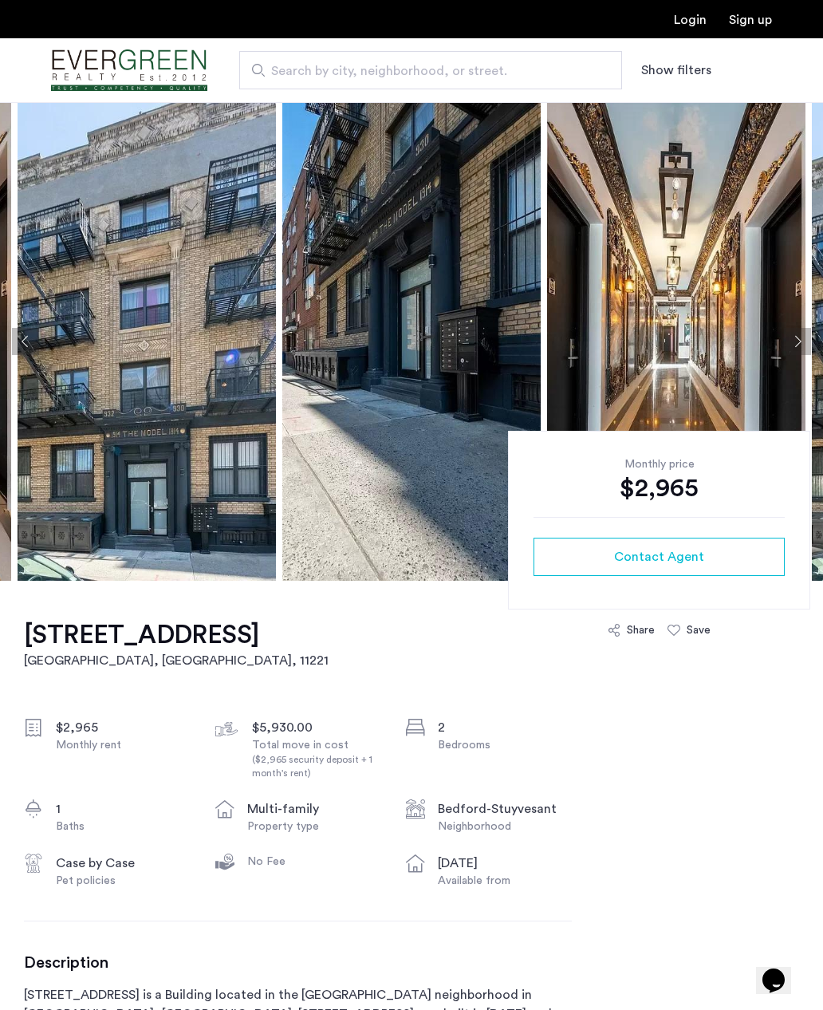
click at [785, 337] on button "Next apartment" at bounding box center [797, 341] width 27 height 27
click at [790, 332] on button "Next apartment" at bounding box center [797, 341] width 27 height 27
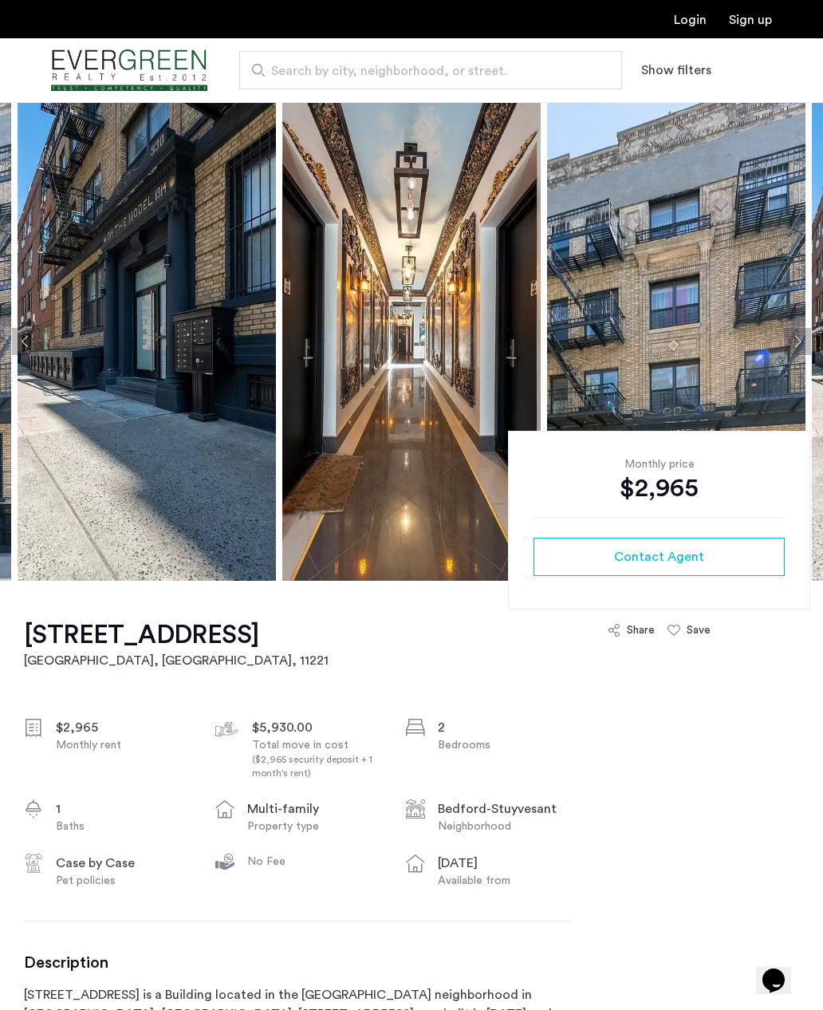
click at [787, 336] on button "Next apartment" at bounding box center [797, 341] width 27 height 27
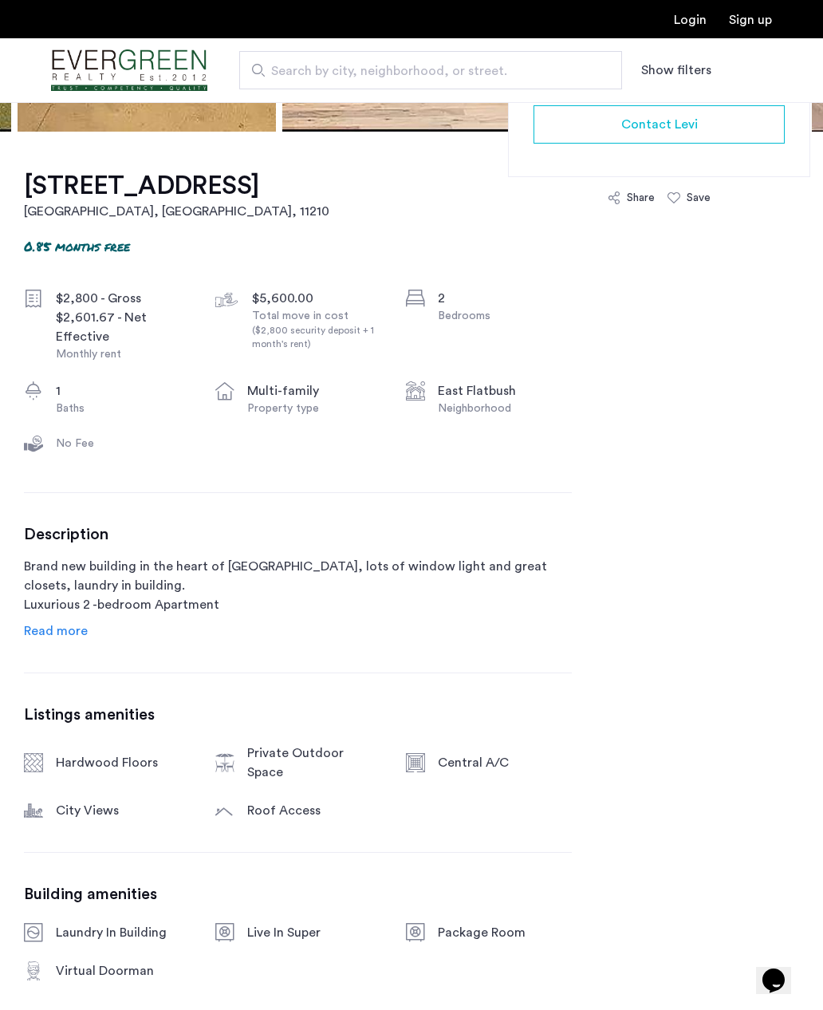
scroll to position [448, 0]
